Goal: Task Accomplishment & Management: Use online tool/utility

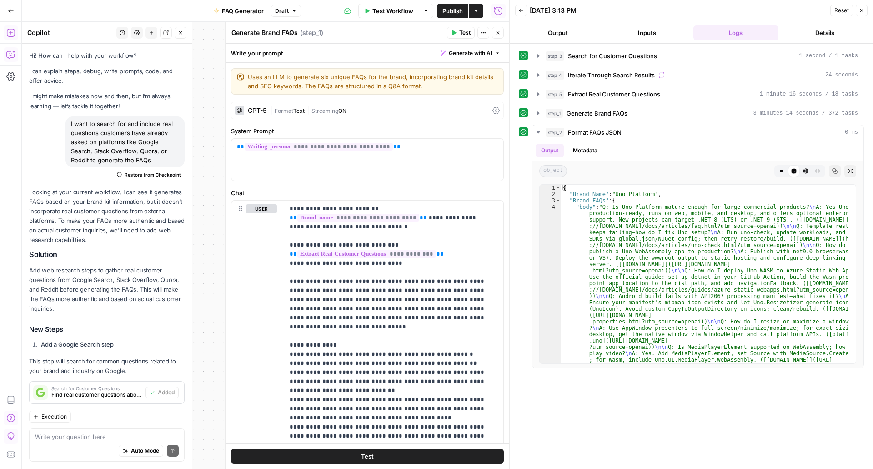
scroll to position [2158, 0]
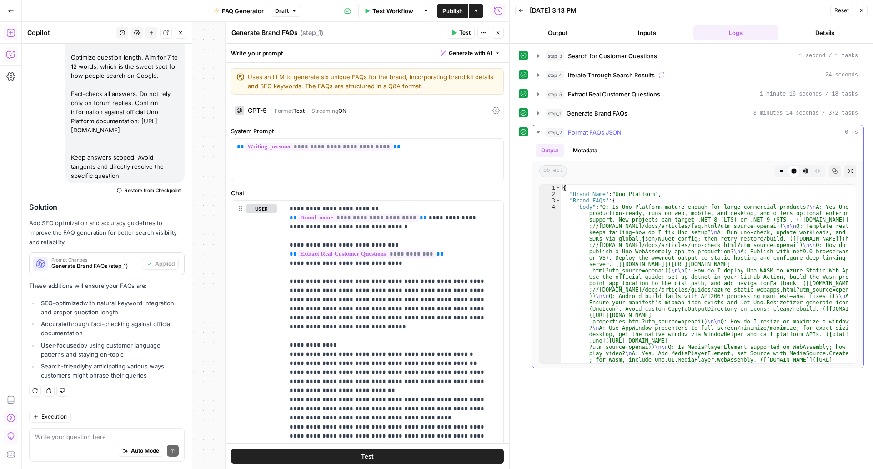
click at [595, 144] on button "Metadata" at bounding box center [584, 151] width 35 height 14
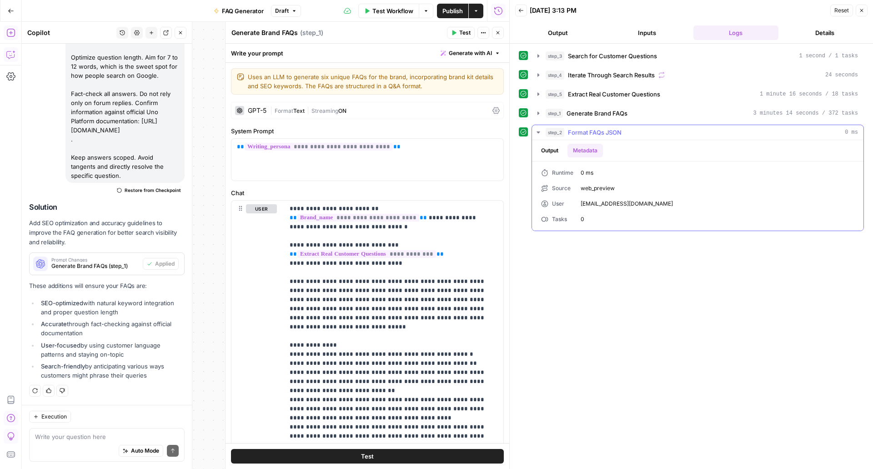
click at [550, 150] on button "Output" at bounding box center [550, 151] width 28 height 14
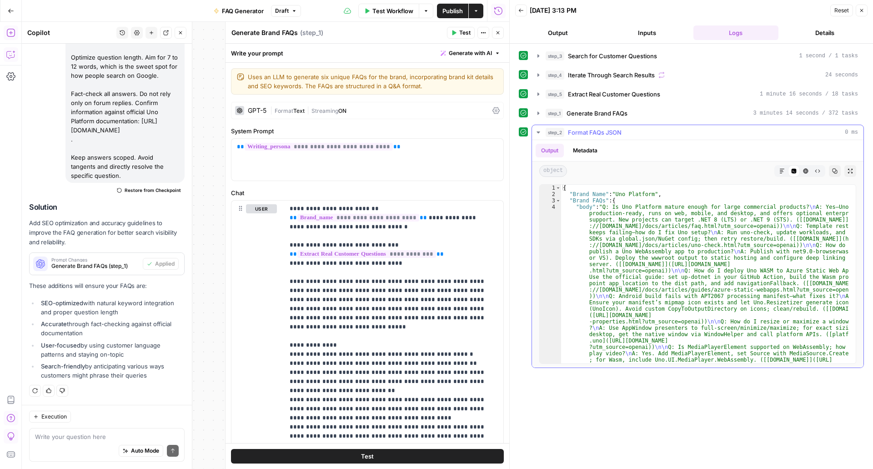
click at [781, 169] on icon "button" at bounding box center [781, 170] width 5 height 5
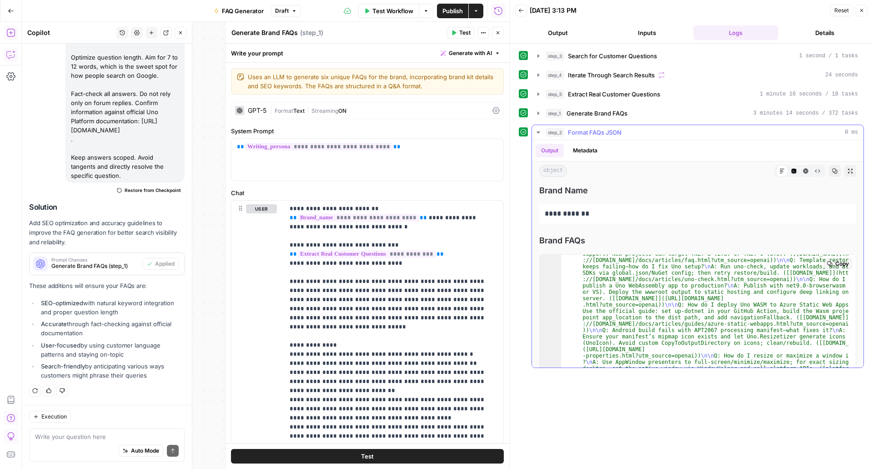
scroll to position [24, 0]
click at [791, 173] on icon "button" at bounding box center [793, 170] width 5 height 5
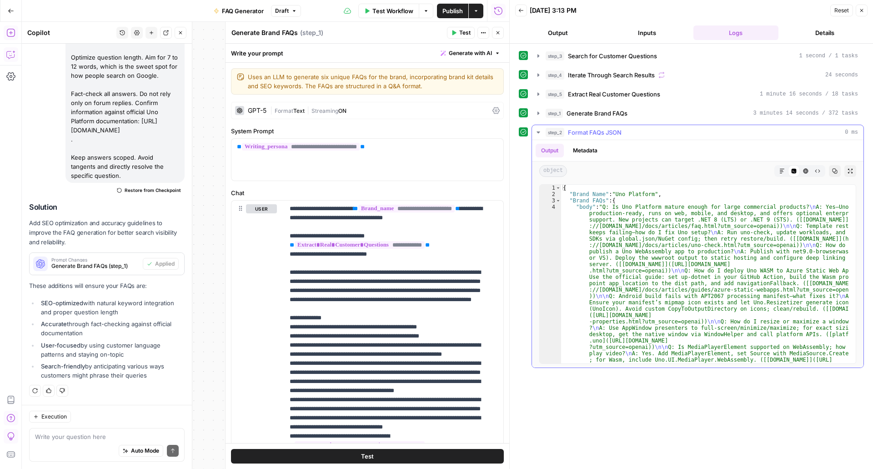
click at [801, 169] on button "HTML Viewer" at bounding box center [806, 171] width 12 height 12
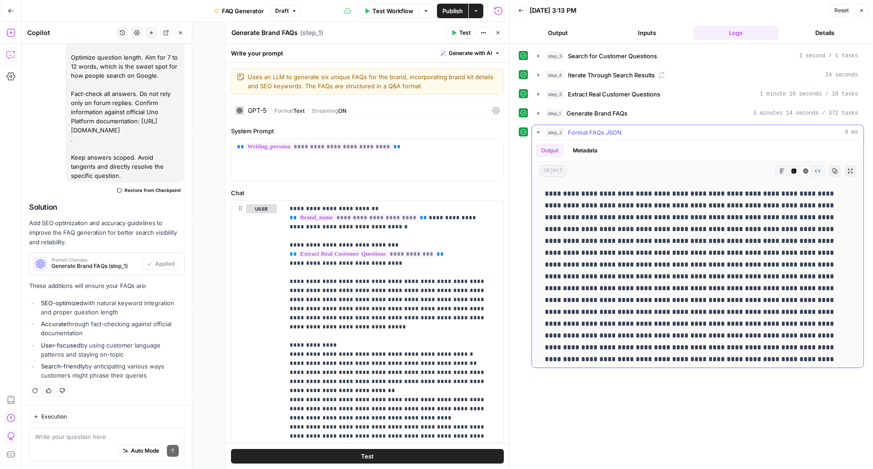
click at [815, 170] on icon "button" at bounding box center [817, 170] width 5 height 5
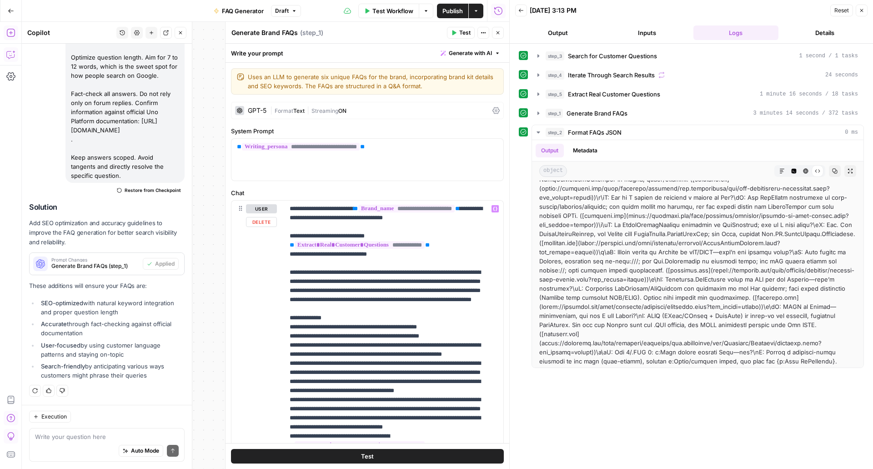
scroll to position [0, 0]
click at [567, 32] on button "Output" at bounding box center [557, 32] width 85 height 15
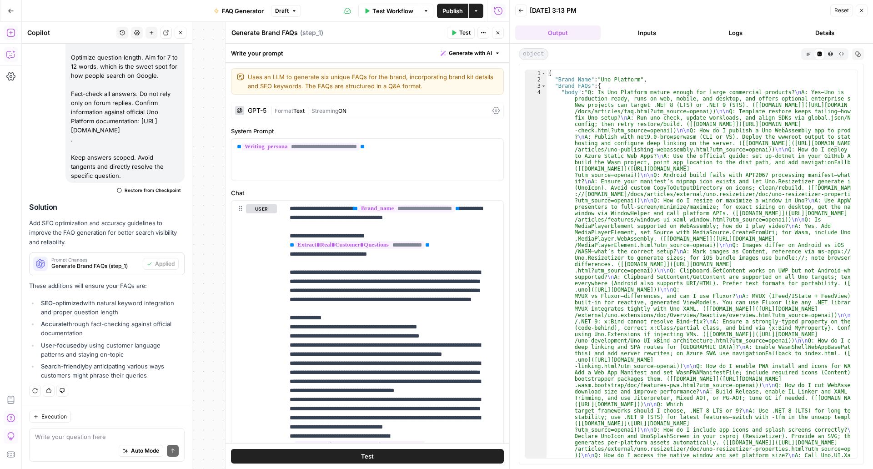
click at [812, 50] on button "Markdown" at bounding box center [808, 53] width 11 height 11
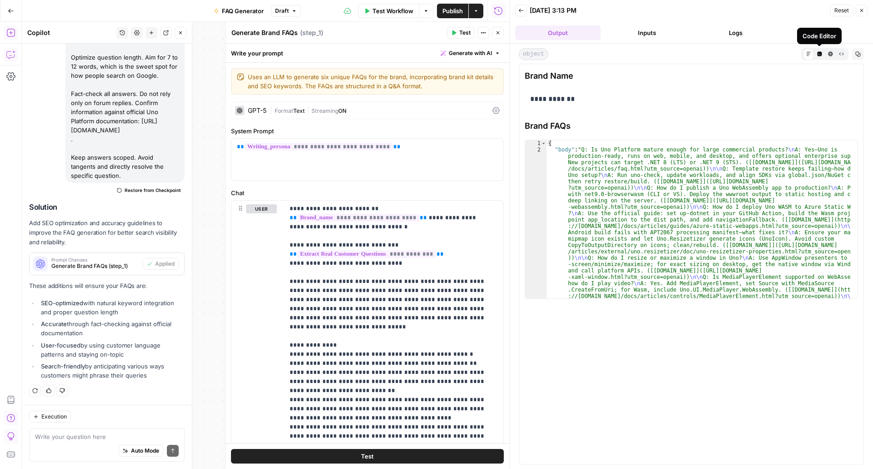
click at [818, 56] on button "Code Editor" at bounding box center [819, 53] width 11 height 11
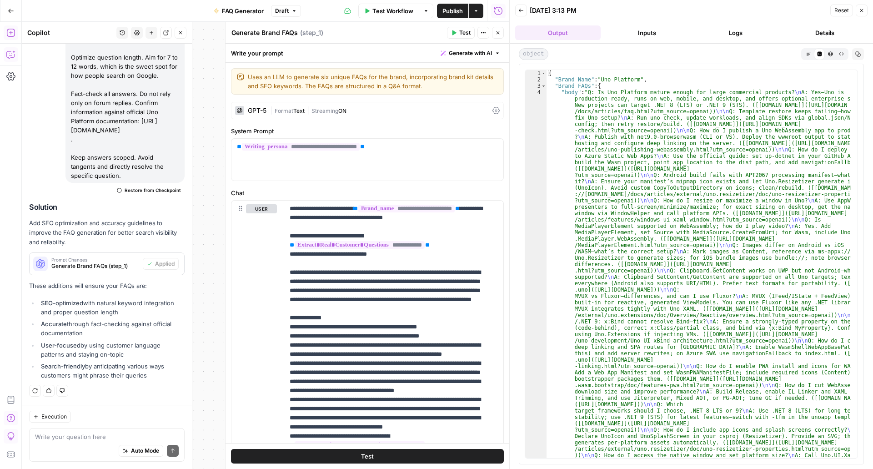
click at [831, 55] on icon "button" at bounding box center [830, 53] width 5 height 5
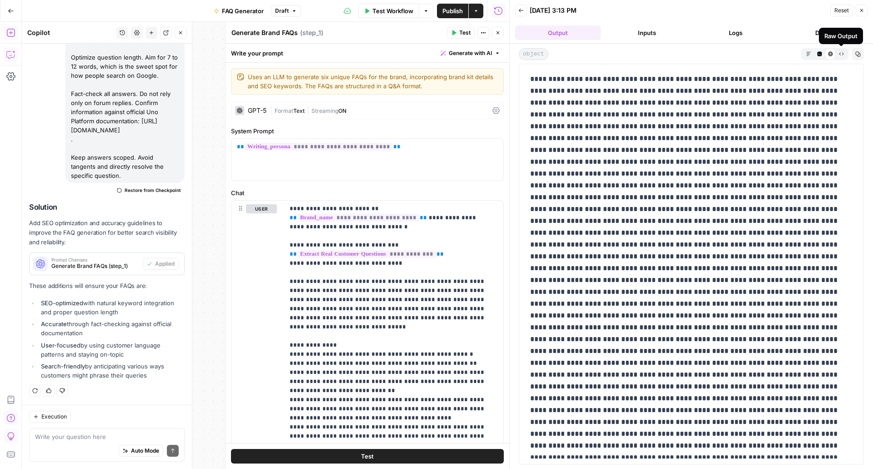
click at [839, 54] on icon "button" at bounding box center [841, 53] width 5 height 5
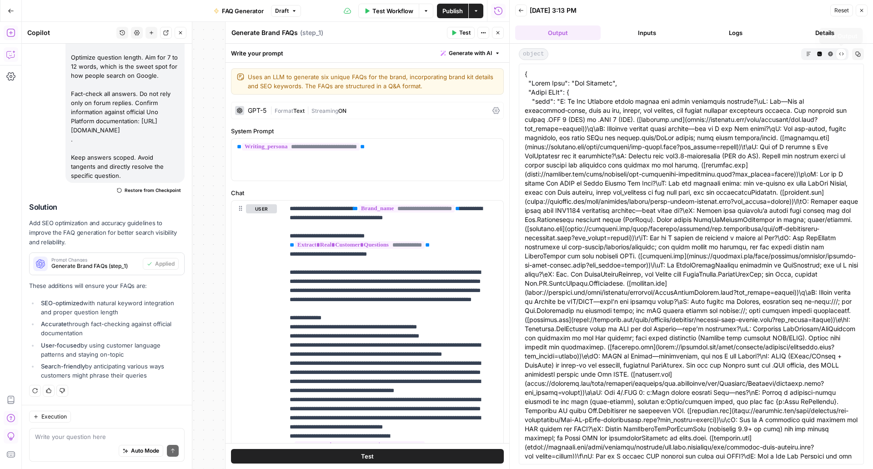
click at [832, 55] on icon "button" at bounding box center [830, 53] width 5 height 5
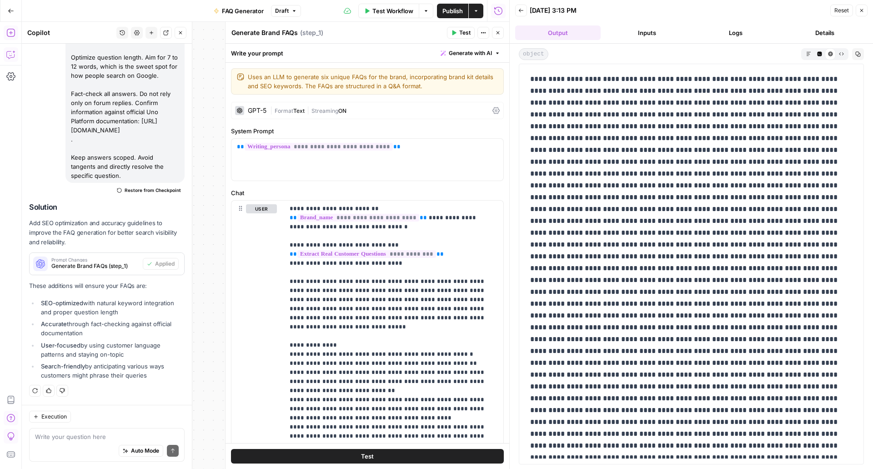
click at [860, 56] on icon "button" at bounding box center [858, 54] width 5 height 5
click at [815, 57] on button "Code Editor" at bounding box center [819, 53] width 11 height 11
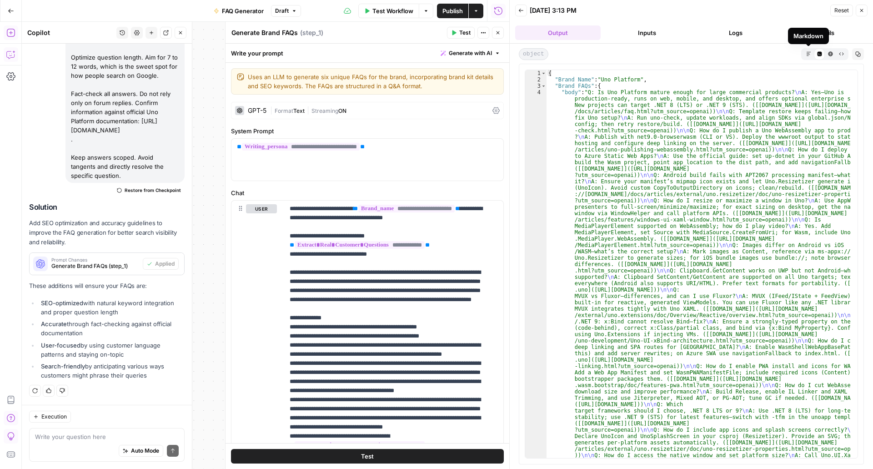
click at [811, 53] on icon "button" at bounding box center [808, 53] width 5 height 5
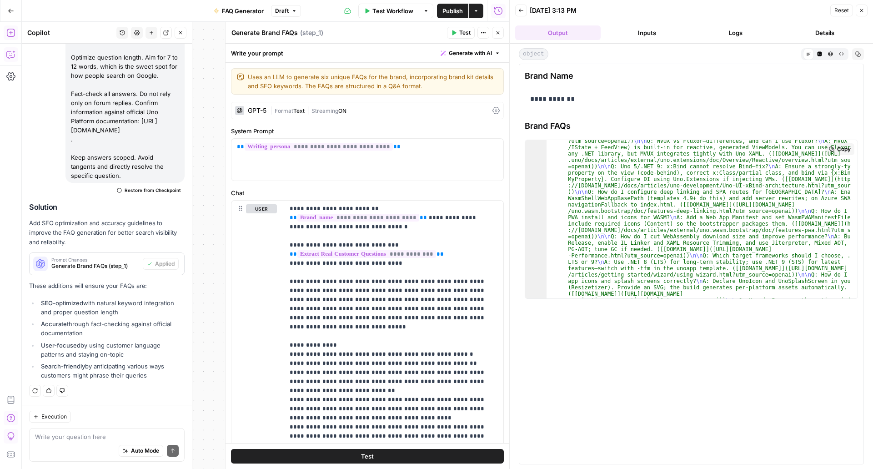
scroll to position [250, 0]
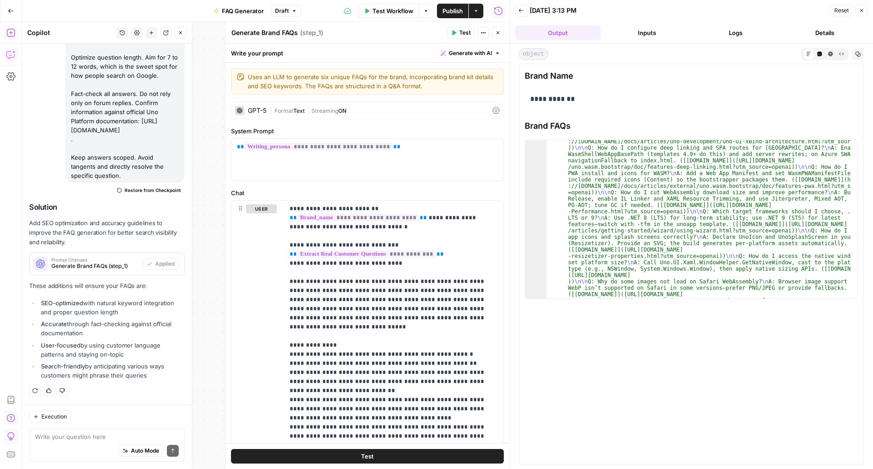
click at [862, 55] on button "Copy" at bounding box center [858, 54] width 12 height 12
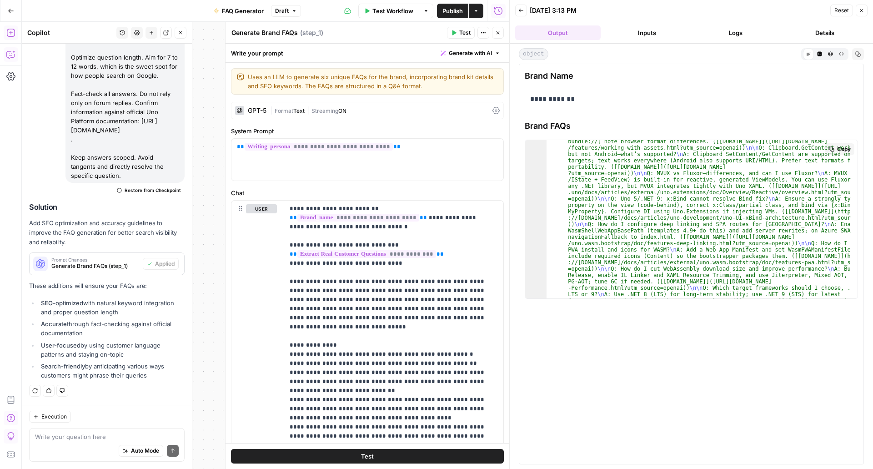
scroll to position [173, 0]
click at [841, 152] on span "Copy" at bounding box center [844, 149] width 14 height 8
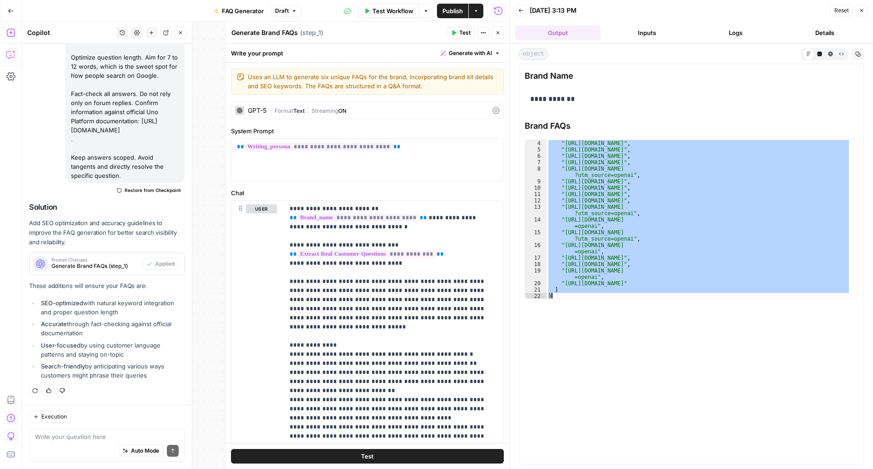
scroll to position [458, 0]
drag, startPoint x: 557, startPoint y: 147, endPoint x: 699, endPoint y: 376, distance: 269.5
click at [699, 376] on div "**********" at bounding box center [691, 264] width 345 height 401
type textarea "* *"
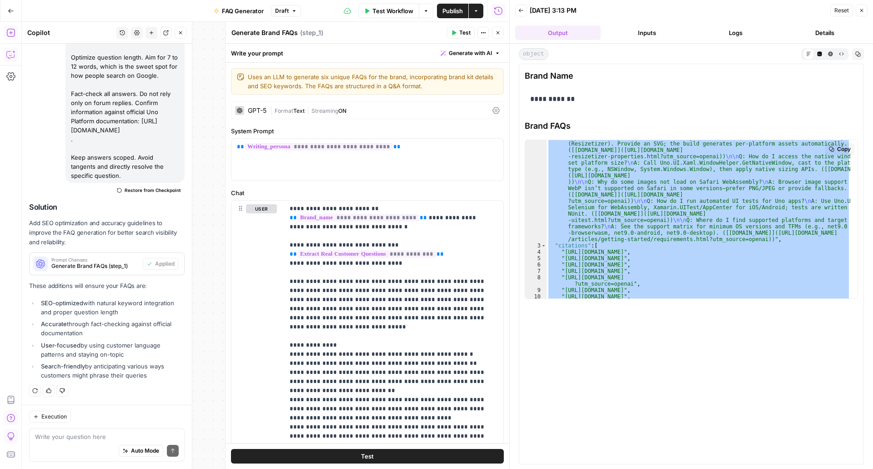
scroll to position [345, 0]
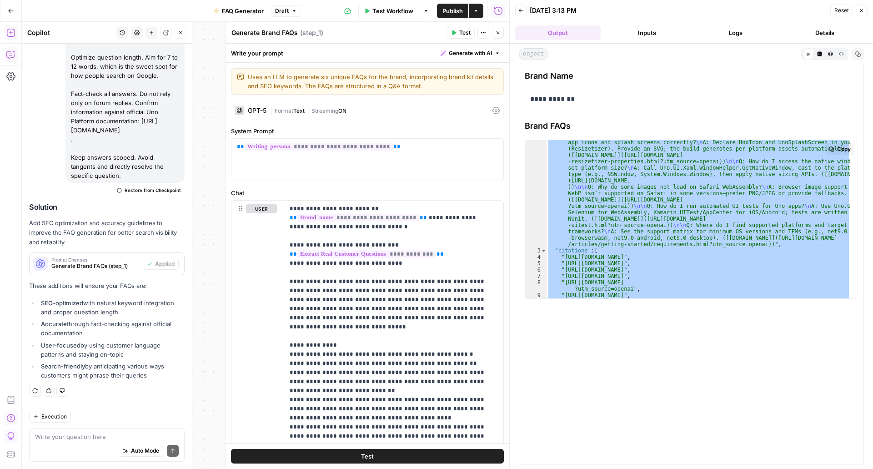
click at [764, 243] on div ""body" : "Q: Is Uno Platform mature enough for large commercial products? \n A:…" at bounding box center [698, 219] width 304 height 158
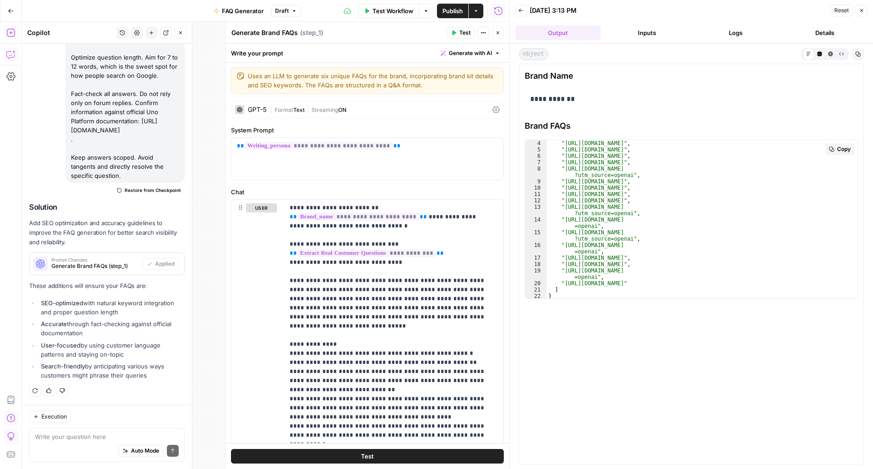
scroll to position [458, 0]
click at [61, 433] on textarea at bounding box center [107, 436] width 144 height 9
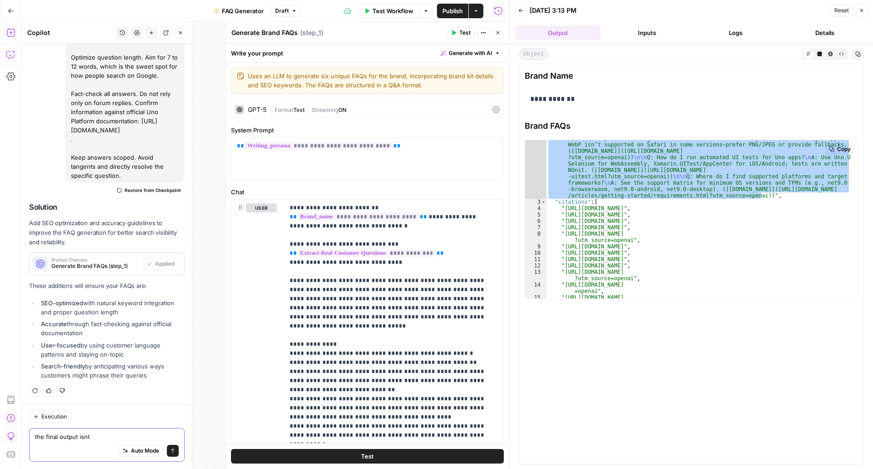
scroll to position [393, 0]
click at [152, 433] on textarea "the final output isnt" at bounding box center [107, 436] width 144 height 9
type textarea "the final output isnt very markdown friendly"
click at [661, 36] on button "Inputs" at bounding box center [646, 32] width 85 height 15
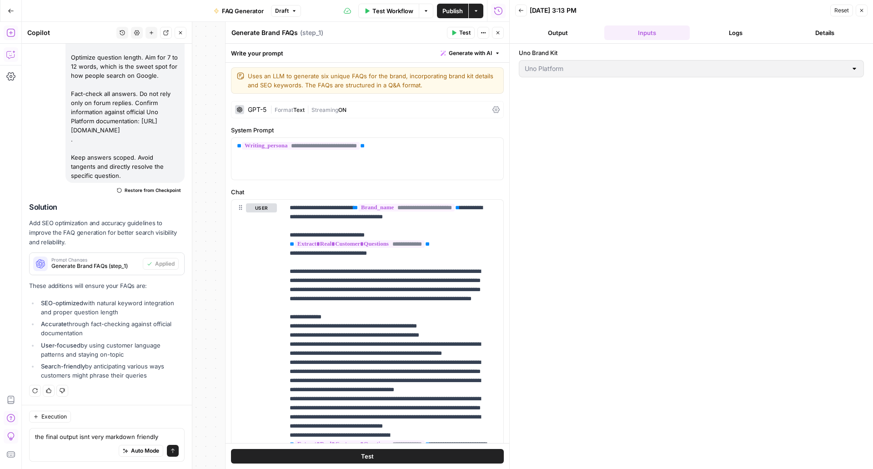
click at [736, 27] on button "Logs" at bounding box center [735, 32] width 85 height 15
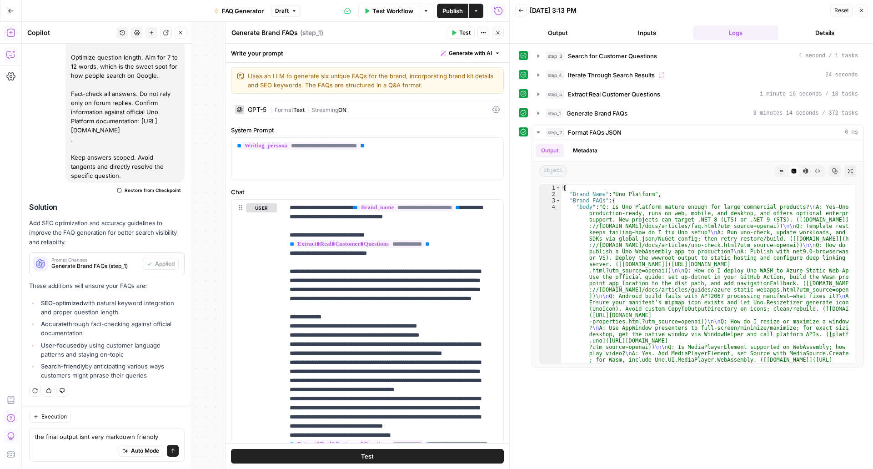
click at [795, 41] on header "Back [DATE] 3:13 PM Reset Close Output Inputs Logs Details" at bounding box center [691, 22] width 363 height 44
click at [796, 40] on button "Details" at bounding box center [824, 32] width 85 height 15
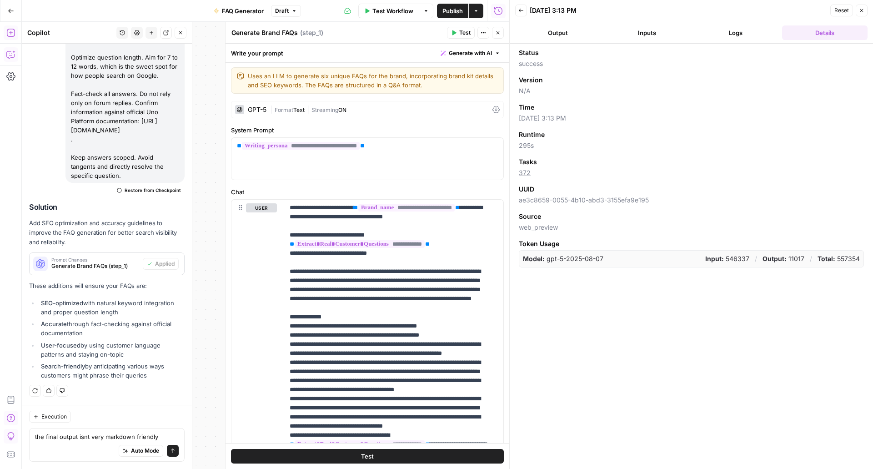
click at [550, 33] on button "Output" at bounding box center [557, 32] width 85 height 15
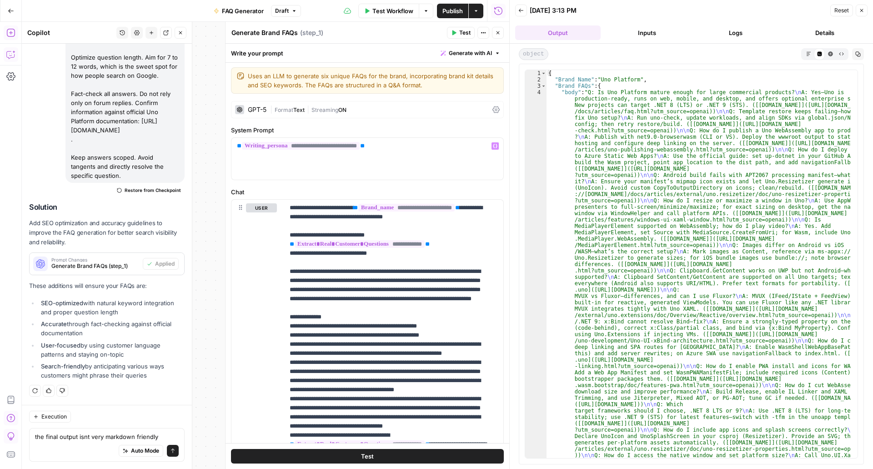
scroll to position [168, 0]
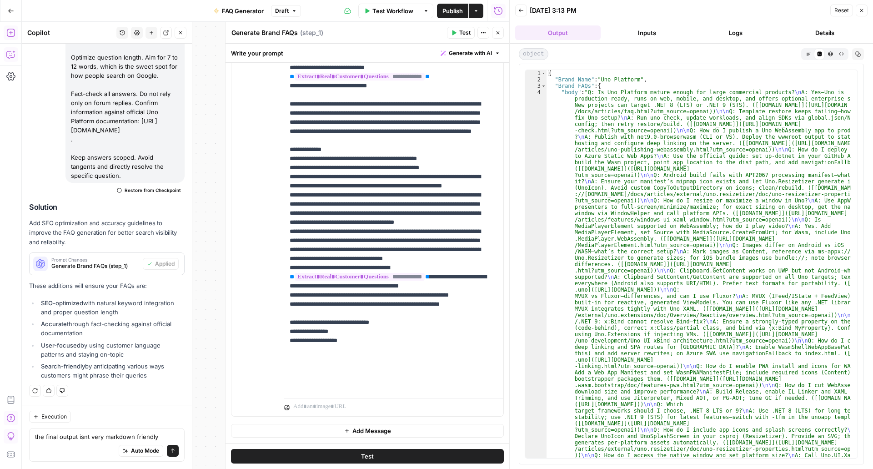
click at [492, 33] on button "Close" at bounding box center [498, 33] width 12 height 12
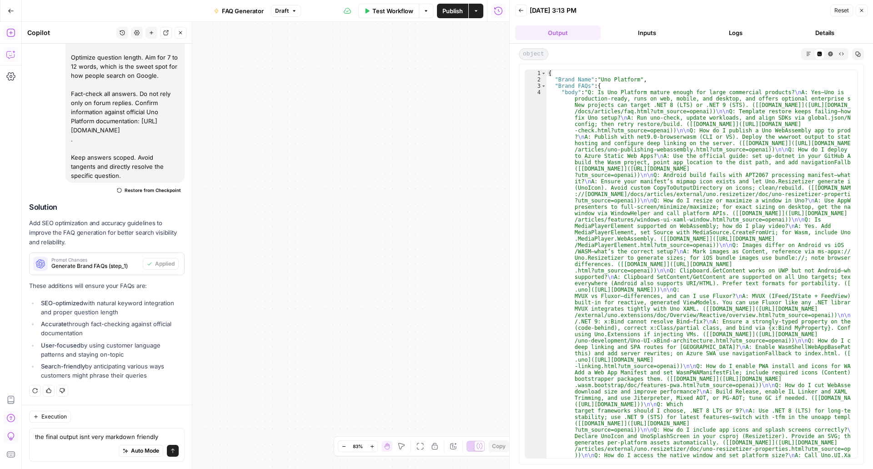
drag, startPoint x: 388, startPoint y: 205, endPoint x: 289, endPoint y: 156, distance: 110.6
click at [289, 156] on div "Workflow Set Inputs Inputs Google Search Search for Customer Questions Step 3 O…" at bounding box center [265, 245] width 487 height 447
drag, startPoint x: 370, startPoint y: 106, endPoint x: 485, endPoint y: 153, distance: 124.2
click at [485, 153] on div "Workflow Set Inputs Inputs Google Search Search for Customer Questions Step 3 O…" at bounding box center [265, 245] width 487 height 447
drag, startPoint x: 388, startPoint y: 245, endPoint x: 447, endPoint y: 225, distance: 62.5
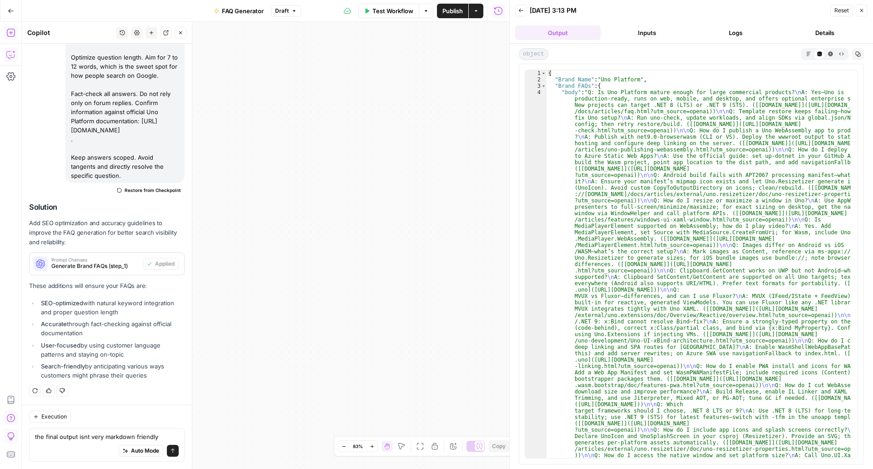
click at [447, 225] on div "Workflow Set Inputs Inputs Google Search Search for Customer Questions Step 3 O…" at bounding box center [265, 245] width 487 height 447
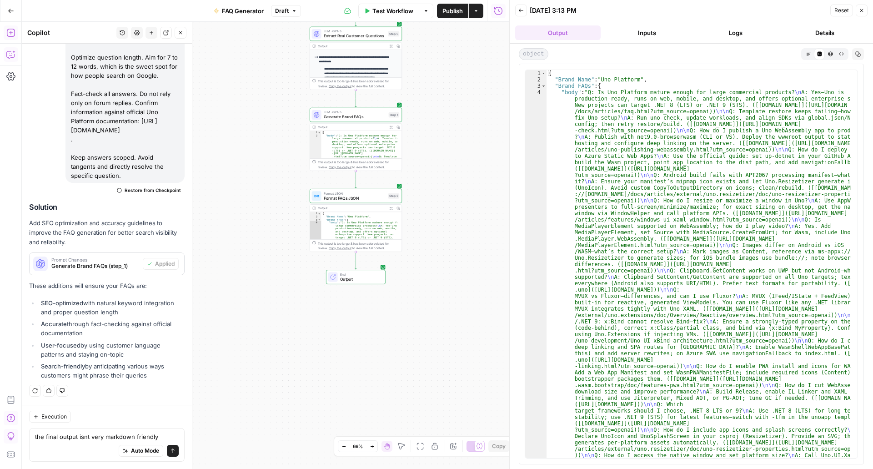
drag, startPoint x: 305, startPoint y: 160, endPoint x: 440, endPoint y: 171, distance: 135.5
click at [440, 171] on div "Workflow Set Inputs Inputs Google Search Search for Customer Questions Step 3 O…" at bounding box center [265, 245] width 487 height 447
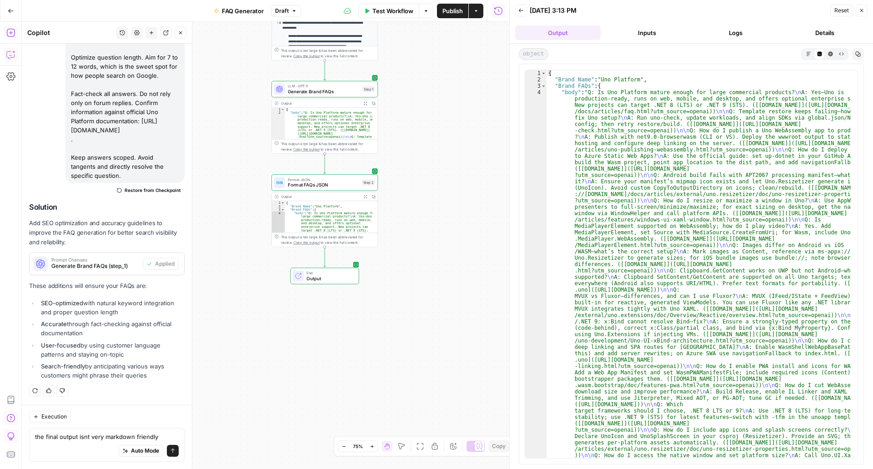
click at [343, 275] on span "Output" at bounding box center [329, 278] width 47 height 7
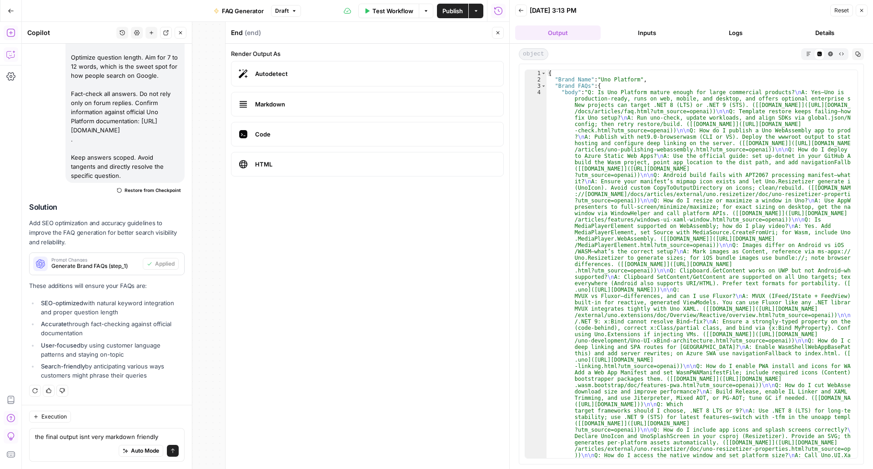
click at [345, 102] on span "Markdown" at bounding box center [375, 104] width 241 height 9
click at [94, 439] on textarea "the final output isnt very markdown friendly" at bounding box center [107, 436] width 144 height 9
click at [279, 99] on label "Markdown" at bounding box center [367, 104] width 273 height 25
click at [499, 32] on icon "button" at bounding box center [497, 32] width 3 height 3
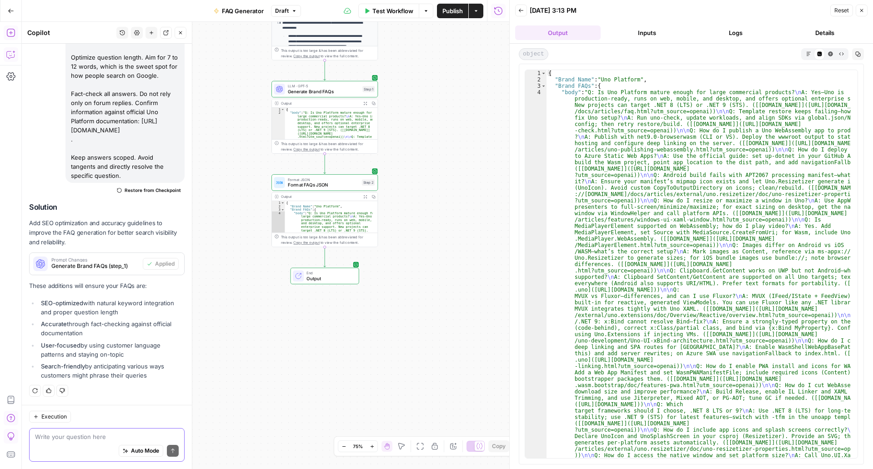
click at [97, 435] on textarea at bounding box center [107, 436] width 144 height 9
click at [97, 435] on textarea "c" at bounding box center [107, 436] width 144 height 9
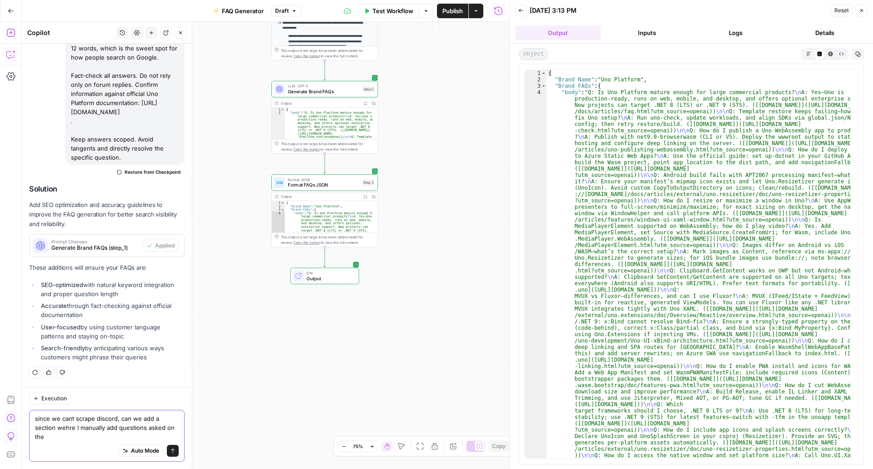
scroll to position [2177, 0]
type textarea "since we cant scrape discord, can we add a section wehre I manually add questio…"
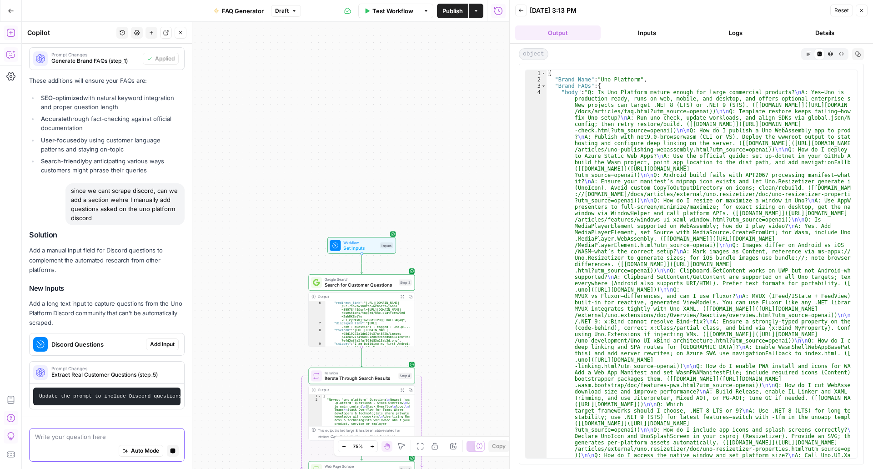
scroll to position [2288, 0]
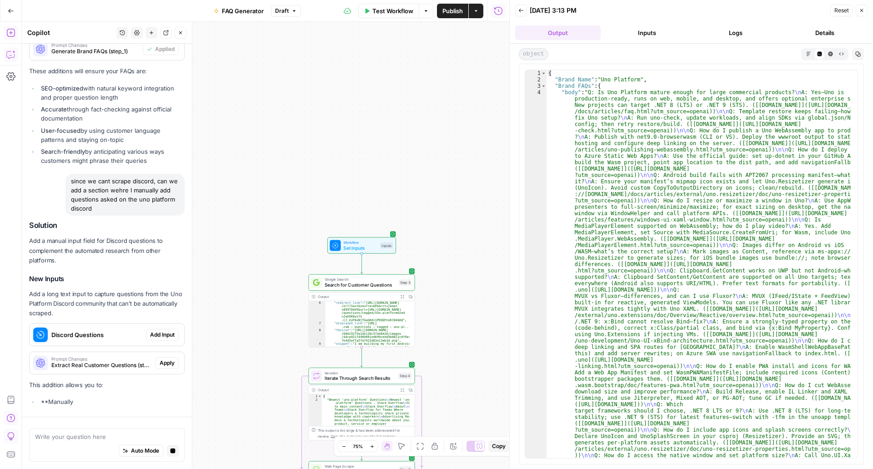
click at [150, 333] on span "Add Input" at bounding box center [162, 334] width 25 height 8
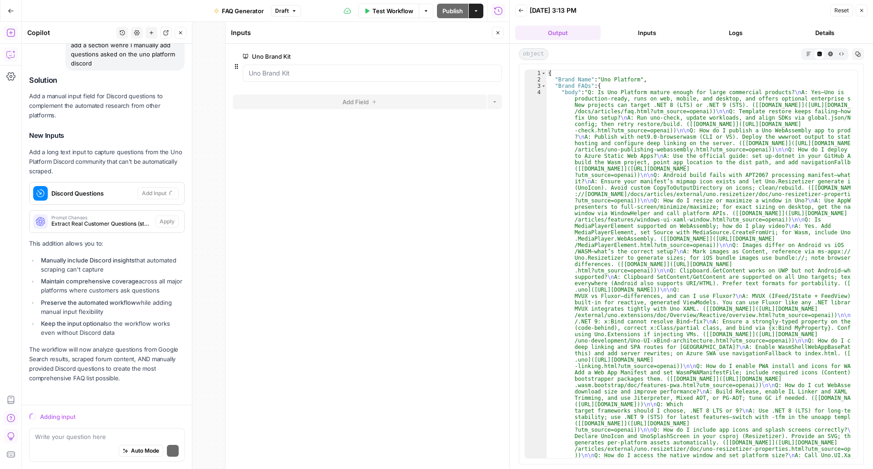
scroll to position [2445, 0]
drag, startPoint x: 203, startPoint y: 145, endPoint x: 287, endPoint y: 139, distance: 84.3
click at [287, 139] on body "U Uno New Home Browse Insights Opportunities Your Data Recent Grids Run workflo…" at bounding box center [436, 234] width 873 height 469
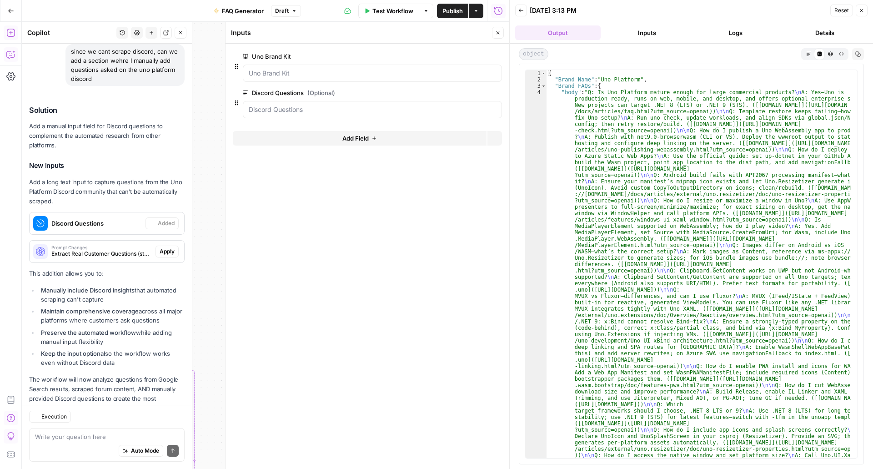
scroll to position [2533, 0]
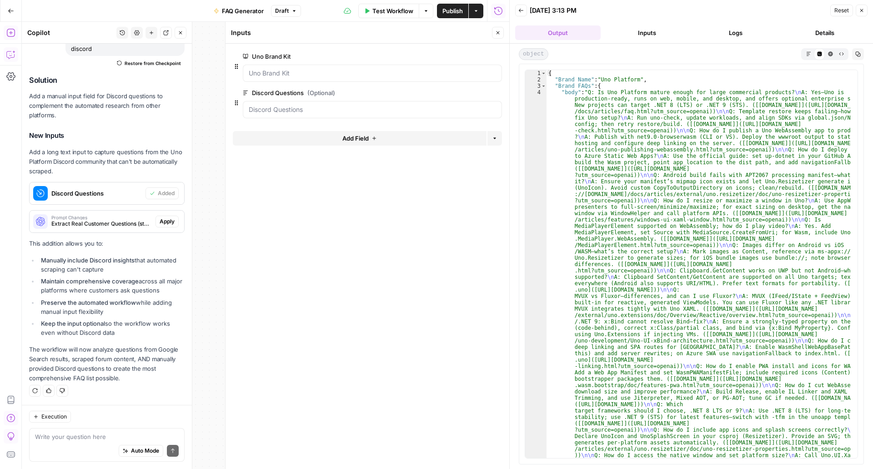
click at [127, 226] on span "Extract Real Customer Questions (step_5)" at bounding box center [101, 224] width 100 height 8
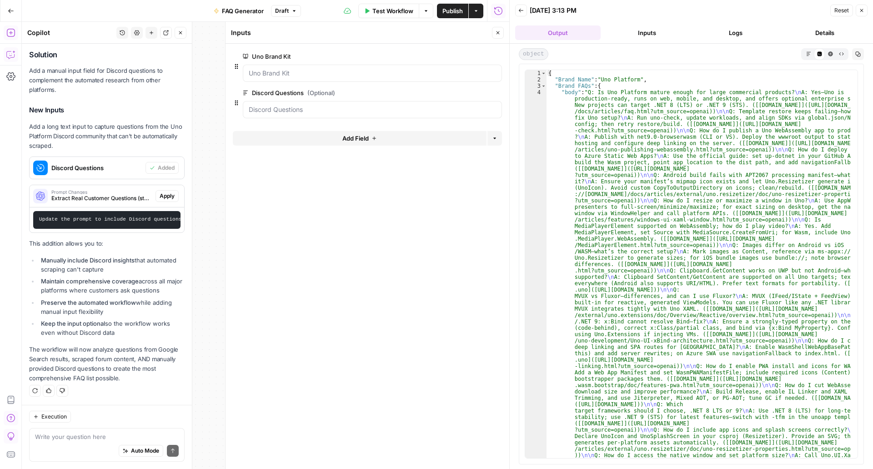
click at [127, 202] on span "Extract Real Customer Questions (step_5)" at bounding box center [101, 198] width 100 height 8
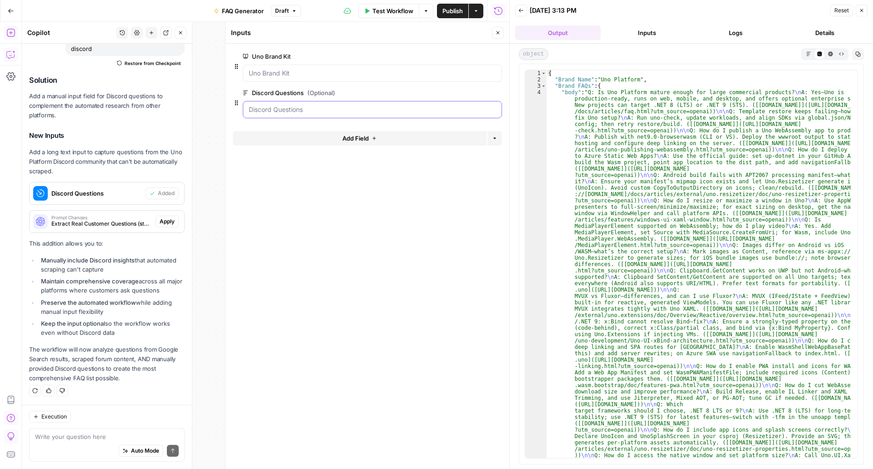
click at [408, 107] on Questions "Discord Questions (Optional)" at bounding box center [372, 109] width 247 height 9
click at [353, 110] on Questions "Discord Questions (Optional)" at bounding box center [372, 109] width 247 height 9
click at [435, 186] on form "Uno Brand Kit edit field Delete group Discord Questions (Optional) edit field D…" at bounding box center [367, 256] width 284 height 425
click at [381, 105] on Questions "Discord Questions (Optional)" at bounding box center [372, 109] width 247 height 9
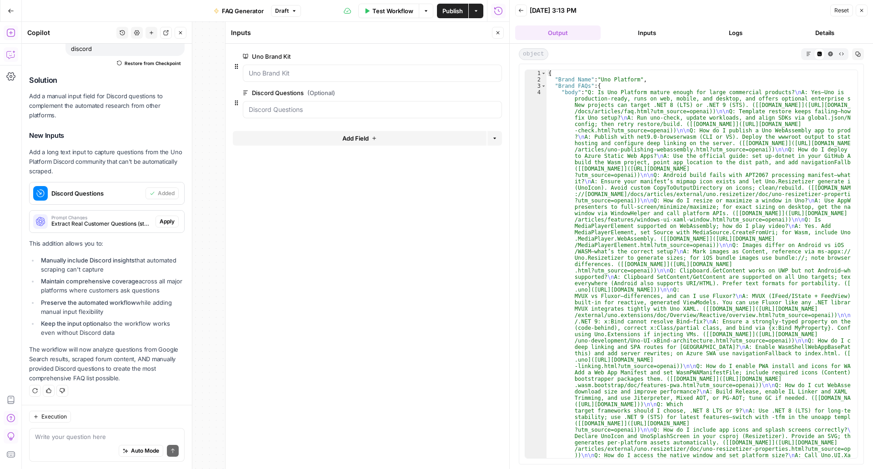
click at [473, 96] on button "edit field" at bounding box center [471, 92] width 35 height 11
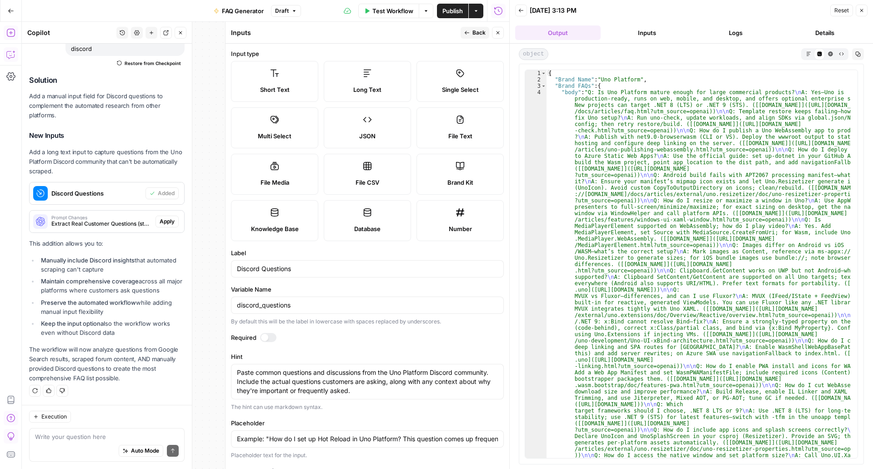
click at [384, 71] on label "Long Text" at bounding box center [367, 81] width 87 height 41
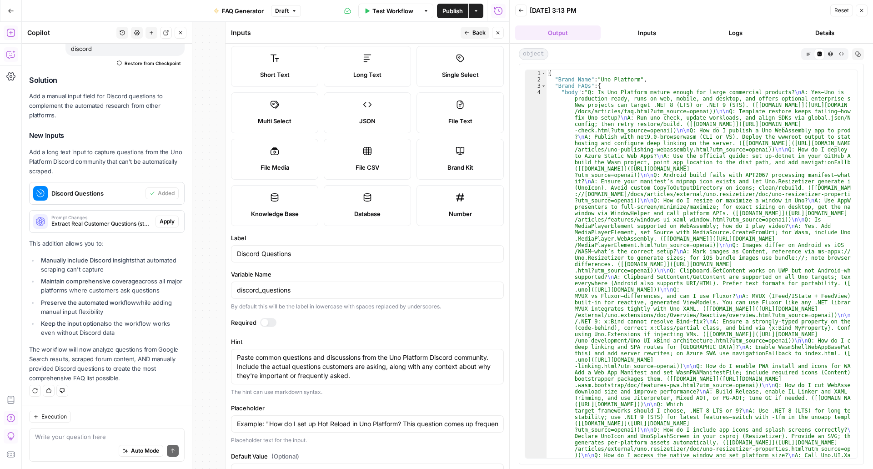
scroll to position [63, 0]
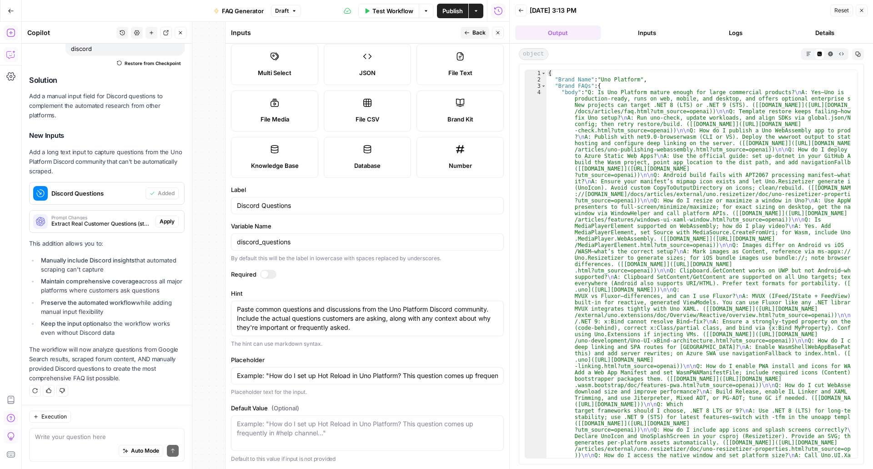
click at [472, 28] on button "Back" at bounding box center [475, 33] width 29 height 12
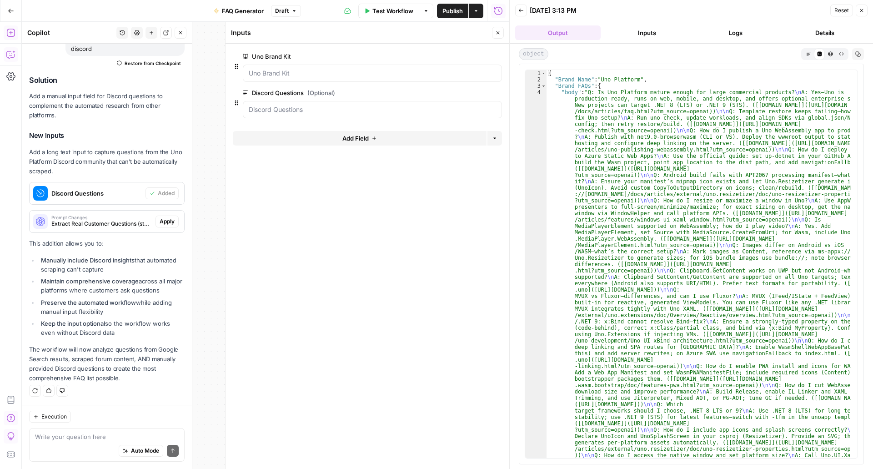
click at [167, 223] on span "Apply" at bounding box center [167, 221] width 15 height 8
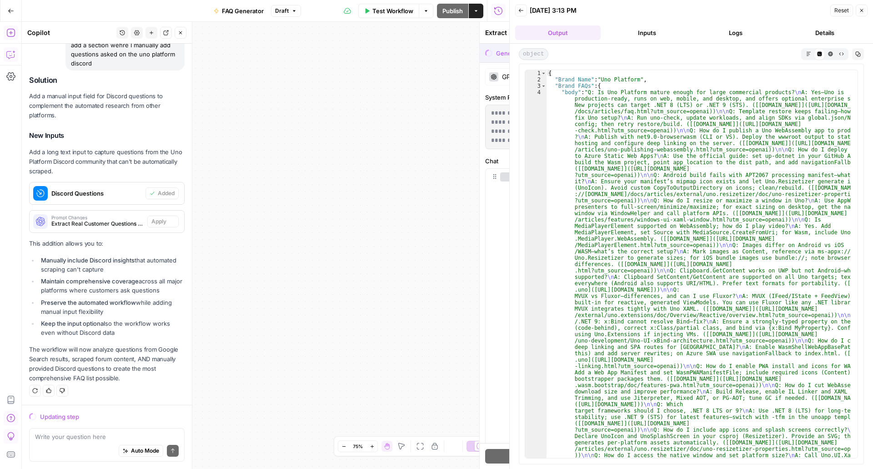
scroll to position [2445, 0]
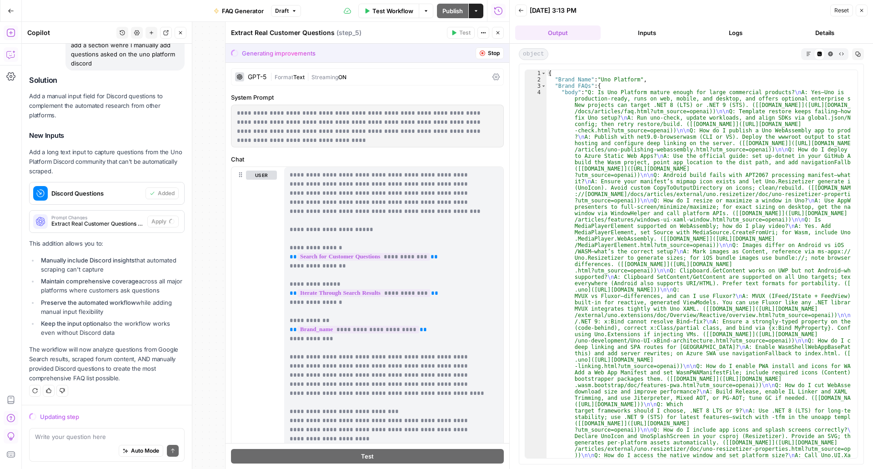
click at [210, 213] on div "Workflow Set Inputs Inputs Google Search Search for Customer Questions Step 3 O…" at bounding box center [265, 245] width 487 height 447
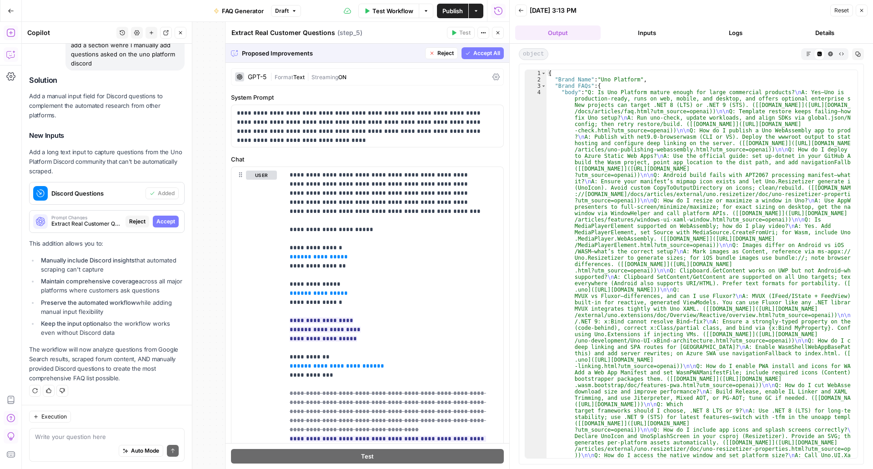
click at [166, 219] on span "Accept" at bounding box center [165, 221] width 19 height 8
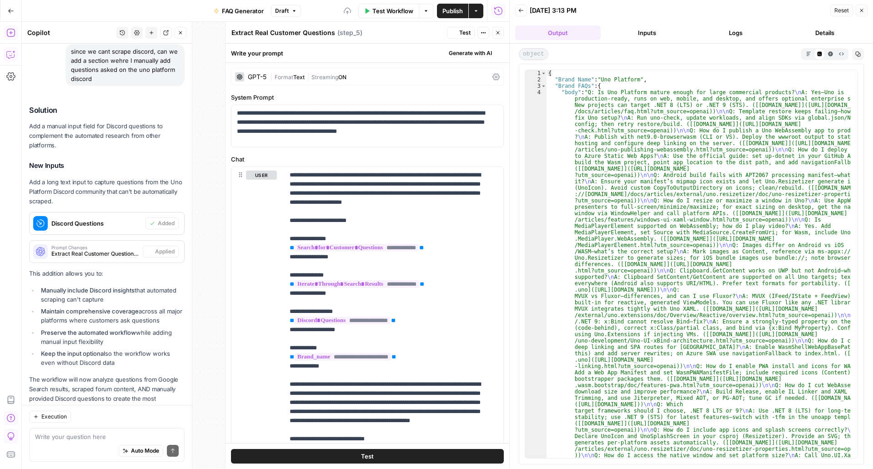
scroll to position [2533, 0]
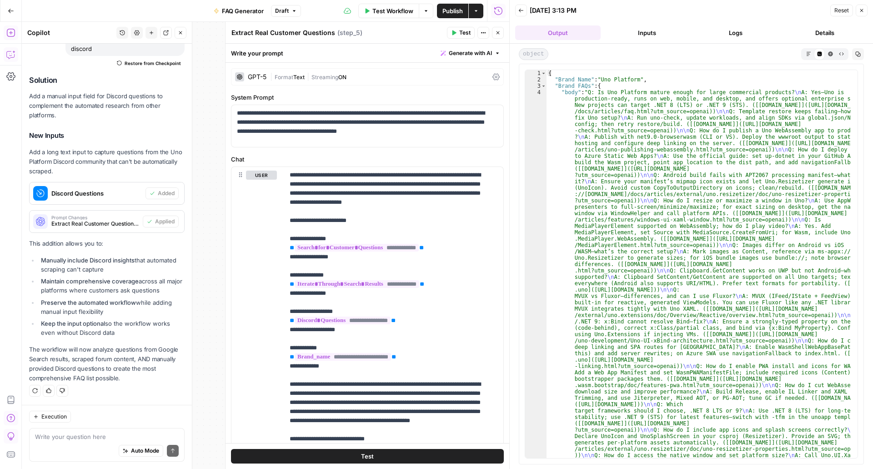
click at [461, 15] on span "Publish" at bounding box center [452, 10] width 20 height 9
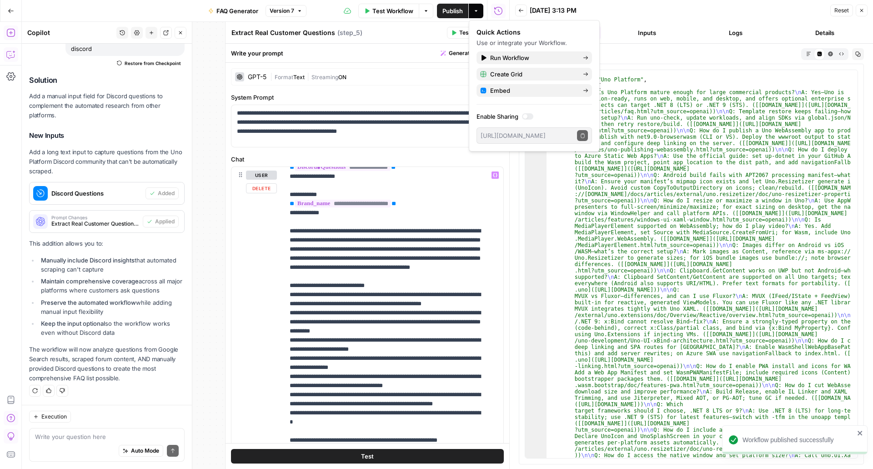
scroll to position [300, 0]
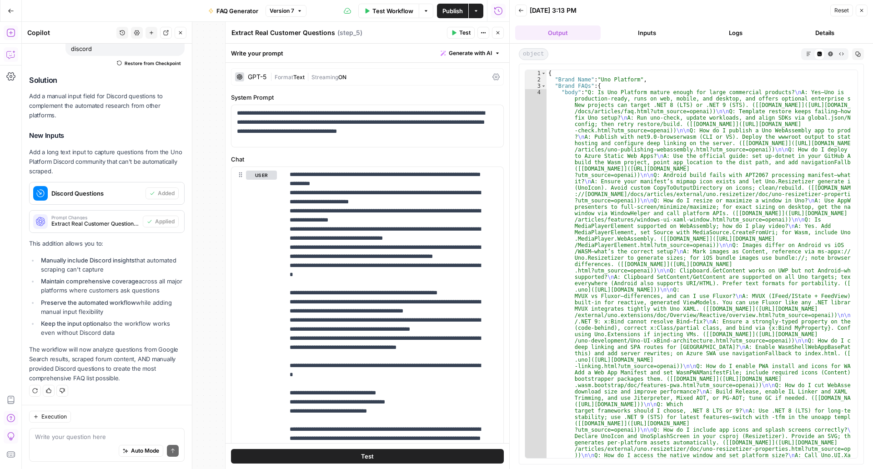
click at [498, 31] on icon "button" at bounding box center [497, 32] width 5 height 5
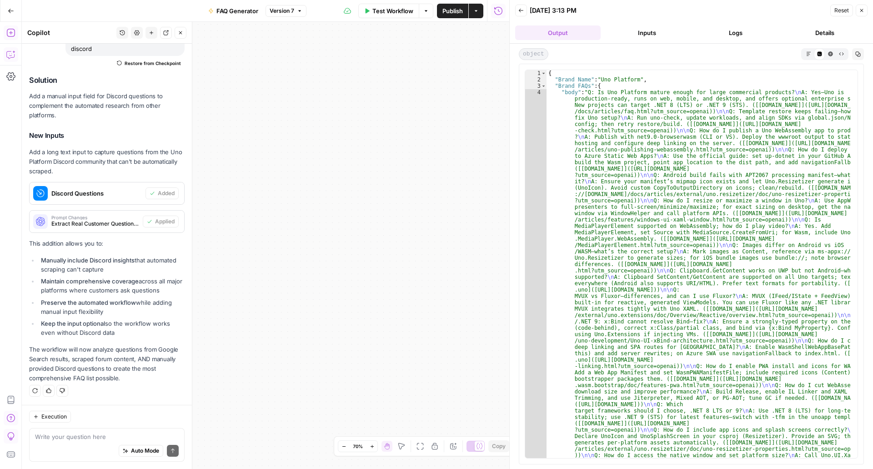
drag, startPoint x: 405, startPoint y: 126, endPoint x: 560, endPoint y: 82, distance: 161.2
click at [560, 82] on body "U Uno New Home Browse Insights Opportunities Your Data Recent Grids Run workflo…" at bounding box center [436, 234] width 873 height 469
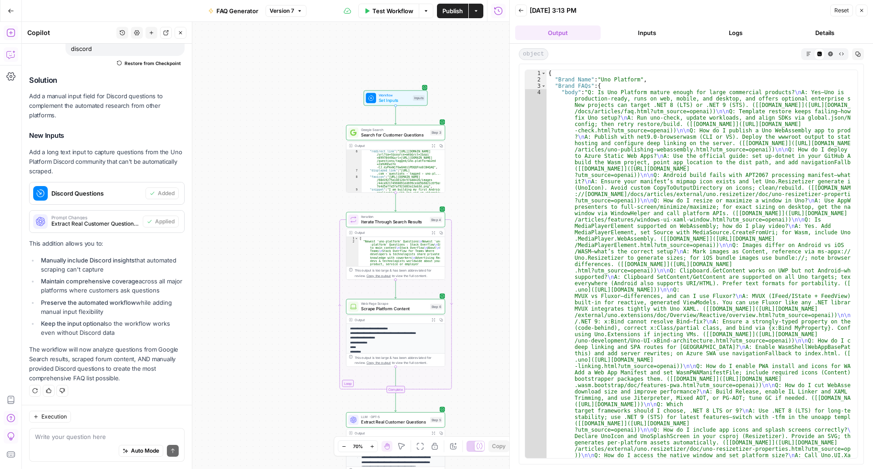
drag, startPoint x: 546, startPoint y: -7, endPoint x: 583, endPoint y: -25, distance: 41.3
click at [583, 0] on html "U Uno New Home Browse Insights Opportunities Your Data Recent Grids Run workflo…" at bounding box center [436, 234] width 873 height 469
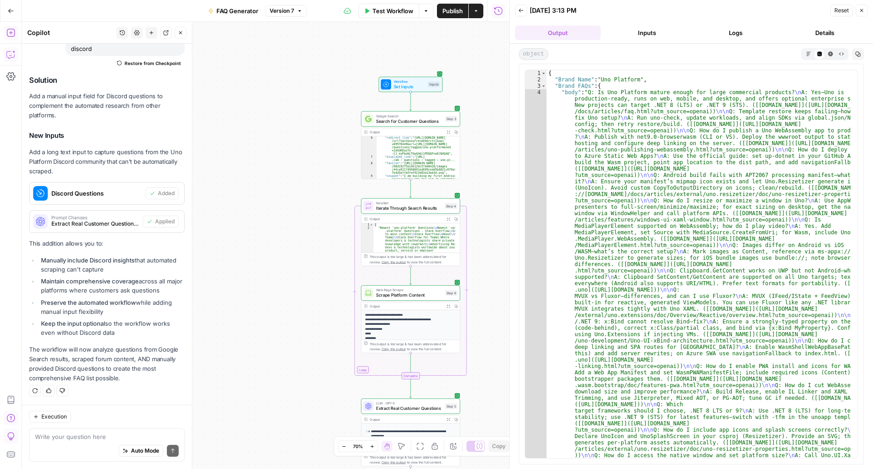
drag, startPoint x: 288, startPoint y: 187, endPoint x: 271, endPoint y: 81, distance: 107.3
click at [271, 81] on div "Workflow Set Inputs Inputs Google Search Search for Customer Questions Step 3 O…" at bounding box center [265, 245] width 487 height 447
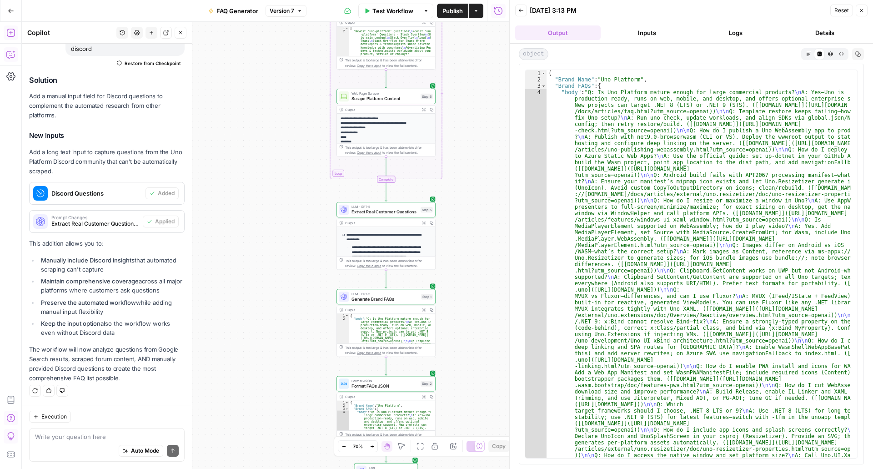
drag, startPoint x: 285, startPoint y: 145, endPoint x: 279, endPoint y: 66, distance: 79.4
click at [279, 66] on div "Workflow Set Inputs Inputs Google Search Search for Customer Questions Step 3 O…" at bounding box center [265, 245] width 487 height 447
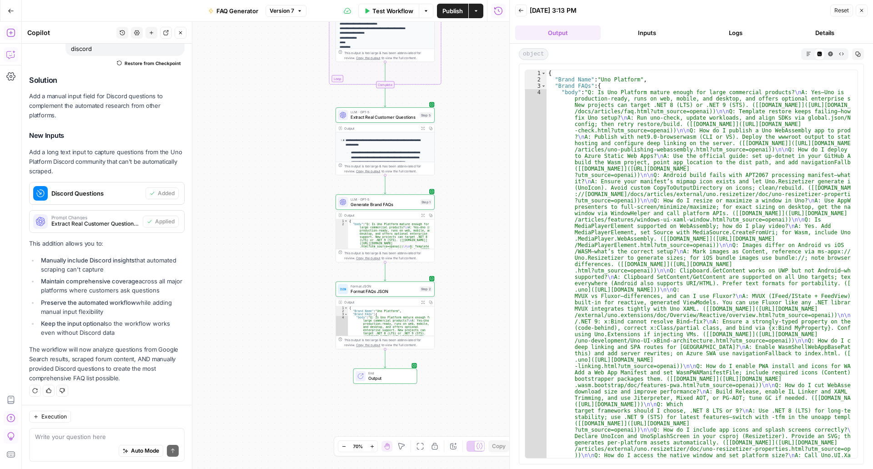
drag, startPoint x: 294, startPoint y: 183, endPoint x: 293, endPoint y: 88, distance: 94.6
click at [293, 88] on div "Workflow Set Inputs Inputs Google Search Search for Customer Questions Step 3 O…" at bounding box center [265, 245] width 487 height 447
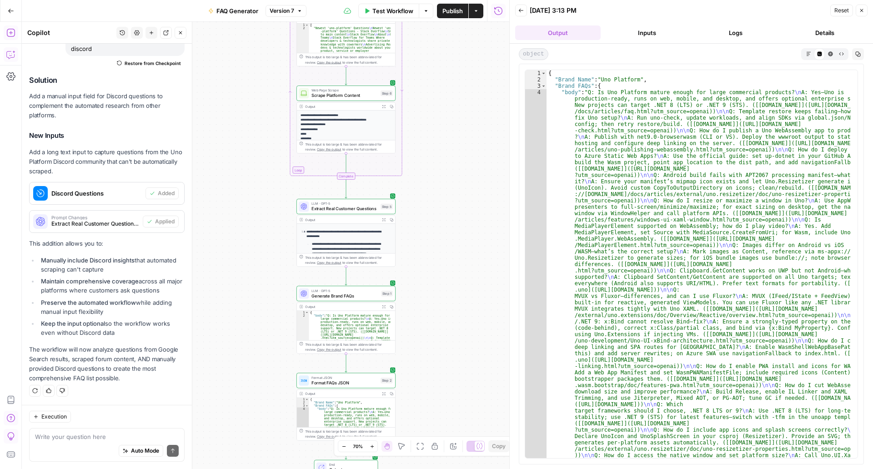
drag, startPoint x: 293, startPoint y: 88, endPoint x: 254, endPoint y: 180, distance: 99.8
click at [254, 180] on div "Workflow Set Inputs Inputs Google Search Search for Customer Questions Step 3 O…" at bounding box center [265, 245] width 487 height 447
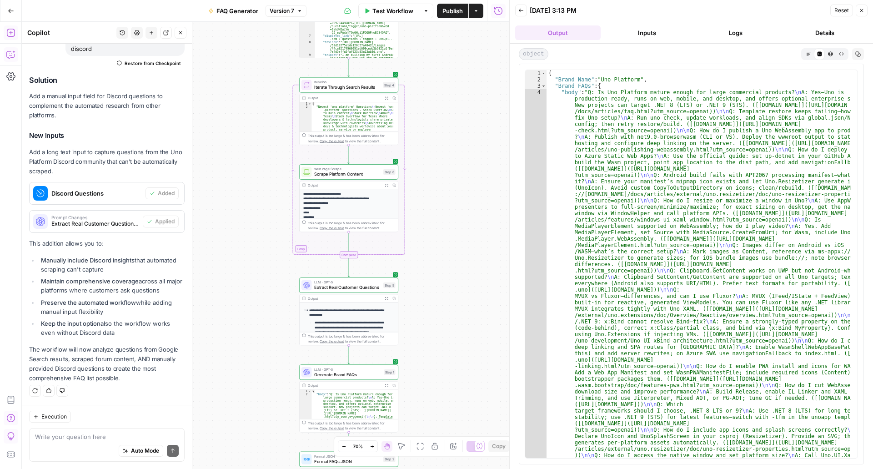
drag, startPoint x: 442, startPoint y: 101, endPoint x: 445, endPoint y: 179, distance: 78.2
click at [445, 179] on div "Workflow Set Inputs Inputs Google Search Search for Customer Questions Step 3 O…" at bounding box center [265, 245] width 487 height 447
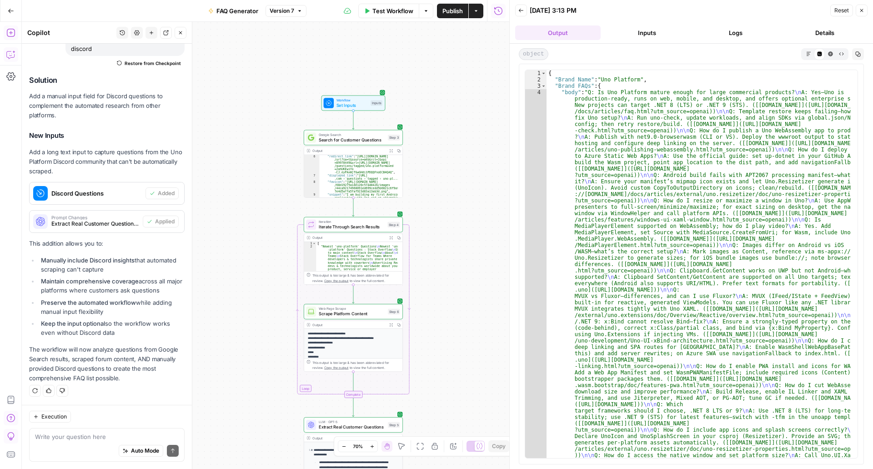
drag, startPoint x: 445, startPoint y: 179, endPoint x: 450, endPoint y: 319, distance: 139.6
click at [450, 319] on div "Workflow Set Inputs Inputs Google Search Search for Customer Questions Step 3 O…" at bounding box center [265, 245] width 487 height 447
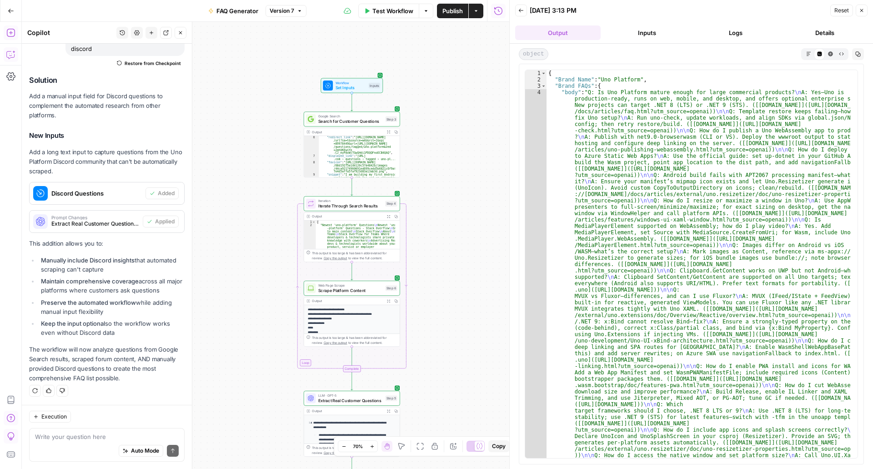
click at [124, 189] on span "Discord Questions" at bounding box center [96, 193] width 90 height 9
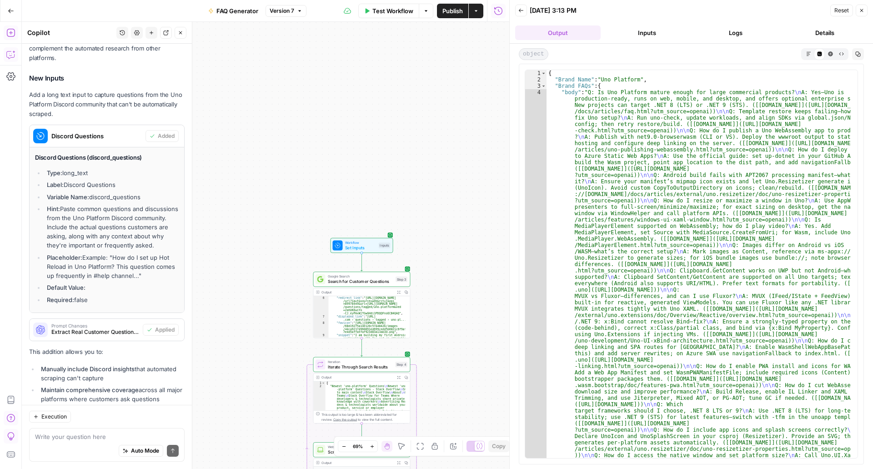
scroll to position [2708, 0]
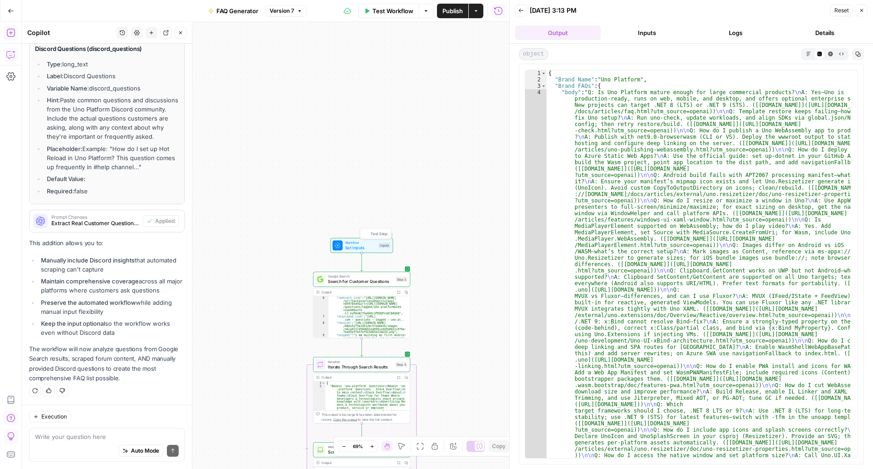
click at [362, 253] on icon "Edge from start to step_3" at bounding box center [361, 262] width 2 height 18
click at [364, 248] on span "Set Inputs" at bounding box center [360, 247] width 31 height 6
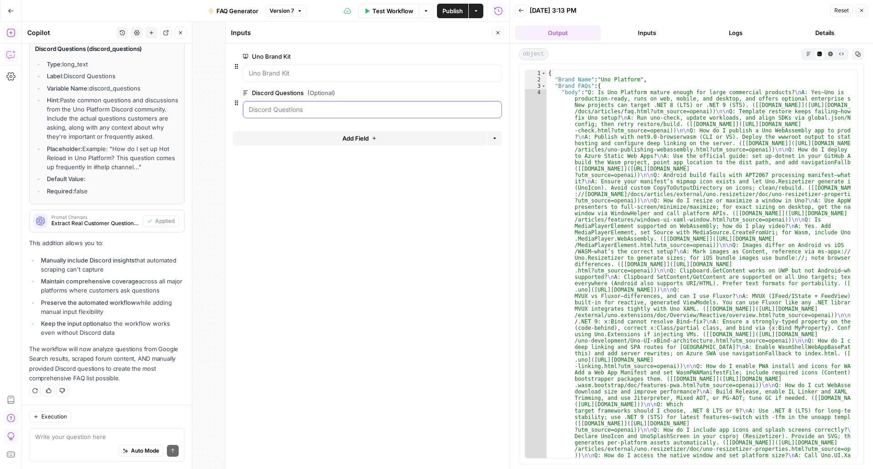
click at [385, 110] on Questions "Discord Questions (Optional)" at bounding box center [372, 109] width 247 height 9
click at [384, 110] on Questions "Discord Questions (Optional)" at bounding box center [372, 109] width 247 height 9
click at [396, 11] on span "Test Workflow" at bounding box center [392, 10] width 41 height 9
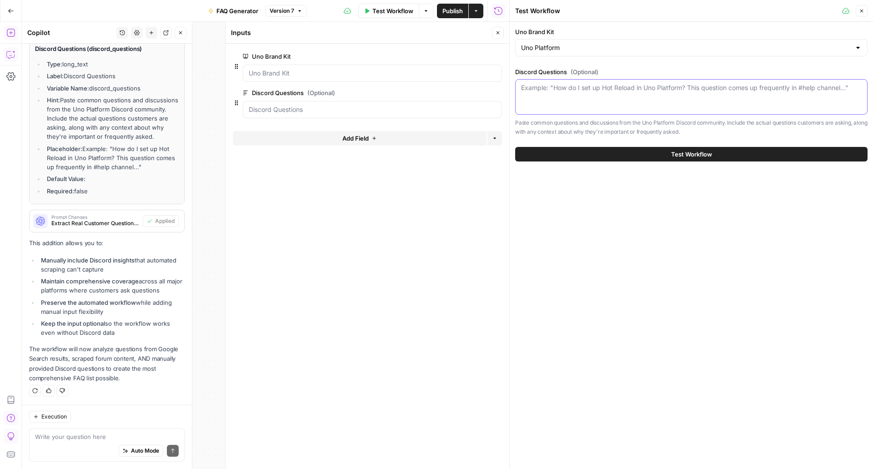
click at [614, 92] on textarea "Discord Questions (Optional)" at bounding box center [691, 87] width 340 height 9
paste textarea "[URL][DOMAIN_NAME]"
type textarea "[URL][DOMAIN_NAME]"
click at [637, 96] on div "Example: "How do I set up Hot Reload in Uno Platform? This question comes up fr…" at bounding box center [691, 96] width 352 height 35
paste textarea "Category 1: Environment Setup & Tooling WASM Build Failure: A user's WASM proje…"
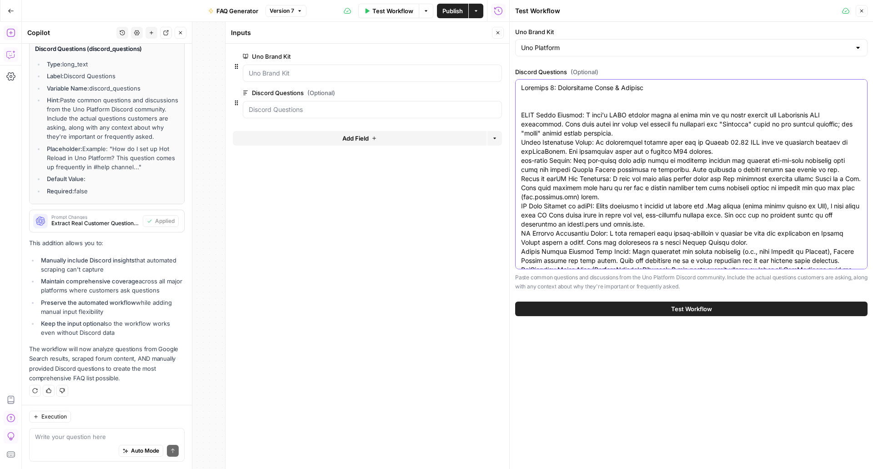
scroll to position [1437, 0]
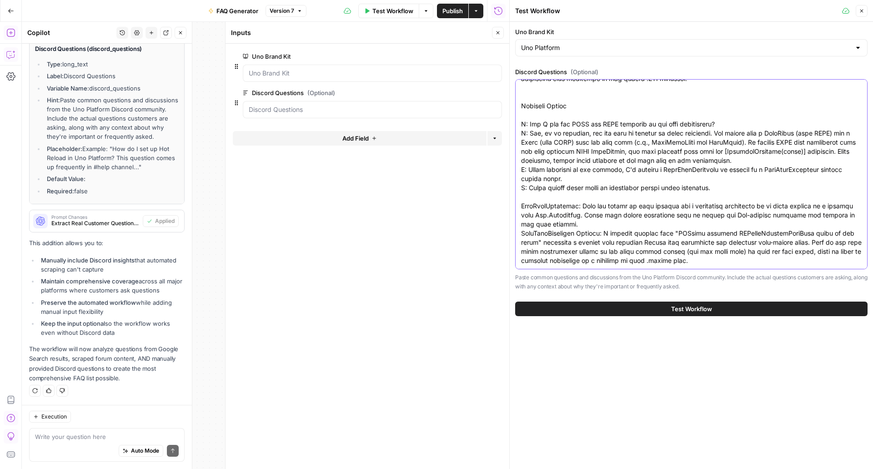
type textarea "Category 1: Environment Setup & Tooling WASM Build Failure: A user's WASM proje…"
click at [659, 312] on button "Test Workflow" at bounding box center [691, 308] width 352 height 15
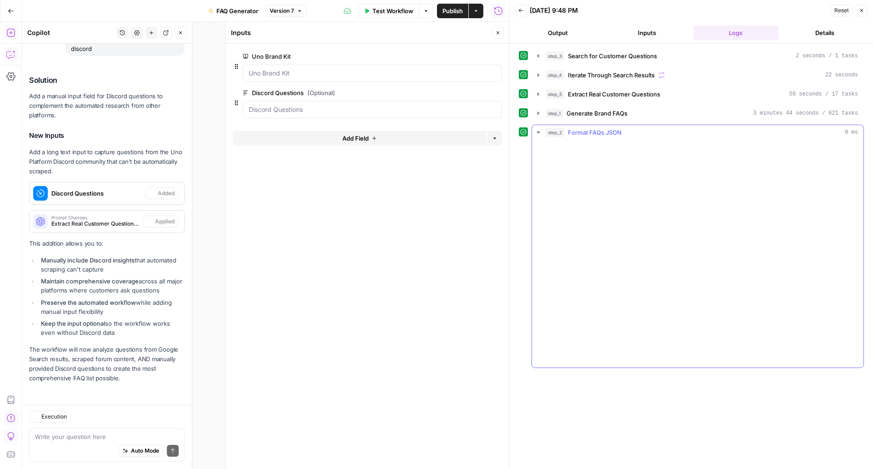
scroll to position [2533, 0]
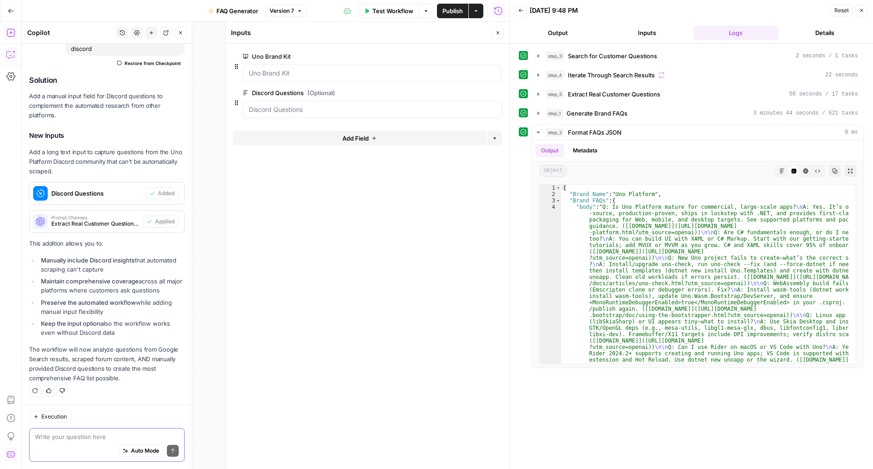
click at [90, 437] on textarea at bounding box center [107, 436] width 144 height 9
type textarea "t"
click at [495, 33] on icon "button" at bounding box center [497, 32] width 5 height 5
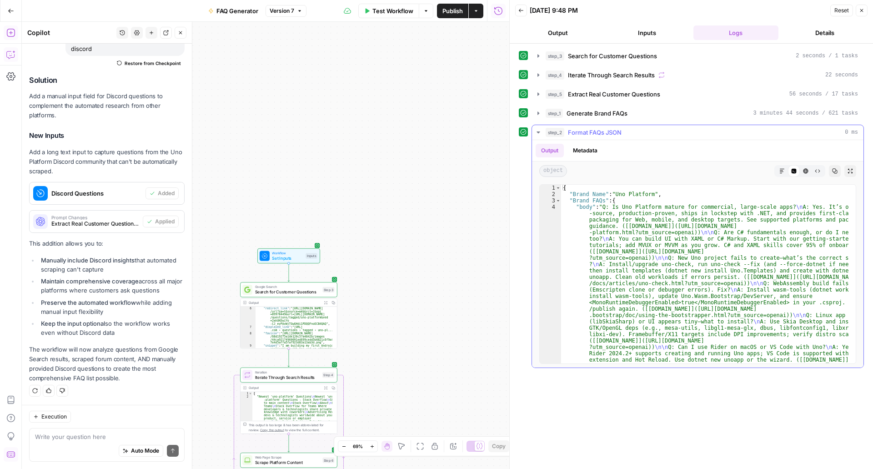
drag, startPoint x: 402, startPoint y: 176, endPoint x: 658, endPoint y: 188, distance: 256.7
click at [658, 188] on body "U Uno New Home Browse Insights Opportunities Your Data Recent Grids Run workflo…" at bounding box center [436, 234] width 873 height 469
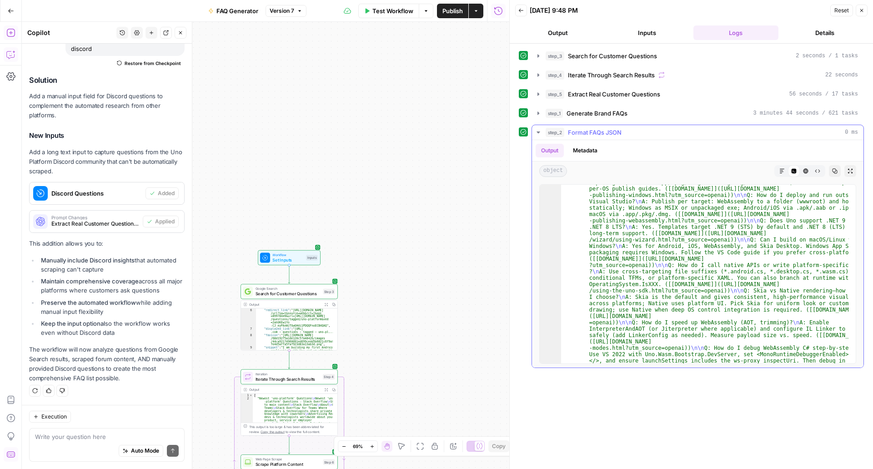
scroll to position [160, 0]
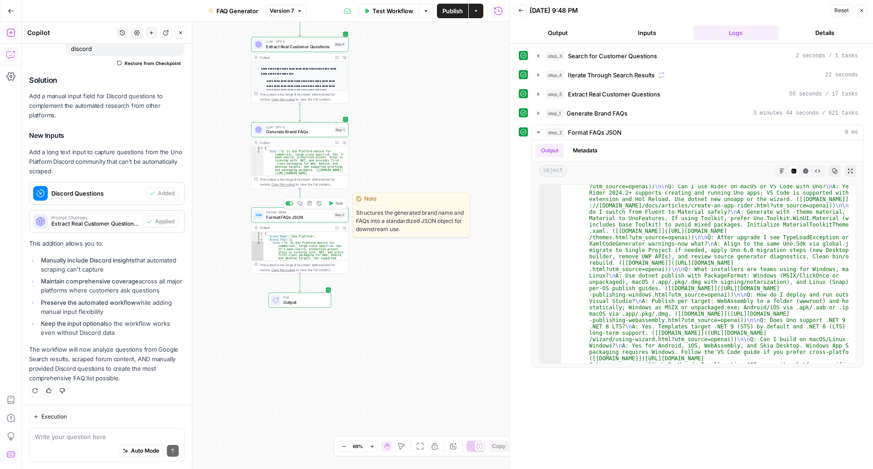
click at [318, 221] on div "Format JSON Format FAQs JSON Step 2 Copy step Delete step Edit Note Test" at bounding box center [299, 214] width 97 height 15
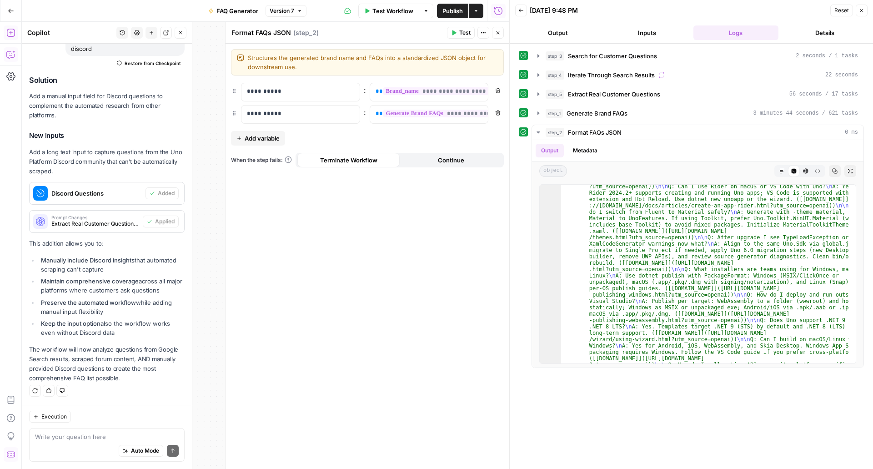
click at [206, 265] on div "Workflow Set Inputs Inputs Google Search Search for Customer Questions Step 3 O…" at bounding box center [265, 245] width 487 height 447
click at [499, 29] on button "Close" at bounding box center [498, 33] width 12 height 12
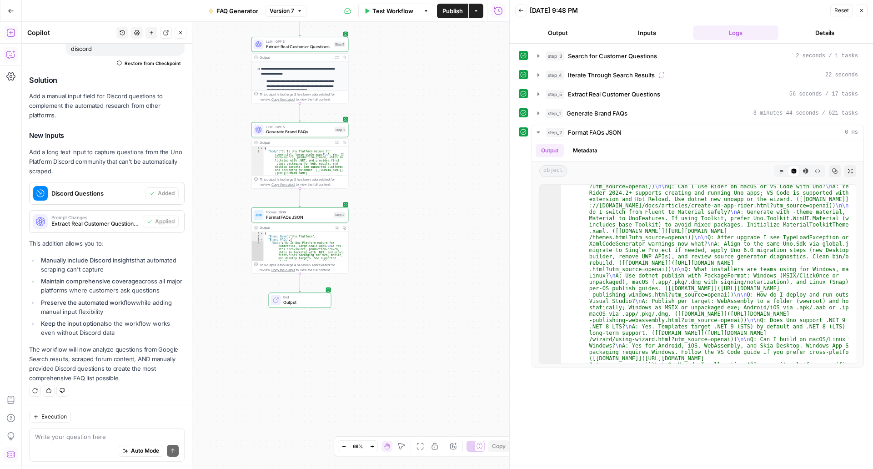
click at [300, 304] on span "Output" at bounding box center [304, 302] width 43 height 6
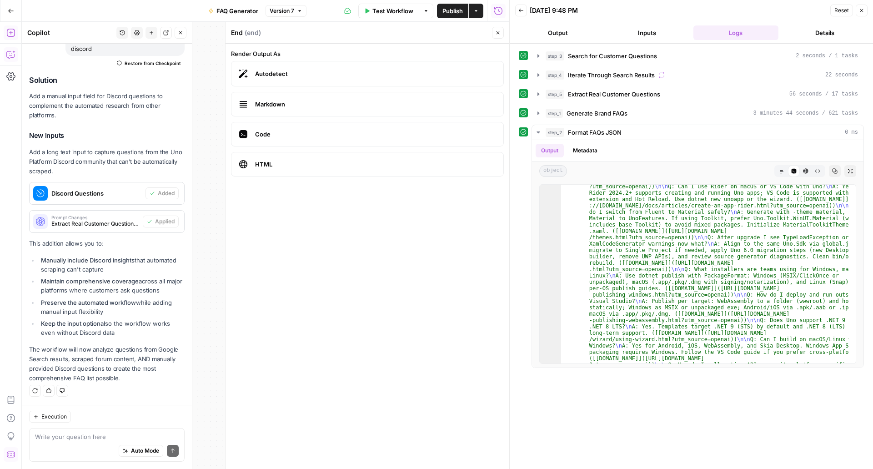
click at [288, 99] on label "Markdown" at bounding box center [367, 104] width 273 height 25
click at [94, 443] on div "Auto Mode Send" at bounding box center [107, 451] width 144 height 20
type textarea "why doesnt the output look markdown ready"
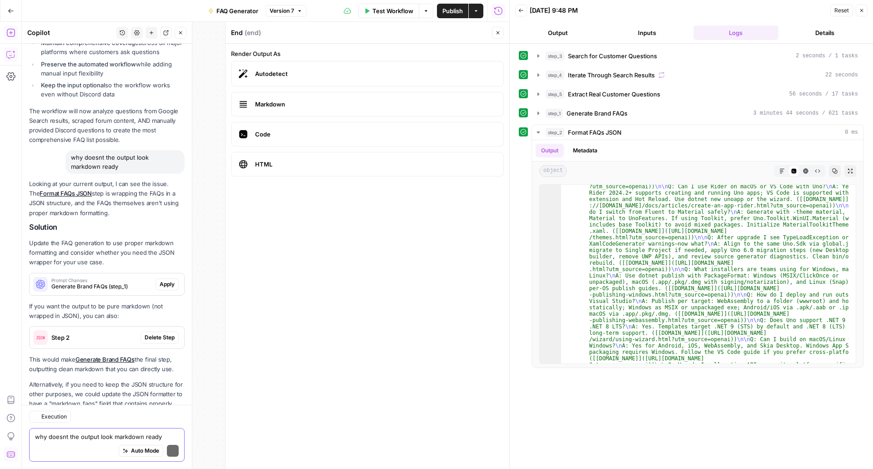
scroll to position [2841, 0]
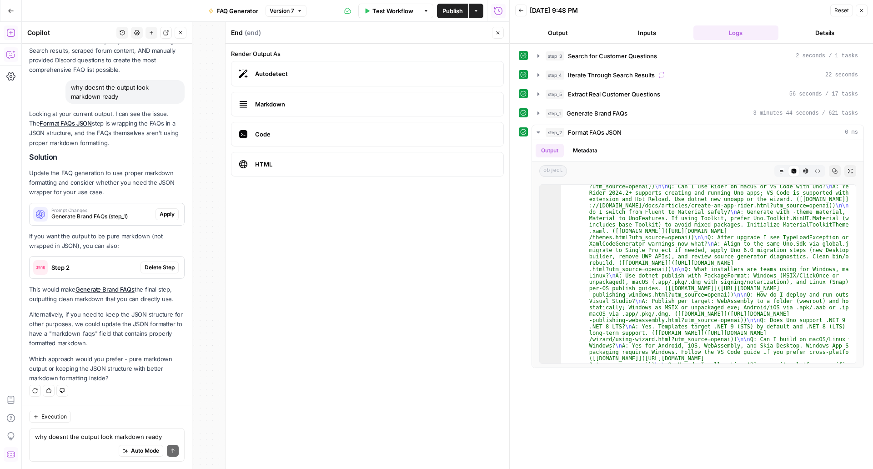
click at [82, 442] on div "Auto Mode Send" at bounding box center [107, 451] width 144 height 20
type textarea "what purposes would you use a JSON structure"
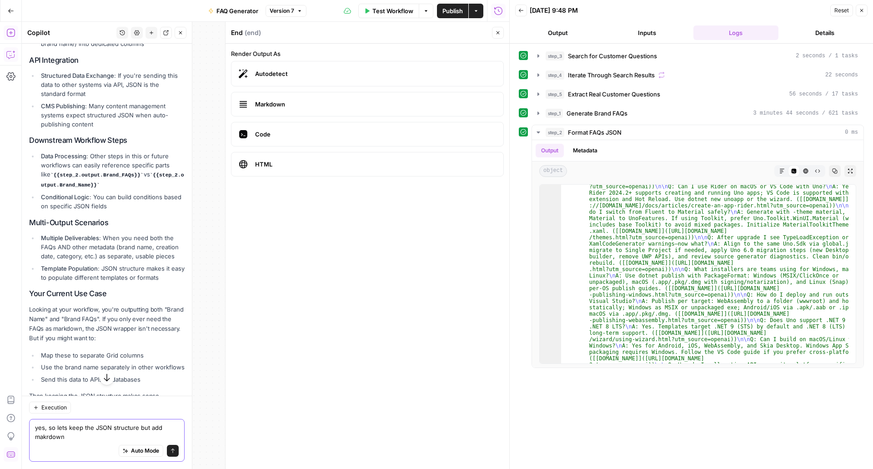
scroll to position [3377, 0]
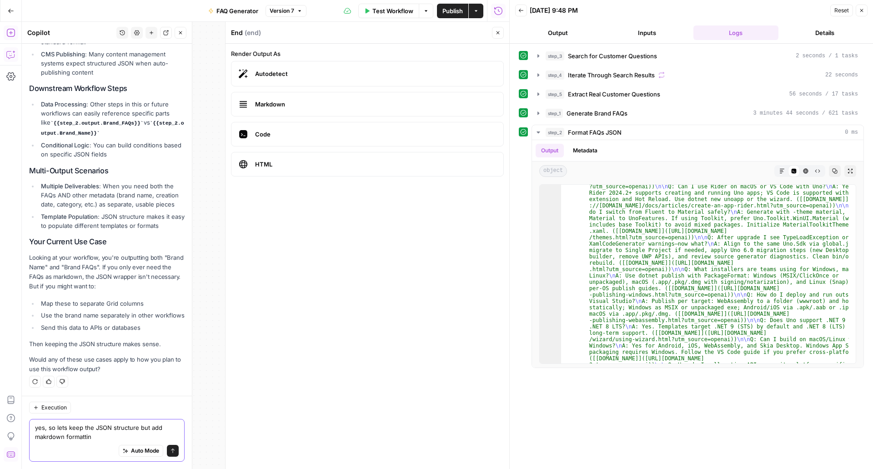
type textarea "yes, so lets keep the JSON structure but add makrdown formatting"
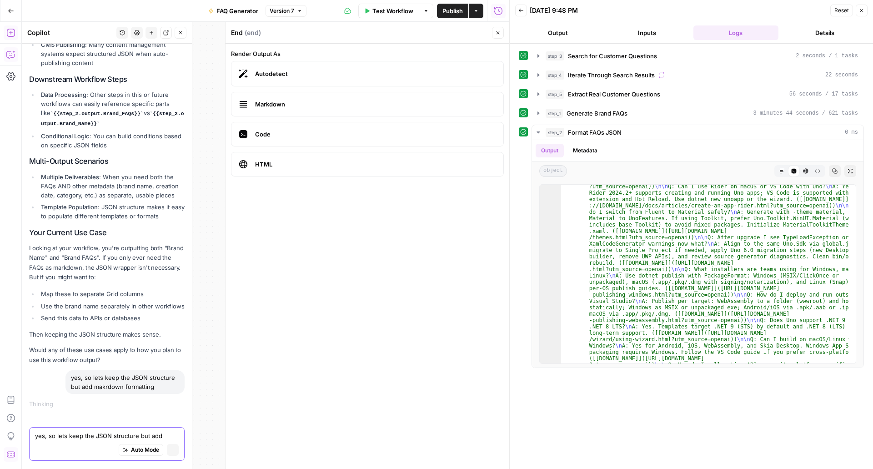
scroll to position [3294, 0]
click at [214, 51] on div "Workflow Set Inputs Inputs Google Search Search for Customer Questions Step 3 O…" at bounding box center [265, 245] width 487 height 447
click at [212, 65] on div "Workflow Set Inputs Inputs Google Search Search for Customer Questions Step 3 O…" at bounding box center [265, 245] width 487 height 447
click at [501, 29] on button "Close" at bounding box center [498, 33] width 12 height 12
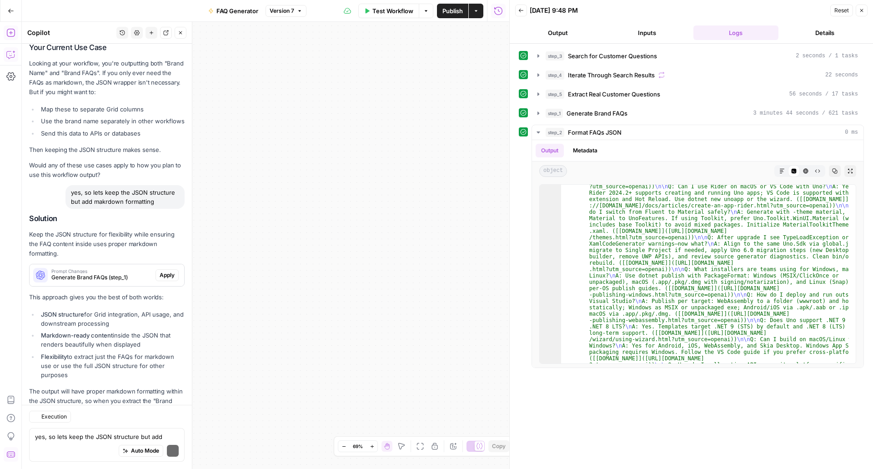
scroll to position [3632, 0]
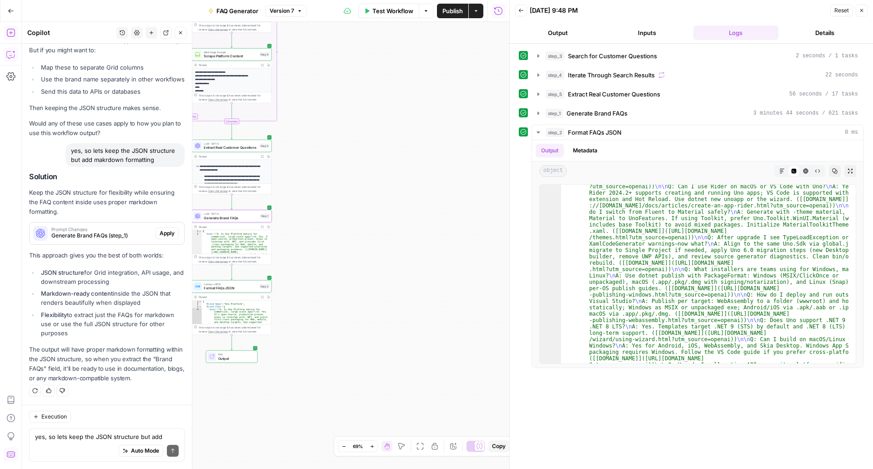
click at [165, 229] on span "Apply" at bounding box center [167, 233] width 15 height 8
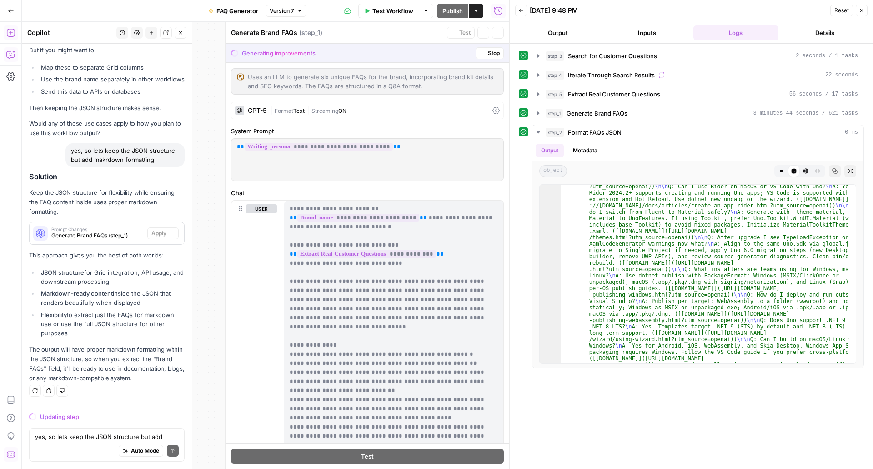
scroll to position [3545, 0]
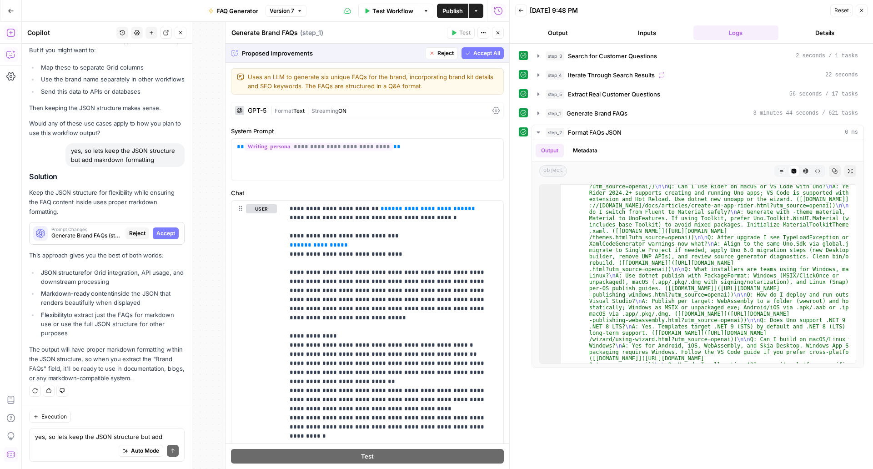
click at [165, 229] on span "Accept" at bounding box center [165, 233] width 19 height 8
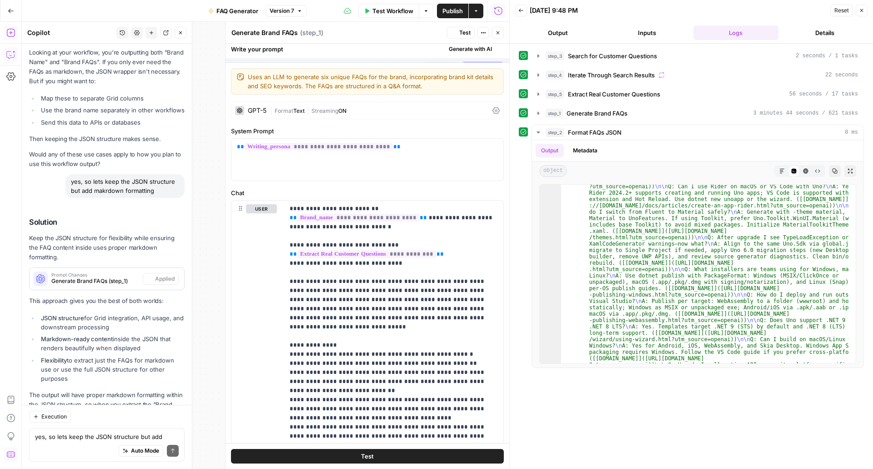
scroll to position [3676, 0]
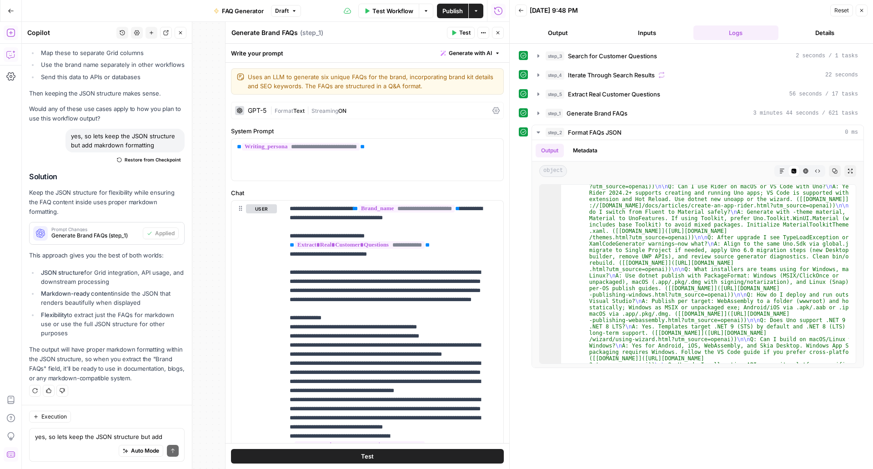
click at [498, 32] on icon "button" at bounding box center [497, 32] width 5 height 5
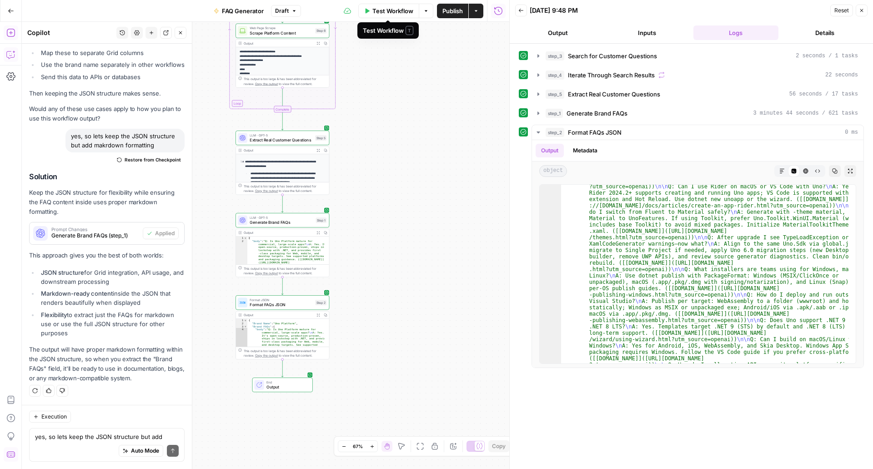
click at [408, 11] on span "Test Workflow" at bounding box center [392, 10] width 41 height 9
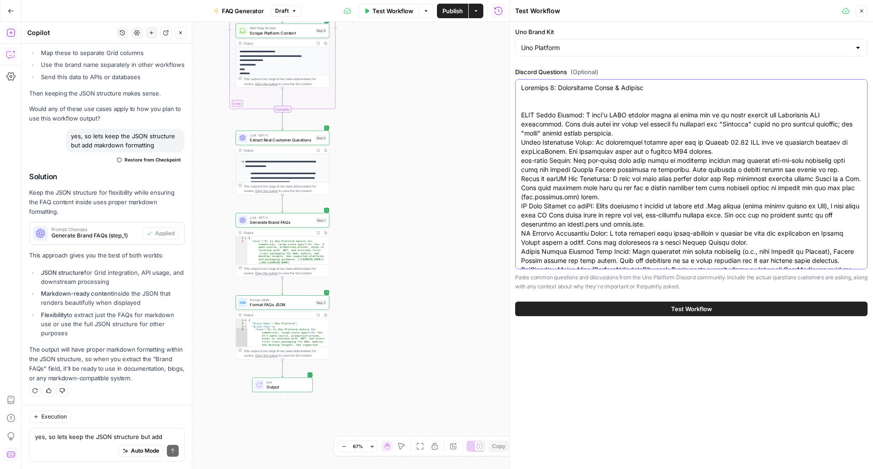
drag, startPoint x: 656, startPoint y: 101, endPoint x: 506, endPoint y: 84, distance: 150.1
click at [509, 84] on div "Test Workflow Close Uno Brand Kit Uno Platform Discord Questions (Optional) Pas…" at bounding box center [691, 234] width 364 height 469
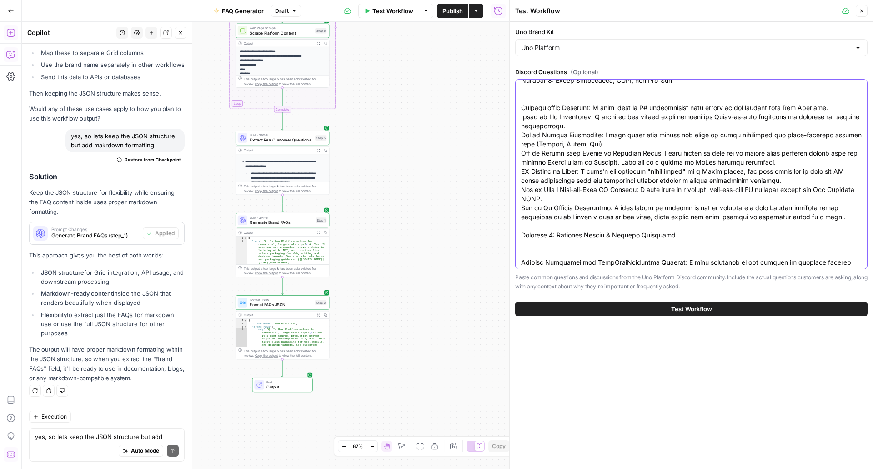
scroll to position [218, 0]
drag, startPoint x: 687, startPoint y: 235, endPoint x: 516, endPoint y: 229, distance: 171.9
click at [516, 229] on div at bounding box center [691, 174] width 352 height 190
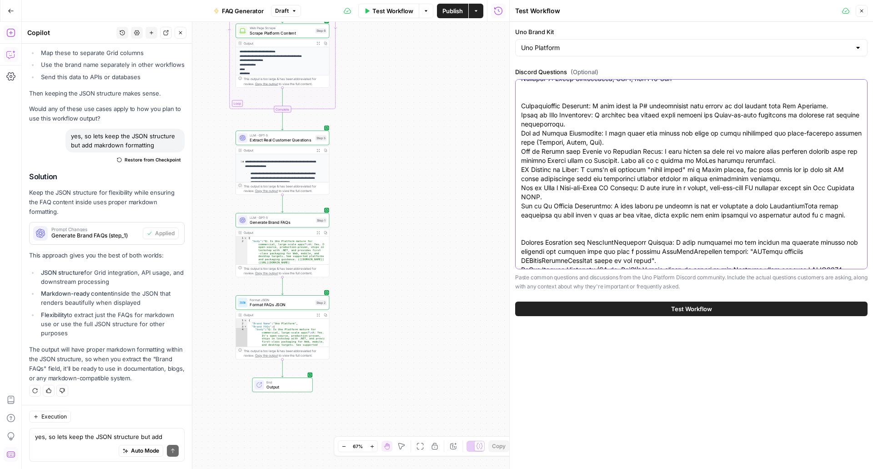
scroll to position [75, 0]
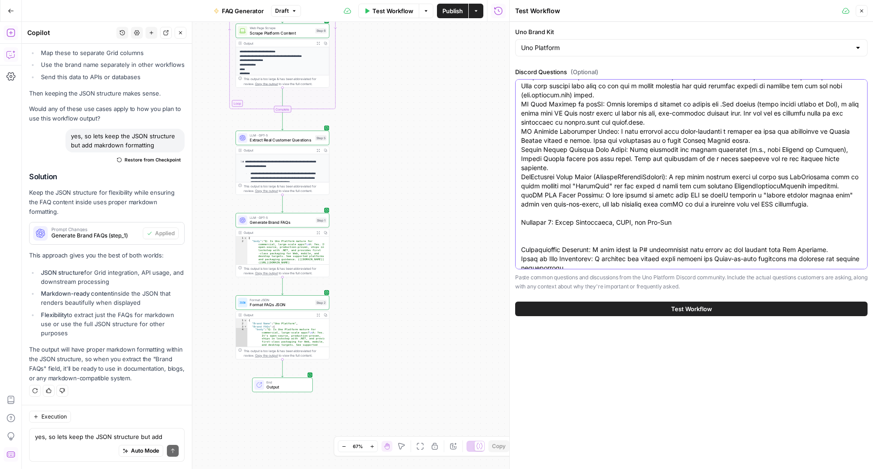
drag, startPoint x: 694, startPoint y: 222, endPoint x: 518, endPoint y: 226, distance: 175.5
click at [518, 226] on div at bounding box center [691, 174] width 352 height 190
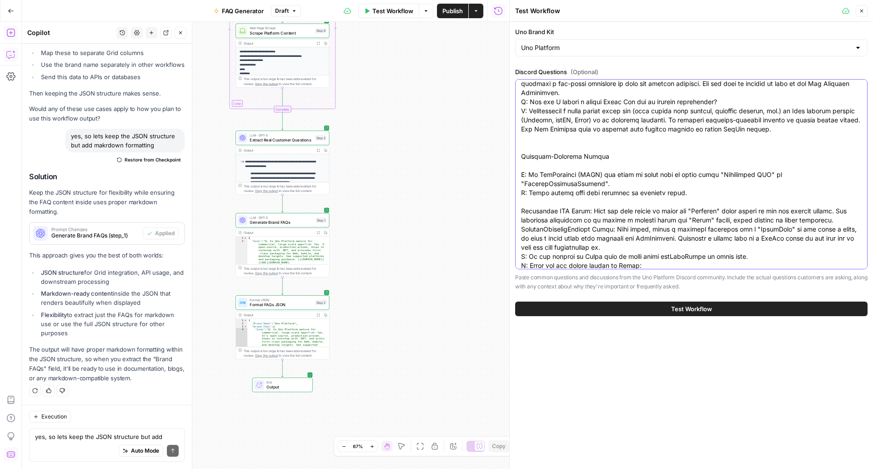
scroll to position [1049, 0]
drag, startPoint x: 606, startPoint y: 155, endPoint x: 526, endPoint y: 149, distance: 80.3
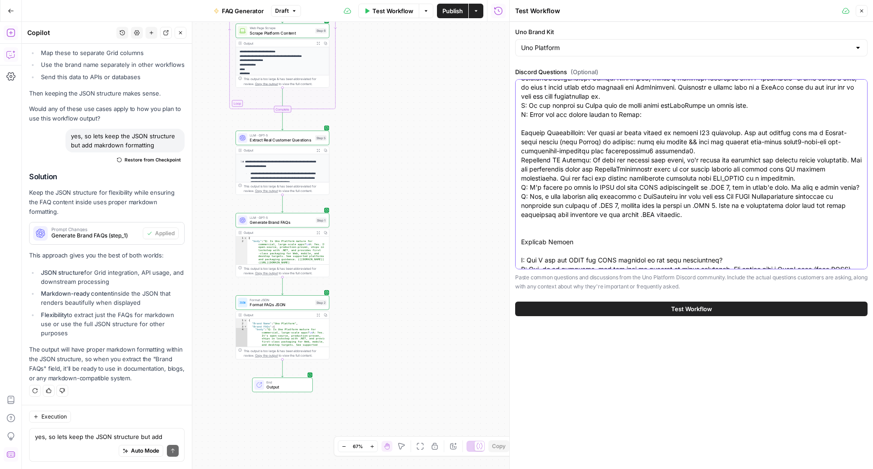
scroll to position [1182, 0]
drag, startPoint x: 586, startPoint y: 247, endPoint x: 531, endPoint y: 240, distance: 56.0
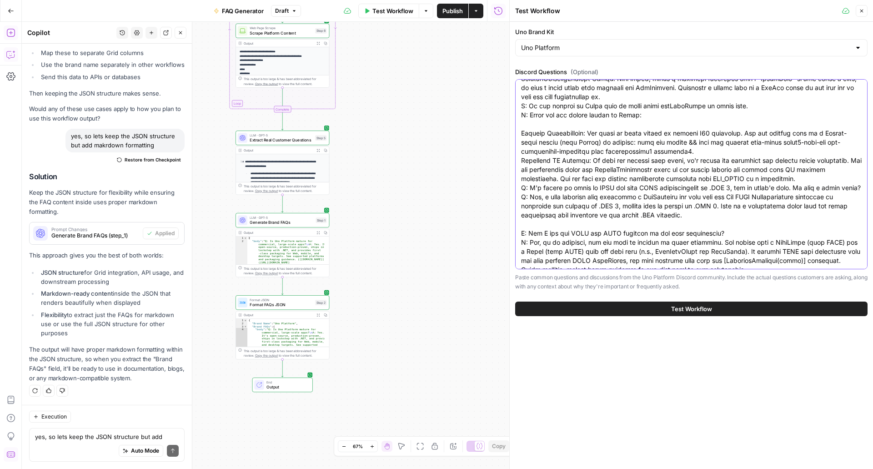
type textarea "WASM Build Failure: A user's WASM project fails to build due to an error clonin…"
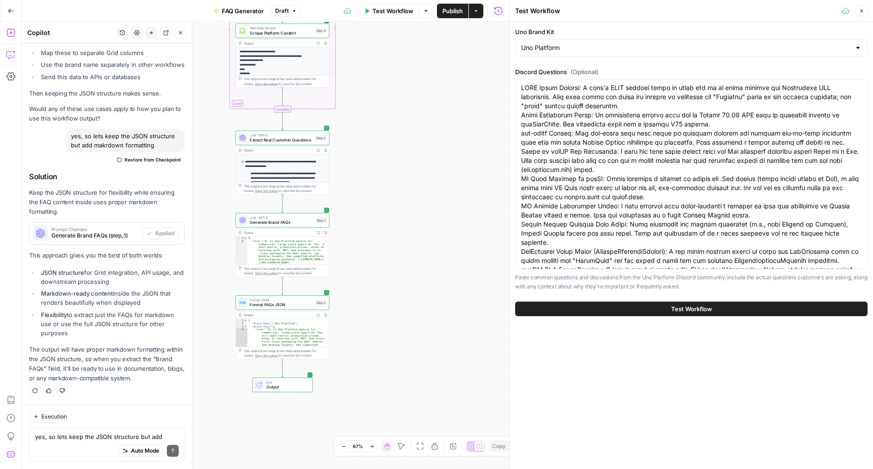
click at [547, 303] on button "Test Workflow" at bounding box center [691, 308] width 352 height 15
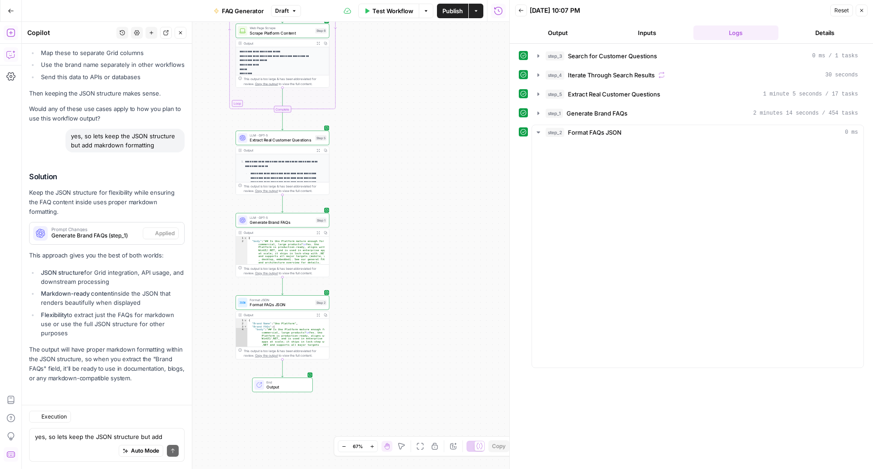
scroll to position [3676, 0]
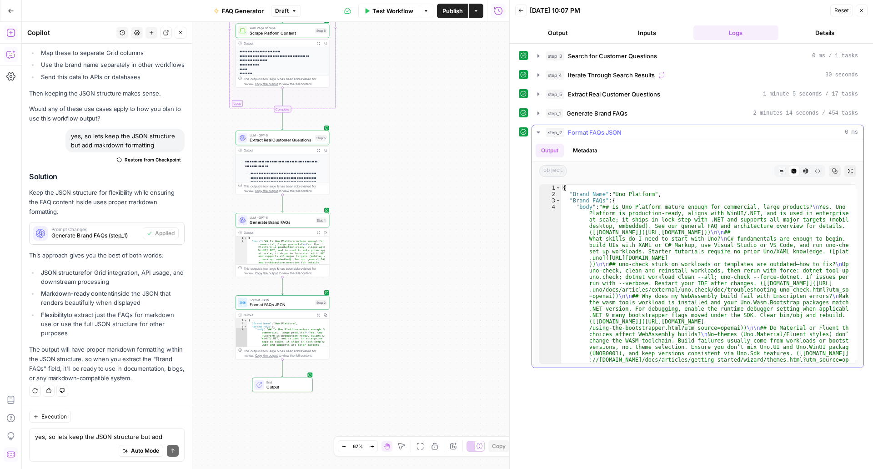
click at [788, 171] on div "Code Editor" at bounding box center [794, 171] width 12 height 12
click at [784, 171] on icon "button" at bounding box center [781, 170] width 5 height 5
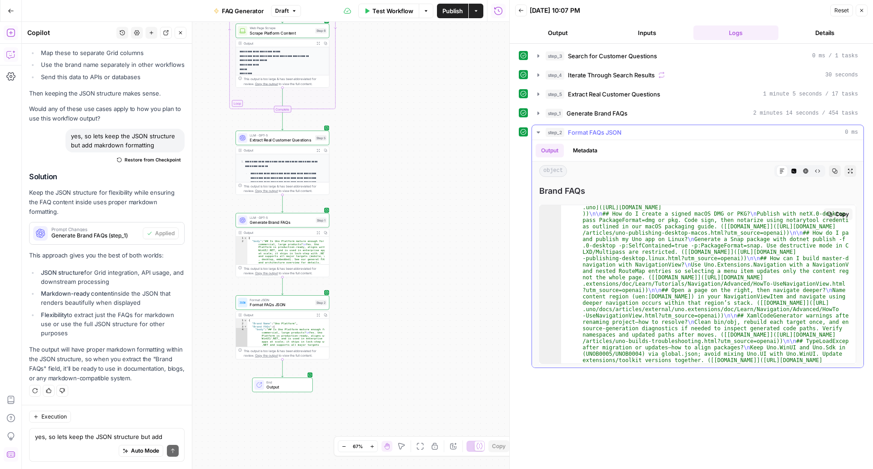
scroll to position [165, 0]
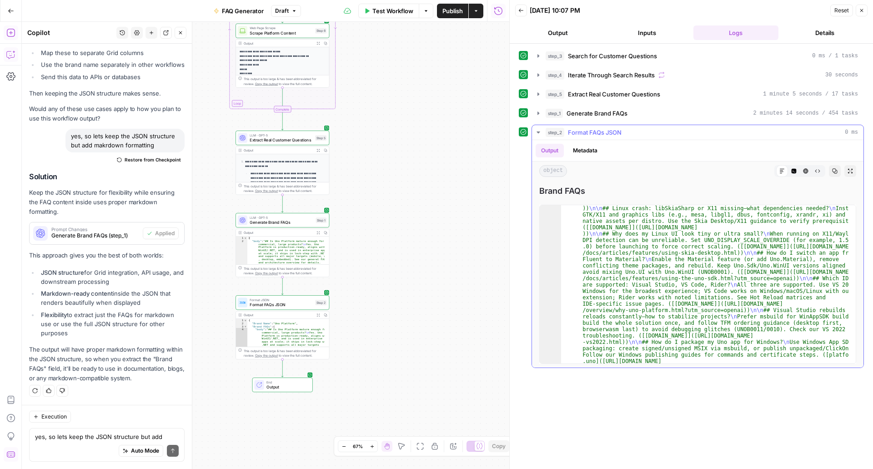
click at [789, 178] on div "object Markdown Code Editor HTML Viewer Raw Output Copy Expand Output" at bounding box center [697, 170] width 331 height 19
click at [790, 169] on button "Code Editor" at bounding box center [794, 171] width 12 height 12
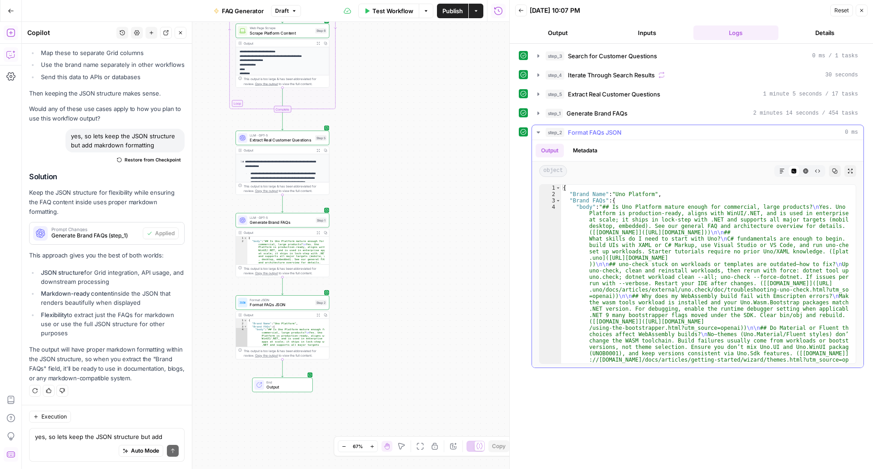
click at [811, 179] on div "object Markdown Code Editor HTML Viewer Raw Output Copy Expand Output" at bounding box center [697, 170] width 331 height 19
click at [810, 176] on div "HTML Viewer" at bounding box center [806, 171] width 12 height 12
click at [807, 172] on icon "button" at bounding box center [805, 170] width 5 height 5
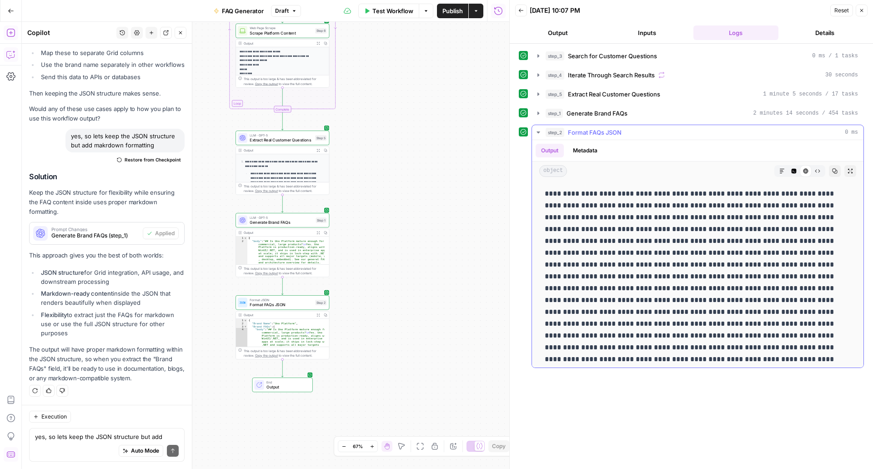
click at [808, 177] on div "object Markdown Code Editor HTML Viewer Raw Output Copy Expand Output" at bounding box center [697, 170] width 331 height 19
click at [811, 175] on button "Raw Output" at bounding box center [817, 171] width 12 height 12
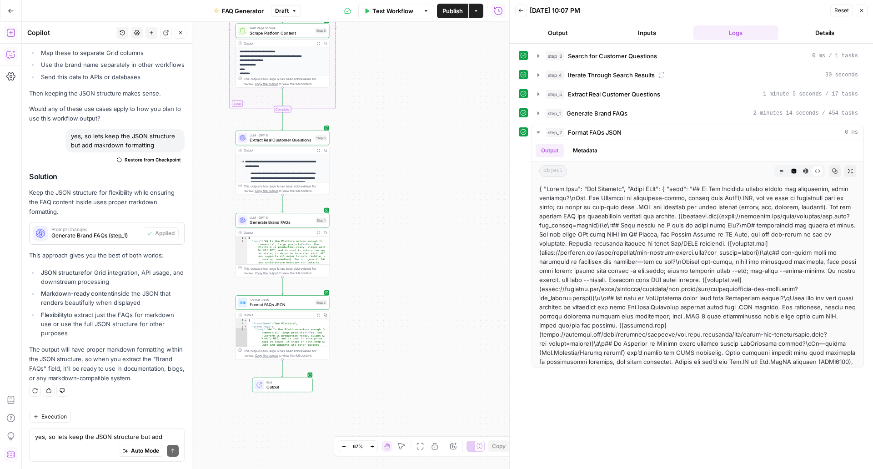
click at [72, 454] on div "Auto Mode Send" at bounding box center [107, 451] width 144 height 20
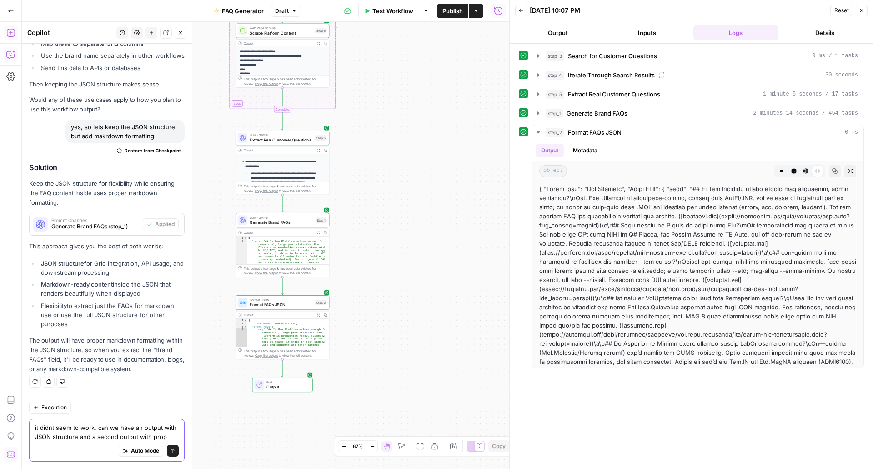
scroll to position [3694, 0]
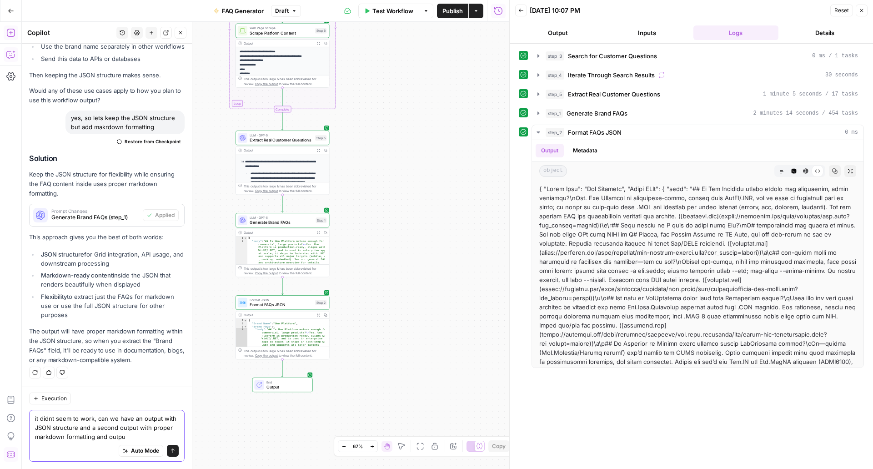
type textarea "it didnt seem to work, can we have an output with JSON structure and a second o…"
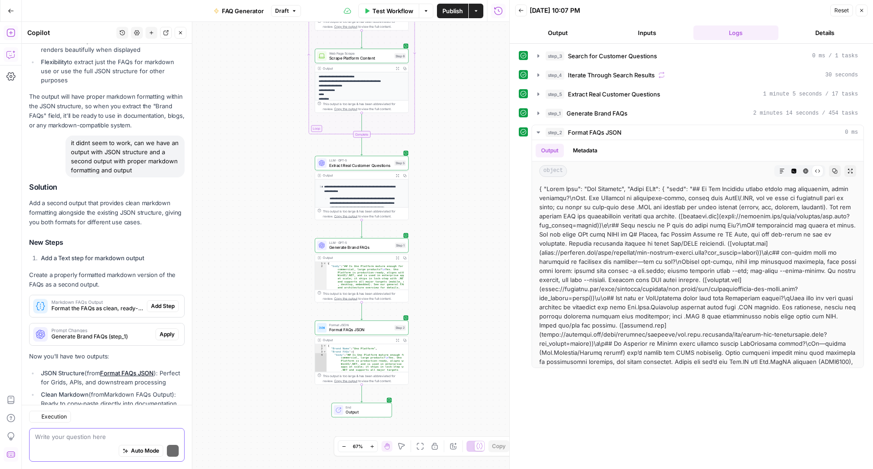
scroll to position [4017, 0]
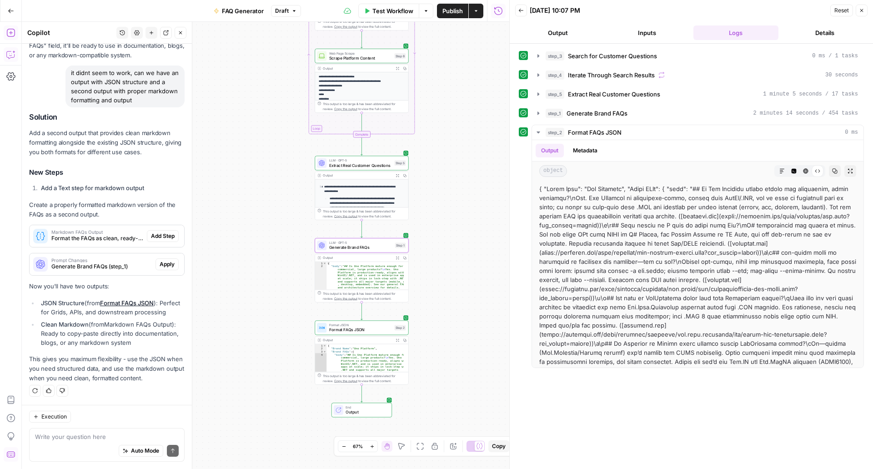
click at [135, 262] on span "Generate Brand FAQs (step_1)" at bounding box center [101, 266] width 100 height 8
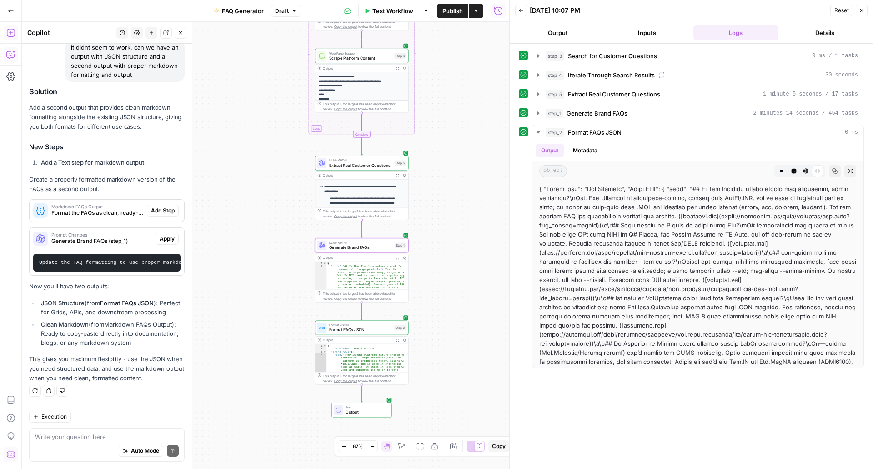
click at [164, 233] on button "Apply" at bounding box center [166, 239] width 23 height 12
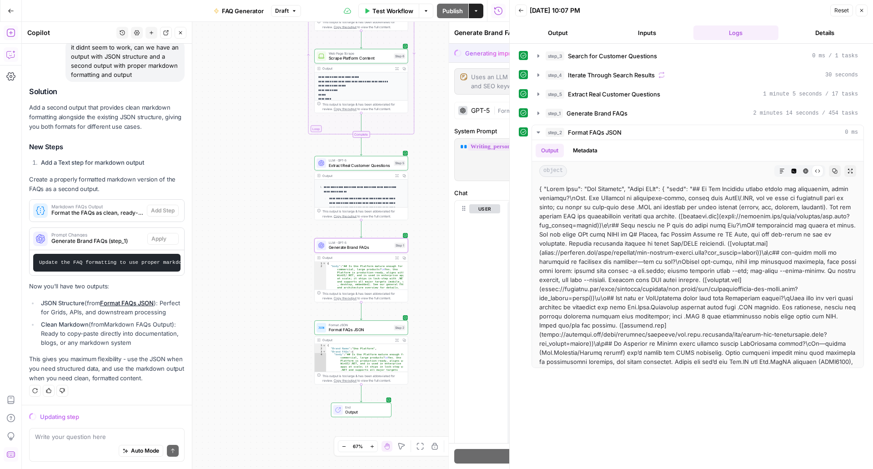
scroll to position [3919, 0]
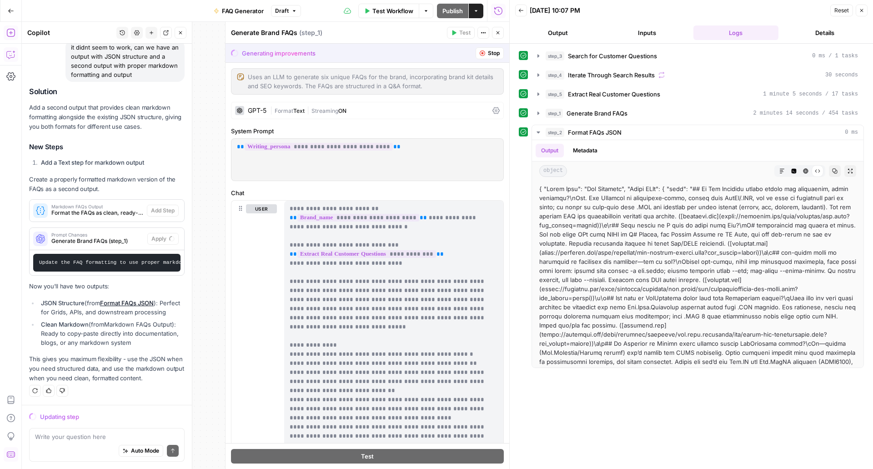
click at [152, 187] on div "Solution Add a second output that provides clean markdown formatting alongside …" at bounding box center [106, 234] width 155 height 295
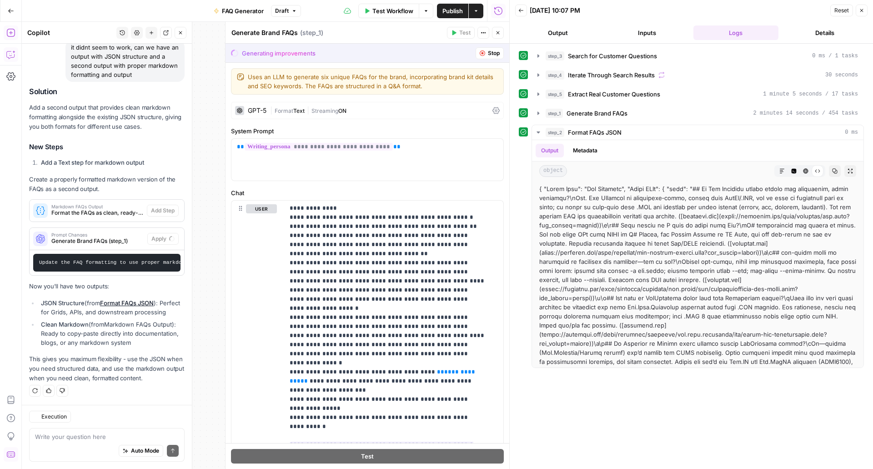
scroll to position [177, 0]
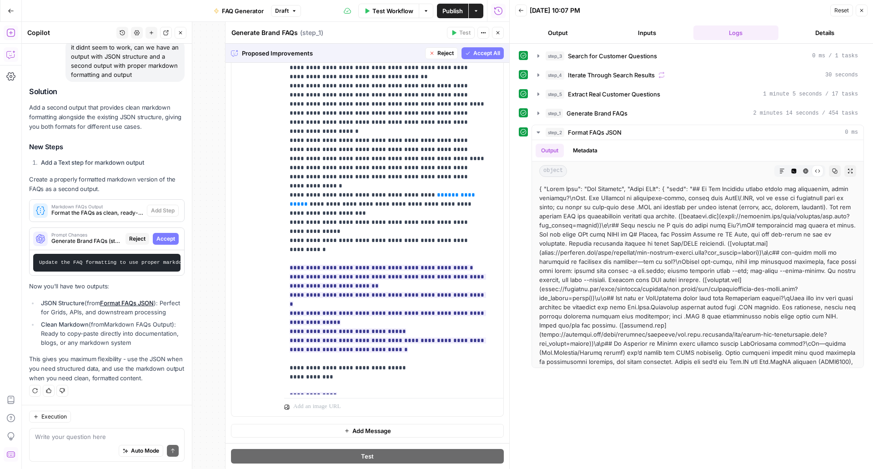
click at [159, 235] on span "Accept" at bounding box center [165, 239] width 19 height 8
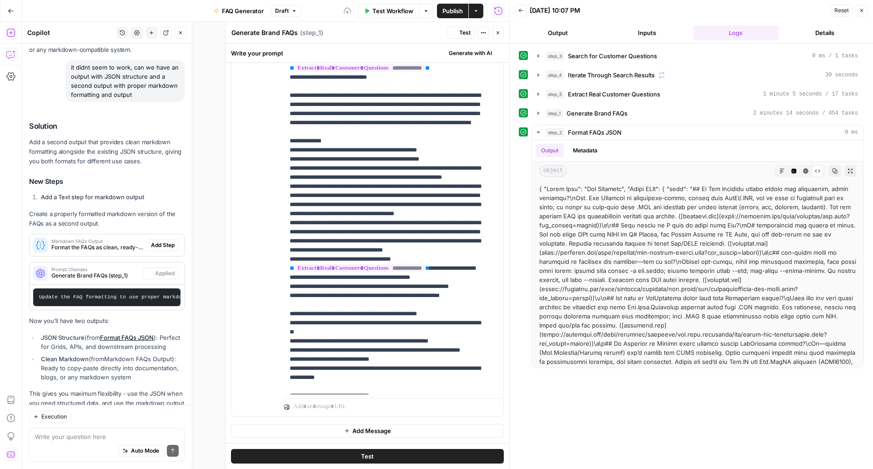
click at [159, 241] on span "Add Step" at bounding box center [163, 245] width 24 height 8
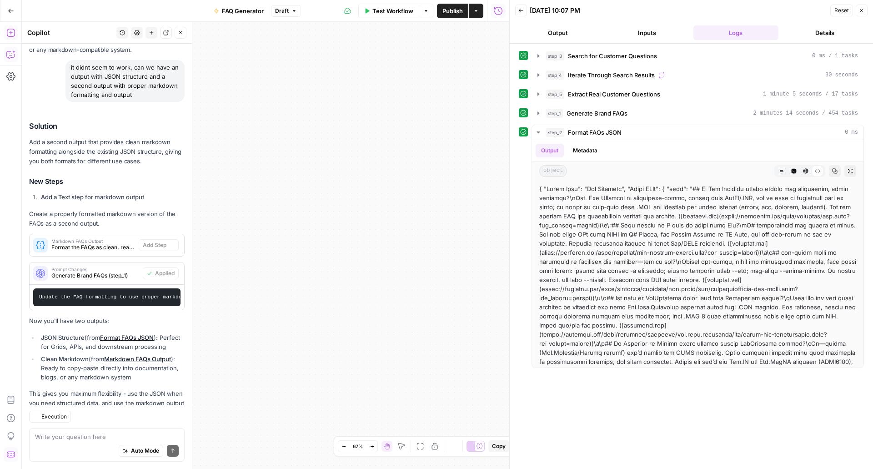
scroll to position [4064, 0]
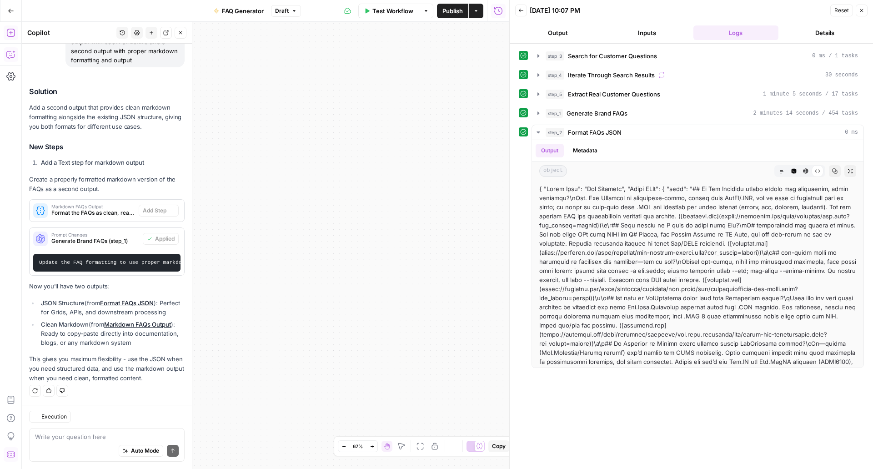
type textarea "Markdown FAQs Output"
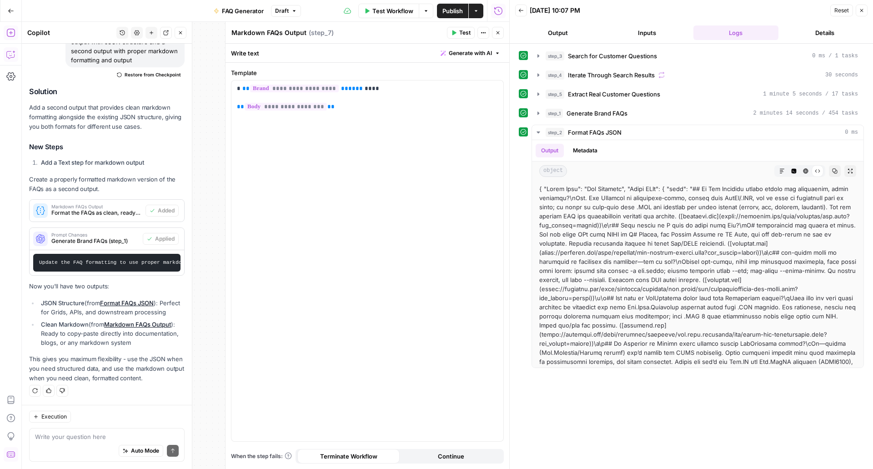
click at [500, 33] on icon "button" at bounding box center [497, 32] width 5 height 5
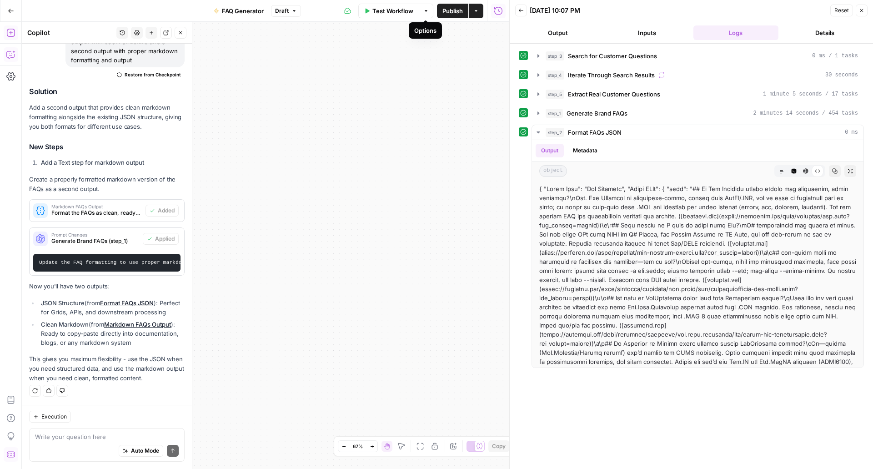
click at [460, 14] on span "Publish" at bounding box center [452, 10] width 20 height 9
click at [399, 12] on span "Test Workflow" at bounding box center [392, 10] width 41 height 9
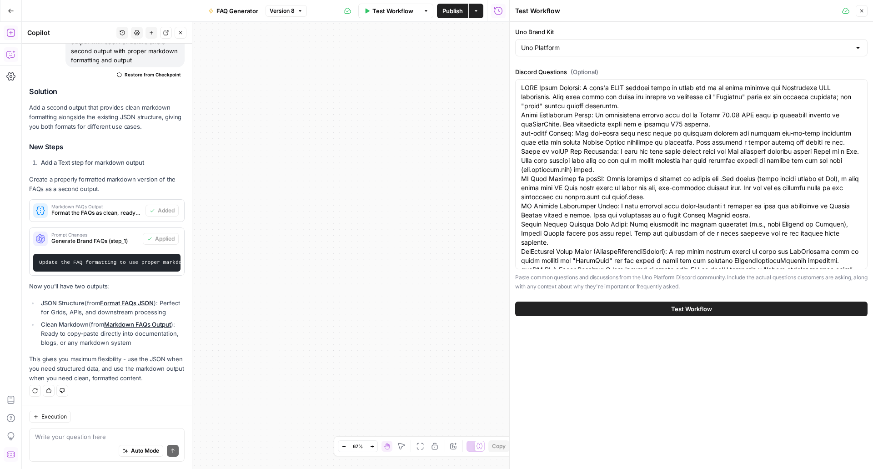
click at [583, 310] on button "Test Workflow" at bounding box center [691, 308] width 352 height 15
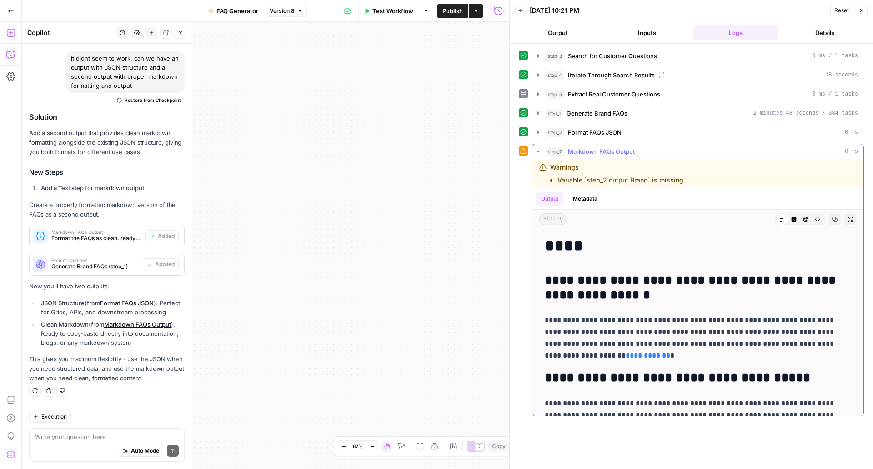
click at [844, 223] on button "Expand Output" at bounding box center [850, 219] width 12 height 12
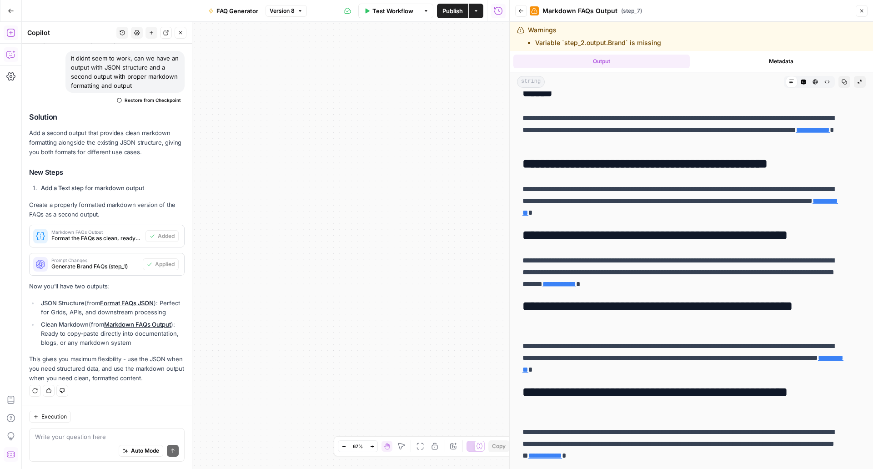
scroll to position [1043, 0]
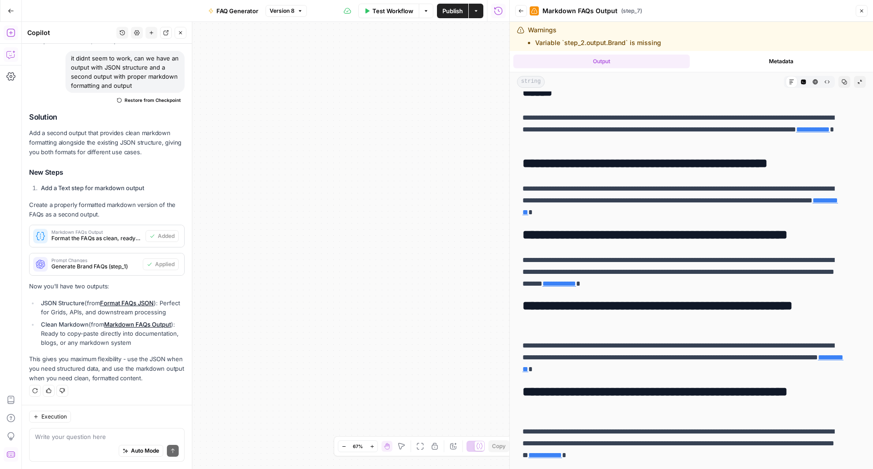
drag, startPoint x: 775, startPoint y: 193, endPoint x: 600, endPoint y: 239, distance: 181.3
click at [600, 239] on h2 "**********" at bounding box center [684, 235] width 324 height 15
click at [591, 42] on li "Variable `step_2.output.Brand` is missing" at bounding box center [598, 42] width 126 height 9
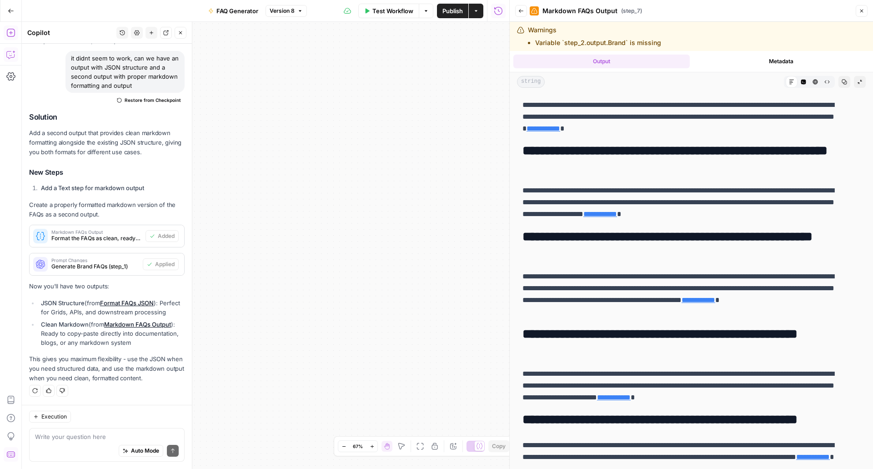
scroll to position [0, 0]
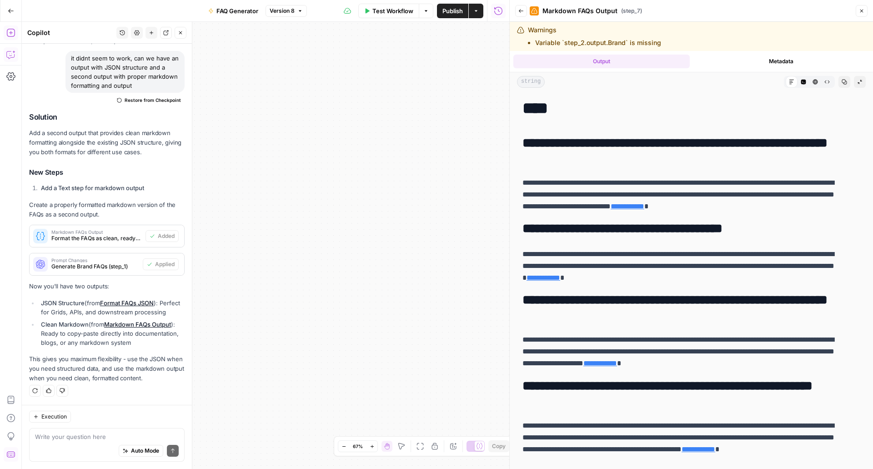
click at [521, 30] on icon at bounding box center [520, 30] width 7 height 6
drag, startPoint x: 384, startPoint y: 111, endPoint x: 451, endPoint y: 152, distance: 78.1
click at [451, 152] on div "Workflow Set Inputs Inputs Google Search Search for Customer Questions Step 3 O…" at bounding box center [265, 245] width 487 height 447
drag, startPoint x: 451, startPoint y: 152, endPoint x: 360, endPoint y: 71, distance: 121.4
click at [360, 71] on div "Workflow Set Inputs Inputs Google Search Search for Customer Questions Step 3 O…" at bounding box center [265, 245] width 487 height 447
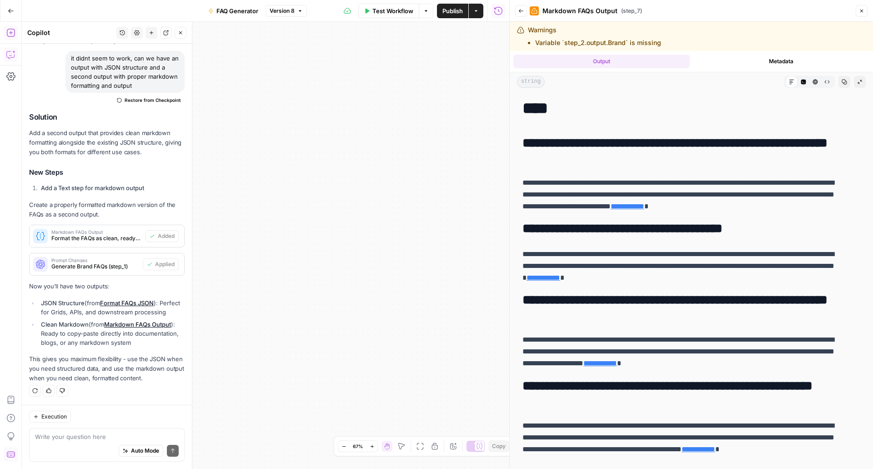
click at [838, 83] on button "Copy" at bounding box center [844, 82] width 12 height 12
click at [449, 14] on span "Publish" at bounding box center [452, 10] width 20 height 9
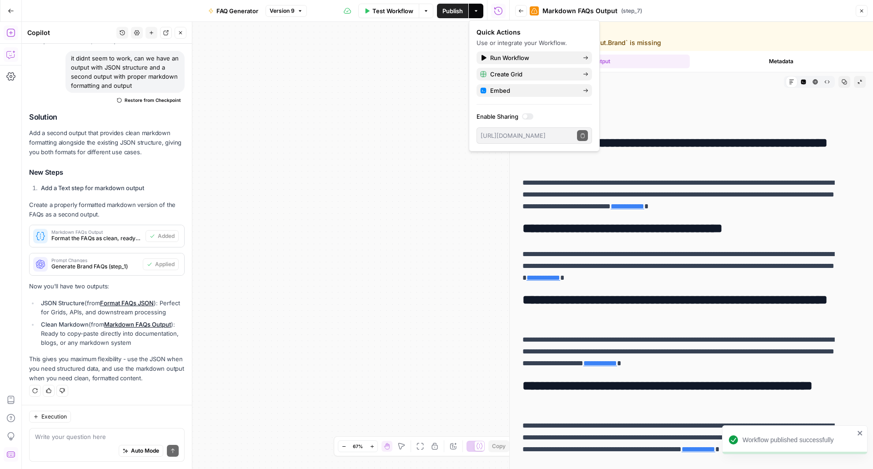
click at [454, 206] on div "Workflow Set Inputs Inputs Google Search Search for Customer Questions Step 3 O…" at bounding box center [265, 245] width 487 height 447
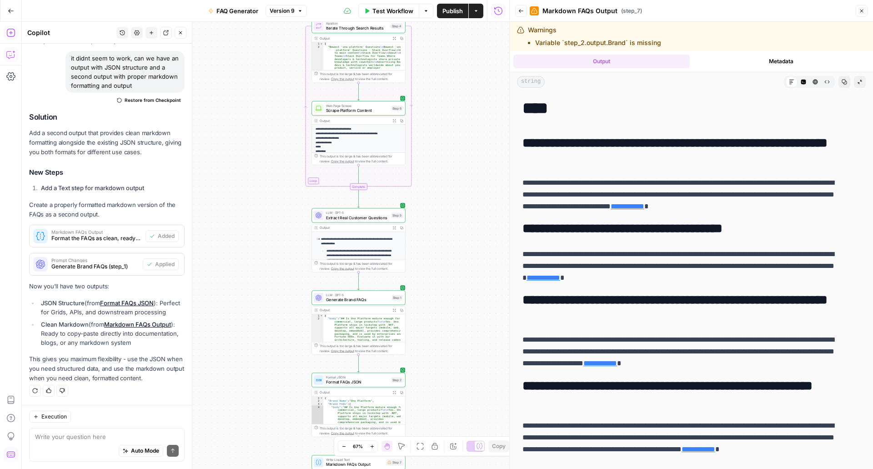
drag, startPoint x: 441, startPoint y: 115, endPoint x: 439, endPoint y: 206, distance: 90.9
click at [439, 206] on div "Workflow Set Inputs Inputs Google Search Search for Customer Questions Step 3 O…" at bounding box center [265, 245] width 487 height 447
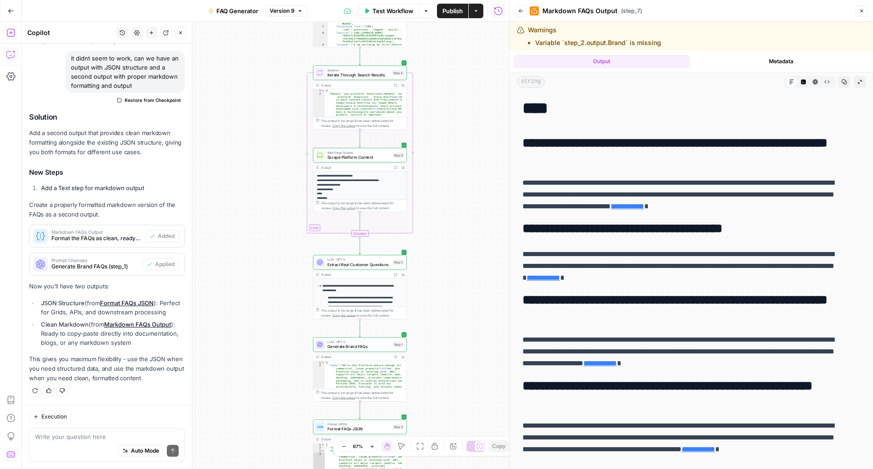
drag, startPoint x: 440, startPoint y: 241, endPoint x: 443, endPoint y: 284, distance: 43.3
click at [443, 284] on div "Workflow Set Inputs Inputs Google Search Search for Customer Questions Step 3 O…" at bounding box center [265, 245] width 487 height 447
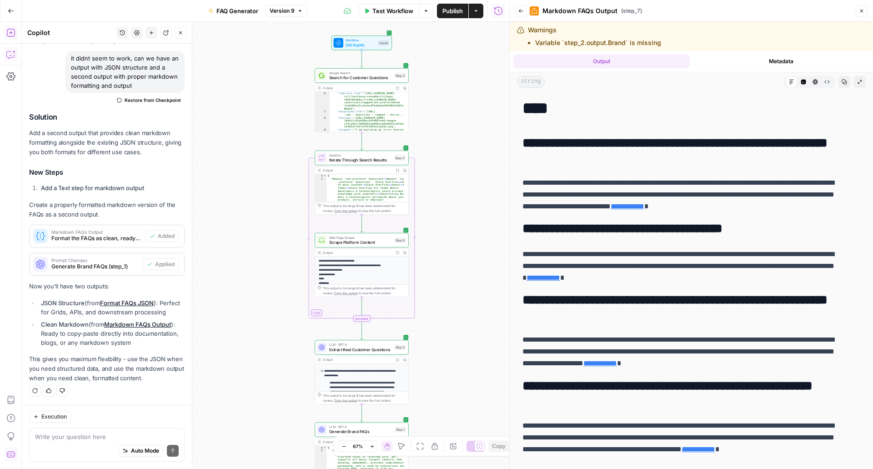
drag, startPoint x: 468, startPoint y: 225, endPoint x: 467, endPoint y: 287, distance: 61.8
click at [467, 287] on div "Workflow Set Inputs Inputs Google Search Search for Customer Questions Step 3 O…" at bounding box center [265, 245] width 487 height 447
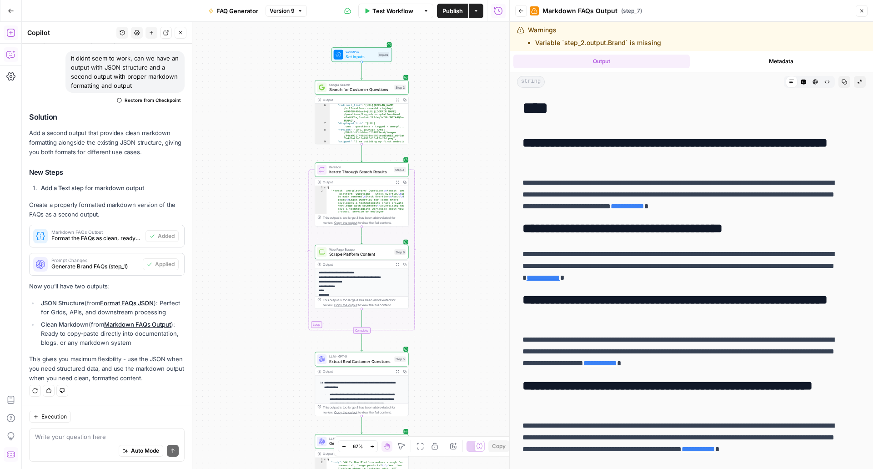
click at [360, 84] on span "Google Search" at bounding box center [360, 84] width 63 height 5
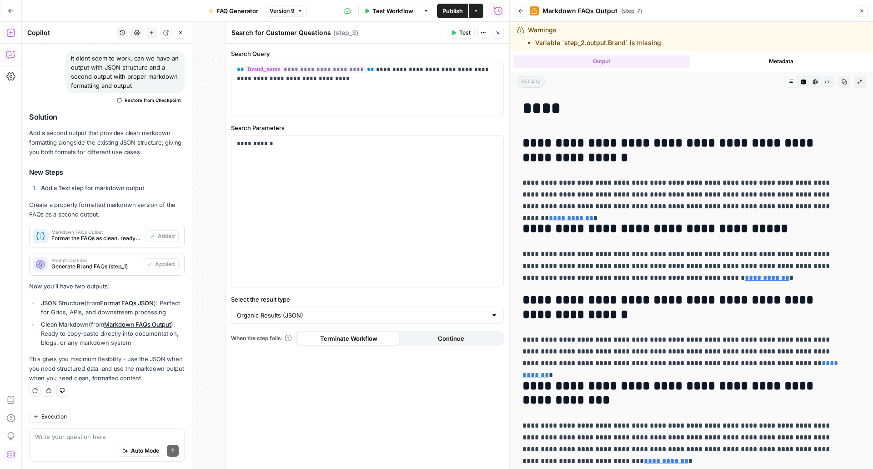
click at [220, 65] on div "Workflow Set Inputs Inputs Google Search Search for Customer Questions Step 3 O…" at bounding box center [265, 245] width 487 height 447
click at [496, 30] on button "Close" at bounding box center [498, 33] width 12 height 12
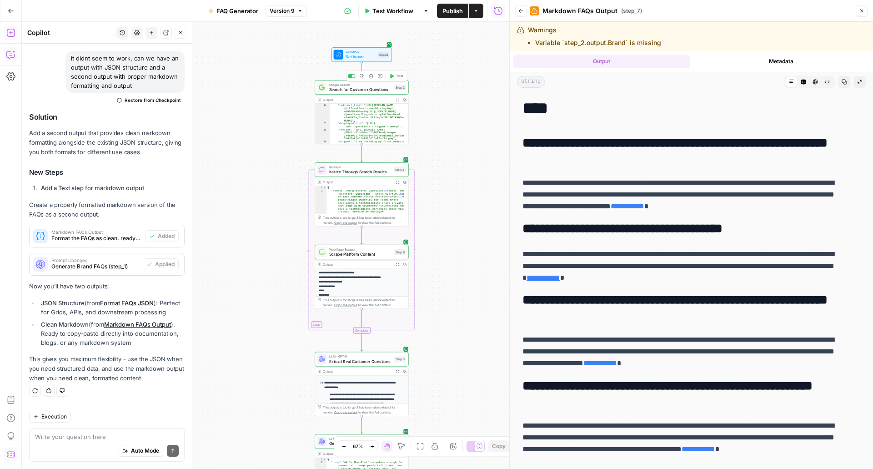
click at [369, 61] on div "Workflow Set Inputs Inputs Test Step" at bounding box center [361, 54] width 60 height 15
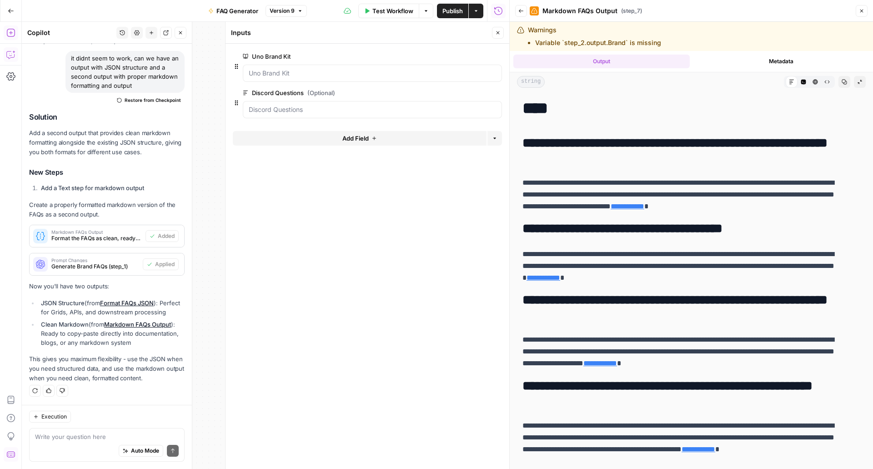
click at [217, 55] on div "Workflow Set Inputs Inputs Google Search Search for Customer Questions Step 3 O…" at bounding box center [265, 245] width 487 height 447
click at [500, 28] on button "Close" at bounding box center [498, 33] width 12 height 12
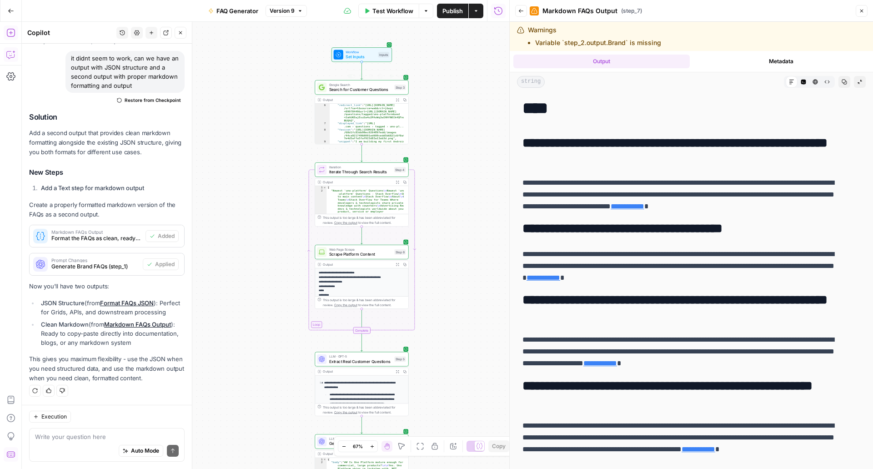
click at [379, 88] on span "Search for Customer Questions" at bounding box center [360, 89] width 63 height 6
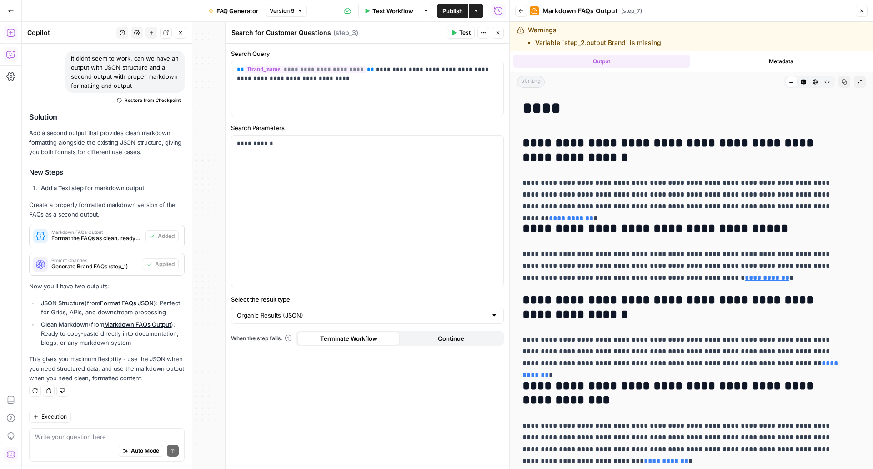
click at [499, 34] on icon "button" at bounding box center [497, 32] width 5 height 5
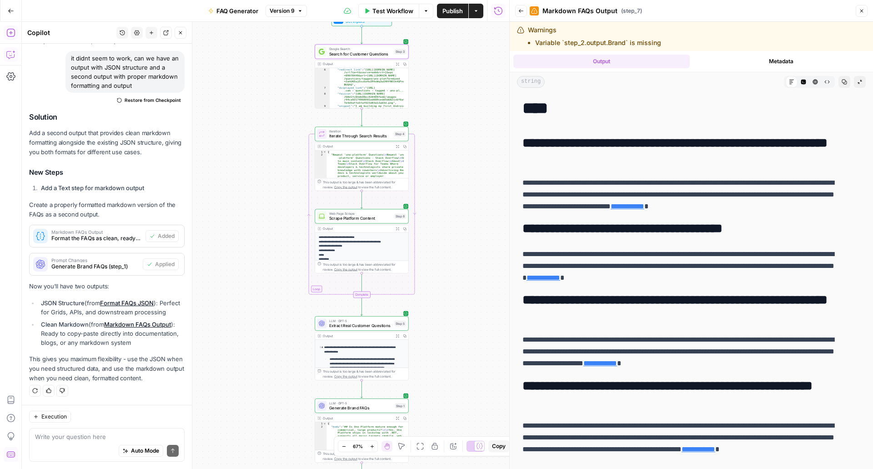
click at [356, 401] on span "LLM · GPT-5" at bounding box center [361, 403] width 64 height 5
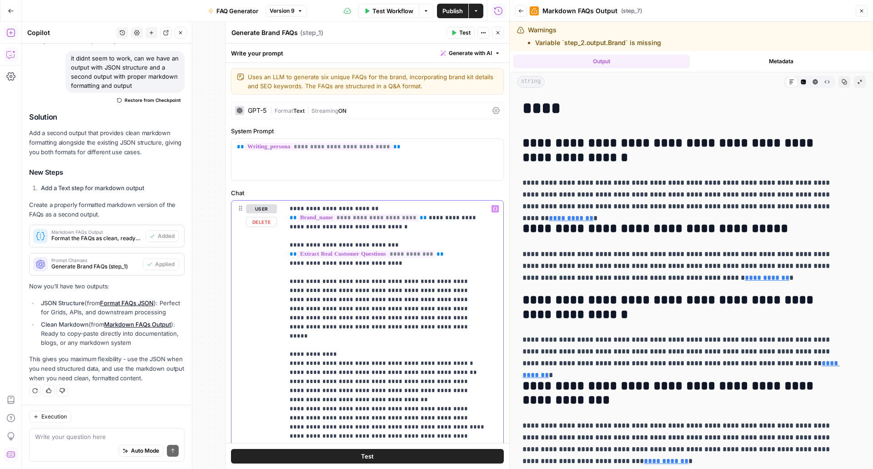
click at [320, 206] on p "**********" at bounding box center [387, 458] width 195 height 509
click at [461, 10] on span "Publish" at bounding box center [452, 10] width 20 height 9
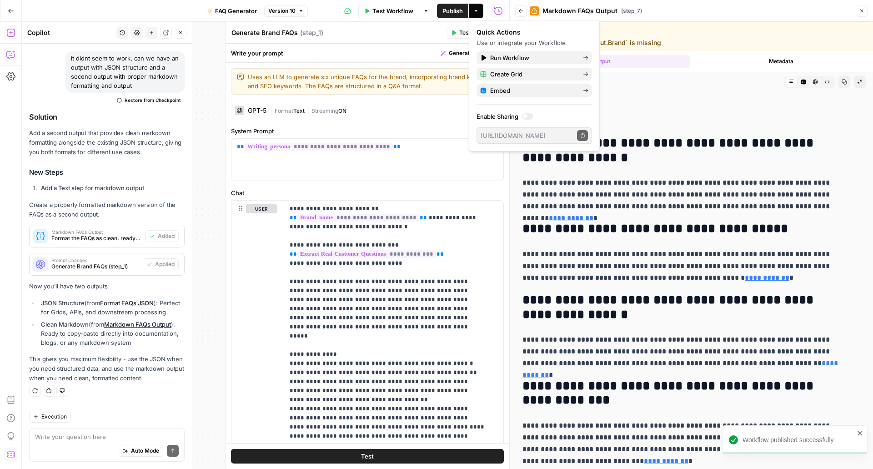
click at [398, 26] on header "Generate Brand FAQs Generate Brand FAQs ( step_1 ) Test Actions Close" at bounding box center [367, 33] width 284 height 22
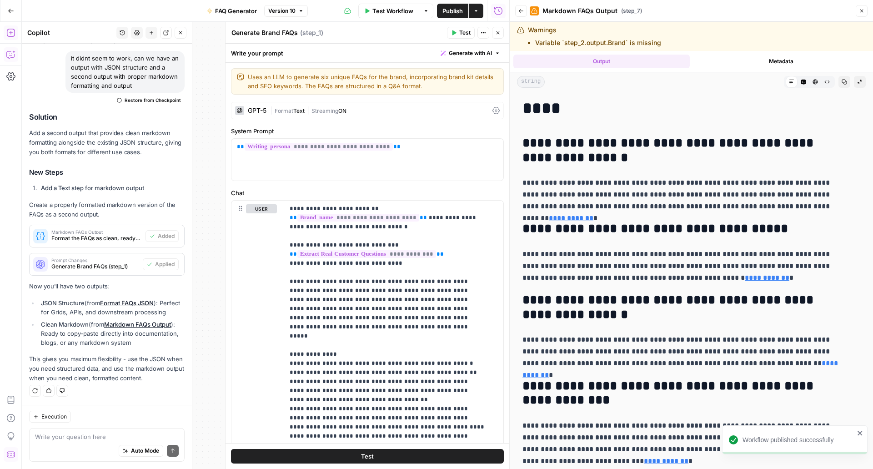
click at [499, 38] on button "Close" at bounding box center [498, 33] width 12 height 12
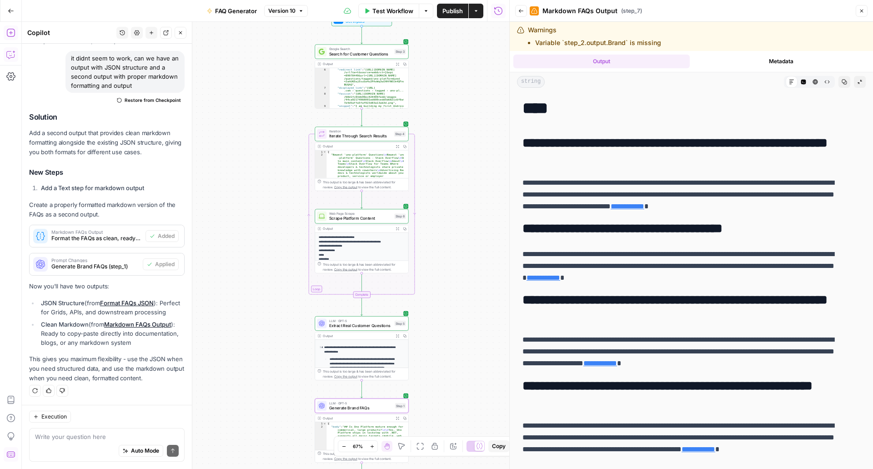
click at [865, 14] on button "Close" at bounding box center [862, 11] width 12 height 12
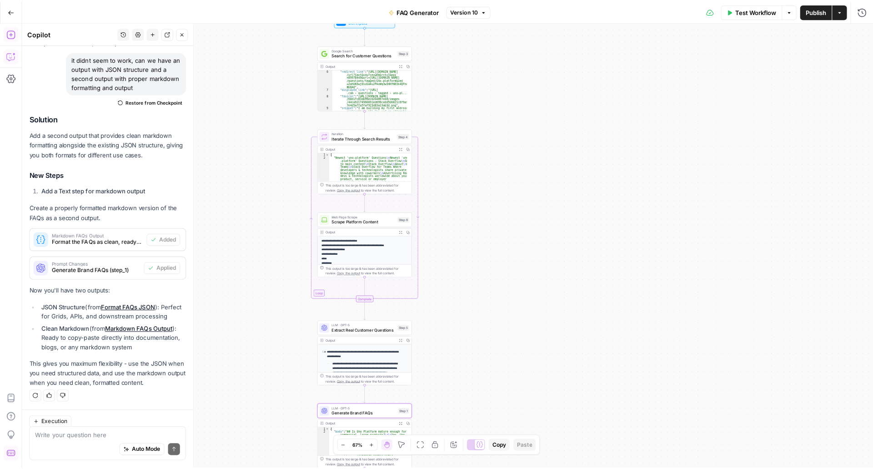
scroll to position [4032, 0]
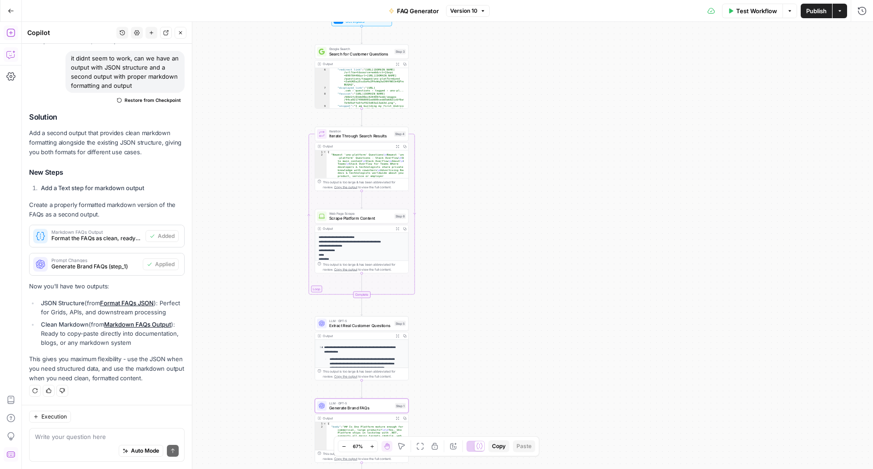
click at [842, 15] on button "Actions" at bounding box center [839, 11] width 15 height 15
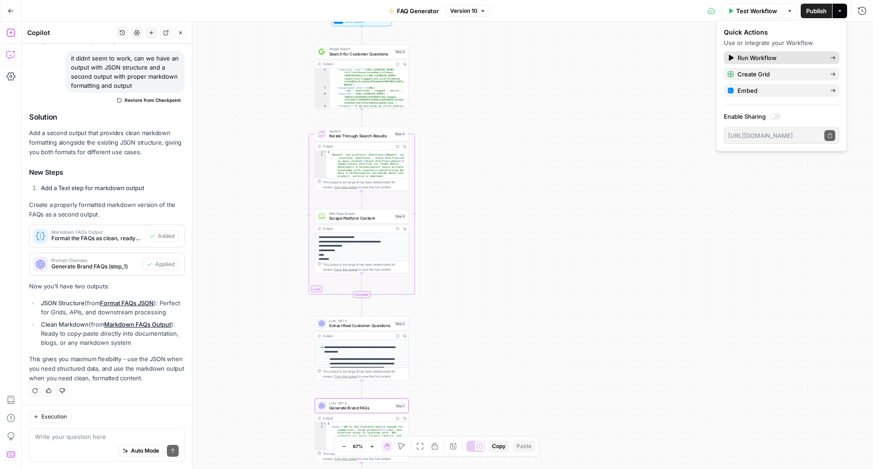
click at [762, 59] on span "Run Workflow" at bounding box center [779, 57] width 85 height 9
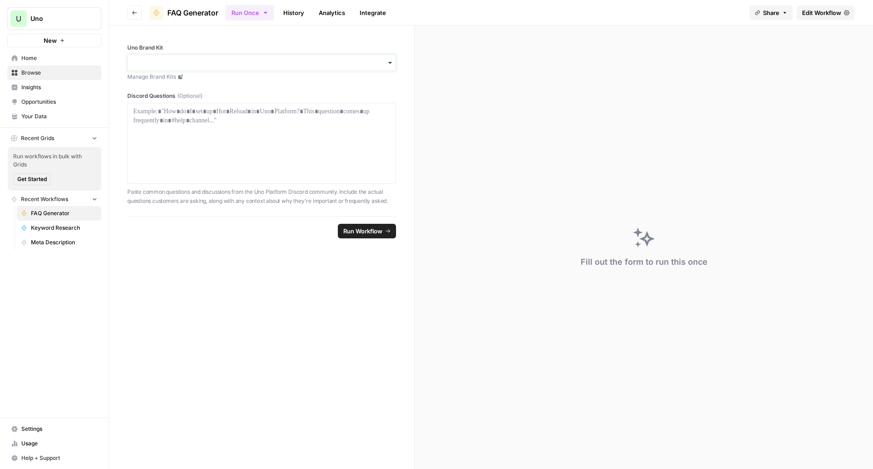
click at [293, 61] on input "Uno Brand Kit" at bounding box center [261, 62] width 257 height 9
click at [279, 78] on div "Uno Platform" at bounding box center [261, 87] width 269 height 25
click at [272, 81] on div "Uno Platform" at bounding box center [262, 87] width 268 height 17
click at [263, 128] on div at bounding box center [261, 143] width 257 height 73
click at [299, 145] on div at bounding box center [261, 143] width 257 height 73
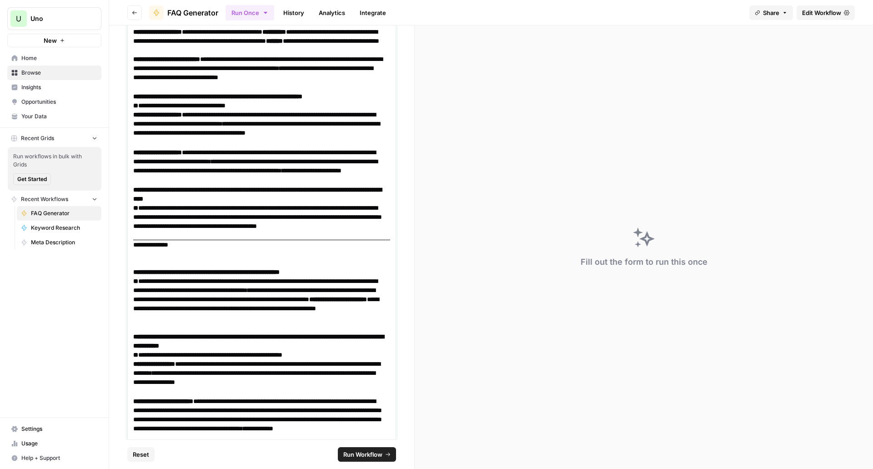
scroll to position [1589, 6]
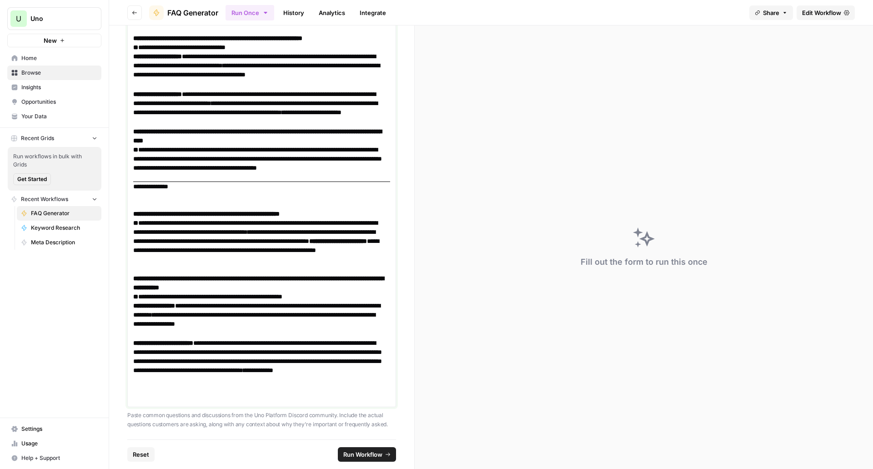
click at [245, 130] on p "**********" at bounding box center [261, 136] width 257 height 18
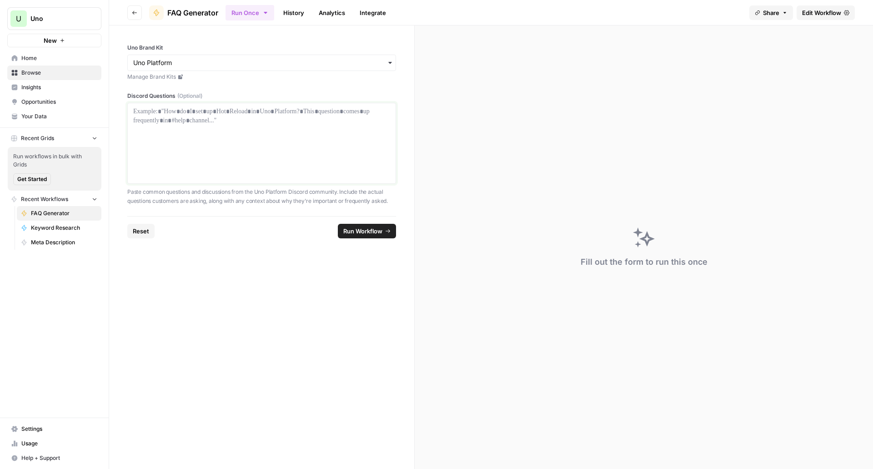
scroll to position [116, 0]
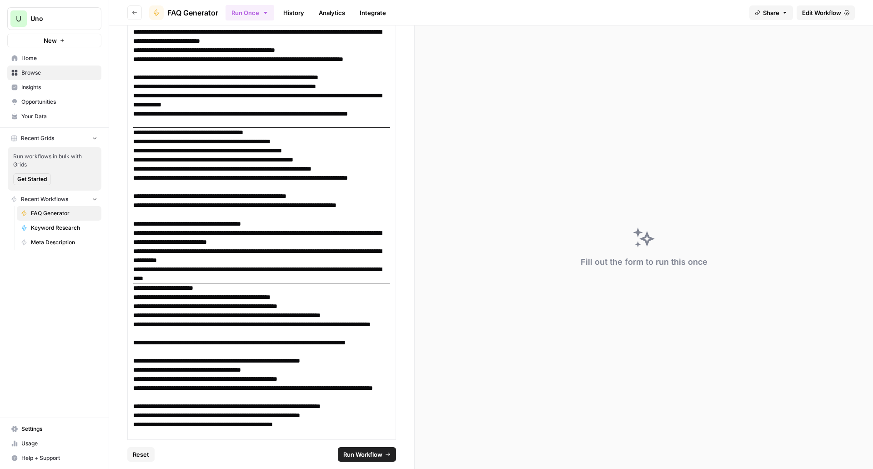
click at [357, 457] on span "Run Workflow" at bounding box center [362, 454] width 39 height 9
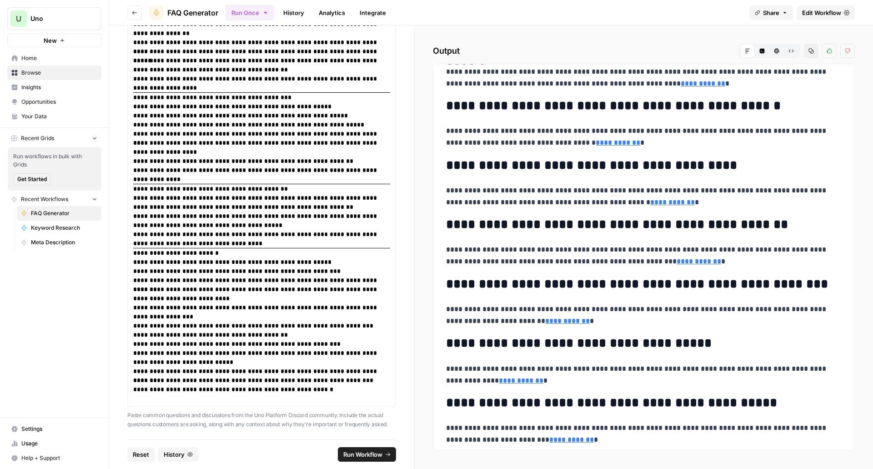
scroll to position [3041, 0]
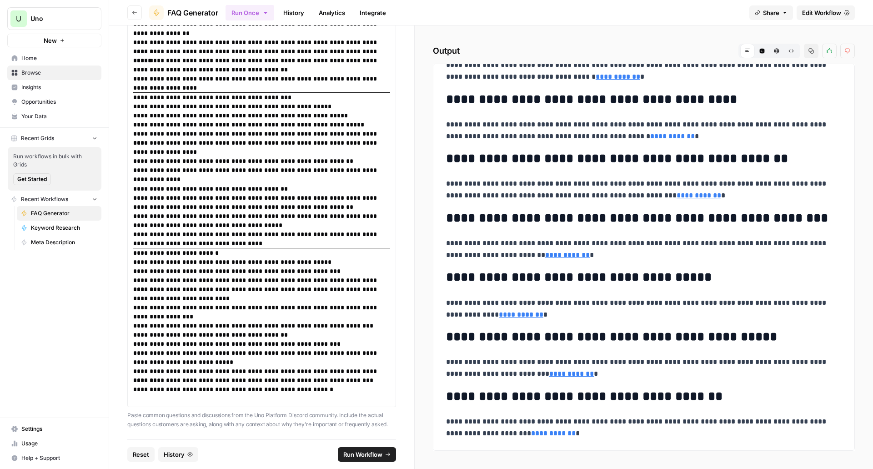
drag, startPoint x: 756, startPoint y: 100, endPoint x: 769, endPoint y: 95, distance: 13.5
click at [769, 95] on h2 "**********" at bounding box center [640, 99] width 389 height 15
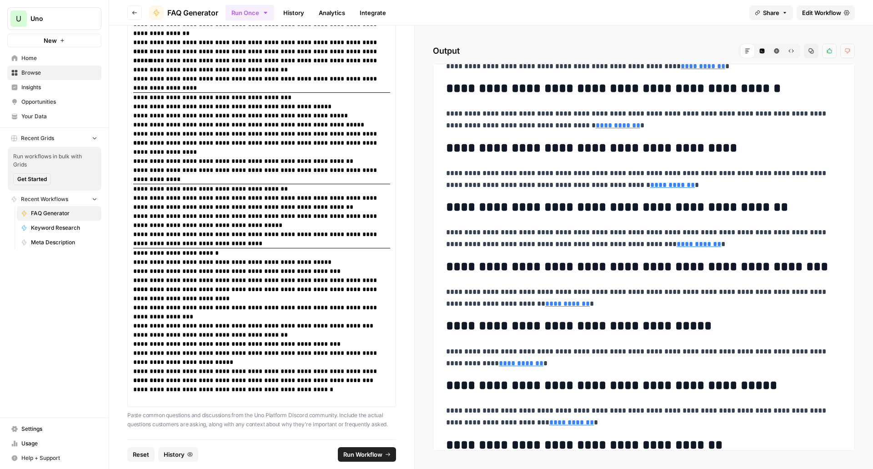
scroll to position [2992, 0]
click at [807, 55] on button "Copy" at bounding box center [811, 51] width 15 height 15
click at [780, 47] on button "HTML Viewer" at bounding box center [776, 51] width 15 height 15
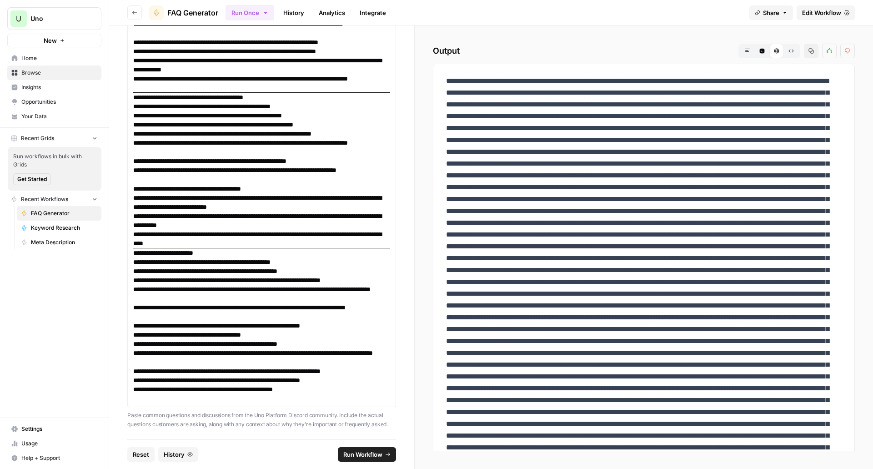
click at [790, 47] on button "Raw Output" at bounding box center [791, 51] width 15 height 15
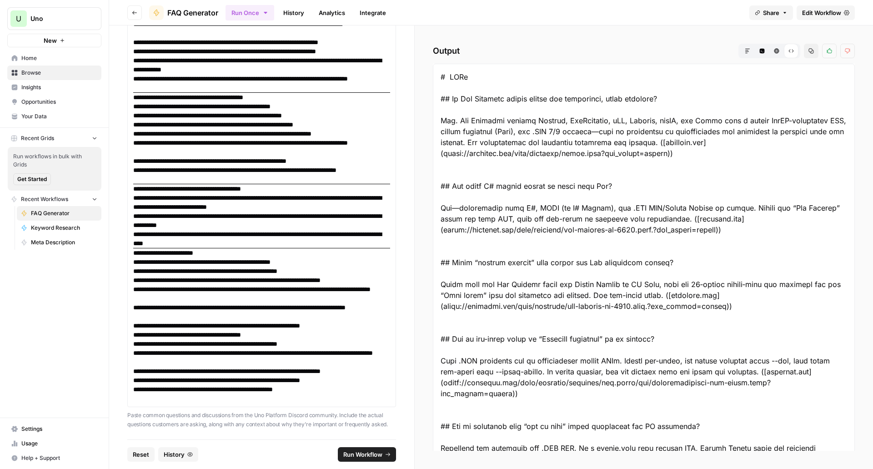
click at [813, 58] on button "Copy" at bounding box center [811, 51] width 15 height 15
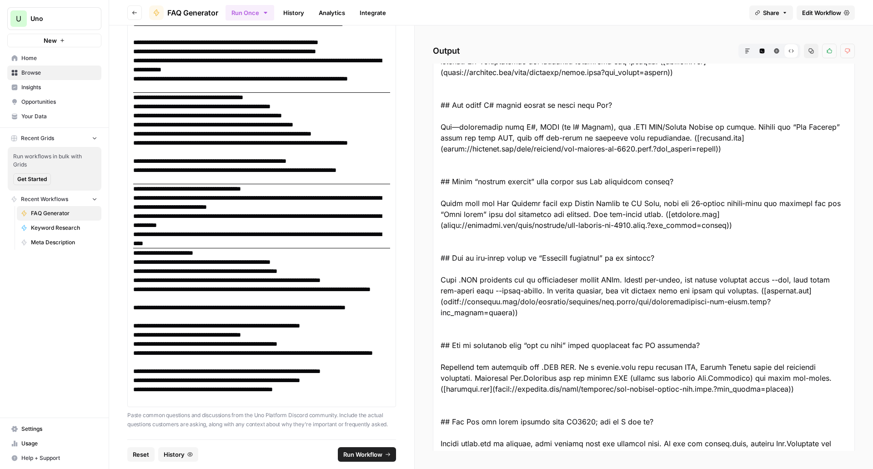
scroll to position [81, 0]
click at [748, 51] on icon "button" at bounding box center [747, 50] width 5 height 5
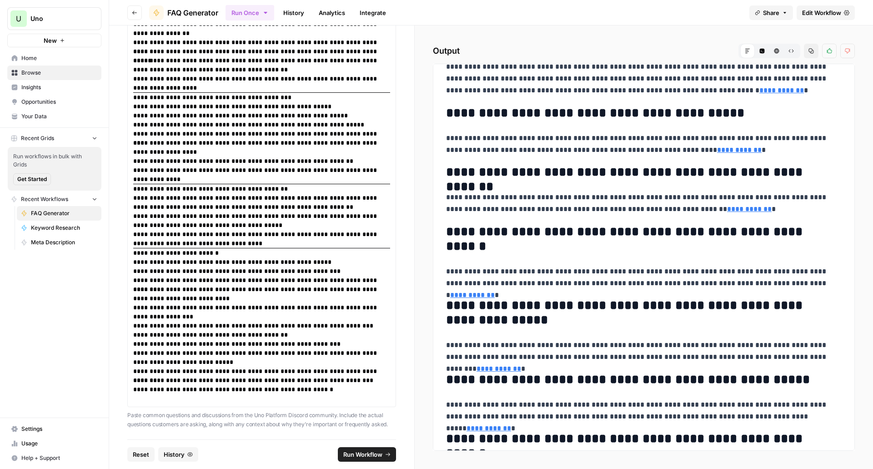
scroll to position [79, 0]
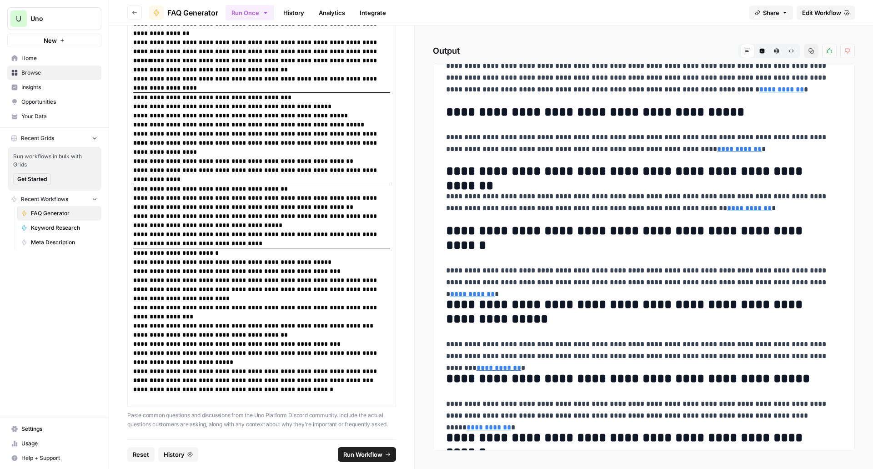
drag, startPoint x: 638, startPoint y: 195, endPoint x: 782, endPoint y: 50, distance: 204.1
click at [782, 50] on button "HTML Viewer" at bounding box center [776, 51] width 15 height 15
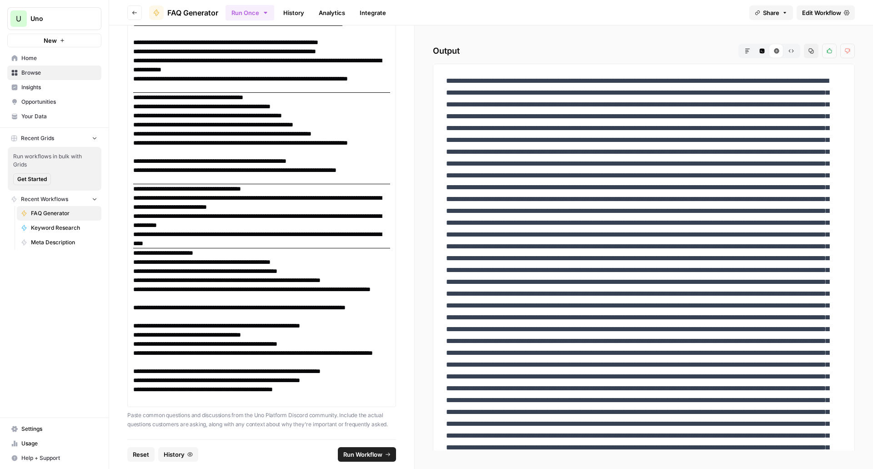
click at [787, 50] on button "Raw Output" at bounding box center [791, 51] width 15 height 15
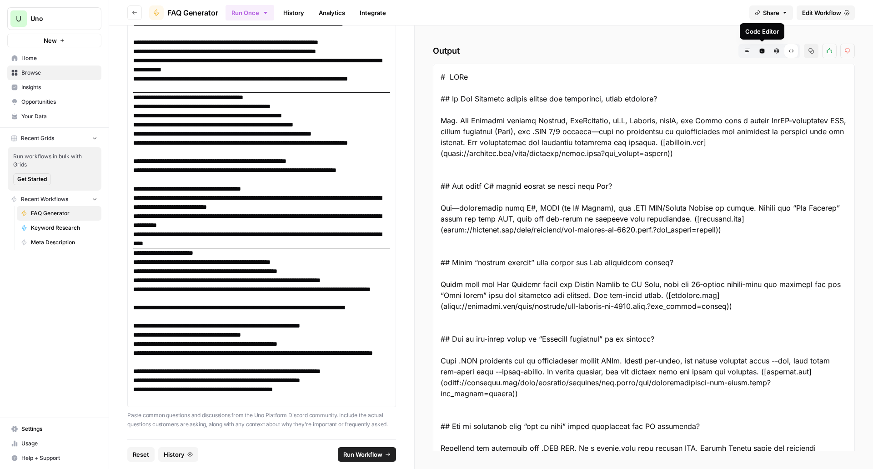
click at [760, 47] on button "Code Editor" at bounding box center [762, 51] width 15 height 15
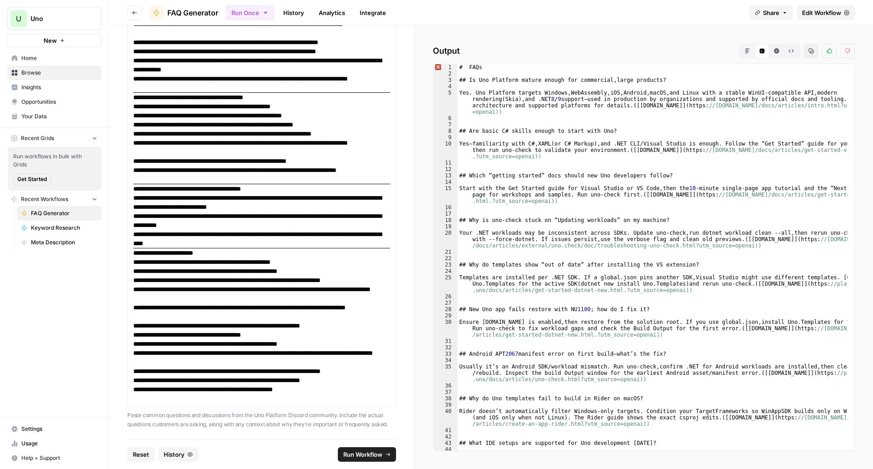
click at [743, 51] on button "Markdown" at bounding box center [747, 51] width 15 height 15
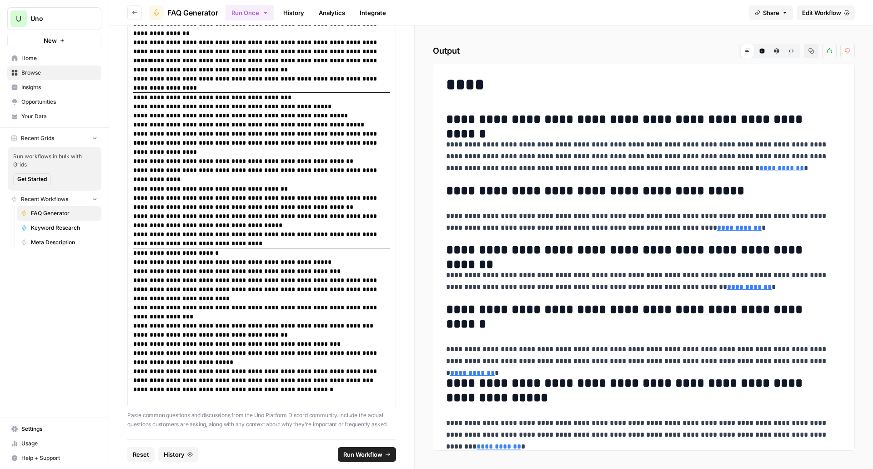
click at [495, 369] on link "**********" at bounding box center [472, 372] width 45 height 7
click at [67, 215] on span "FAQ Generator" at bounding box center [64, 213] width 66 height 8
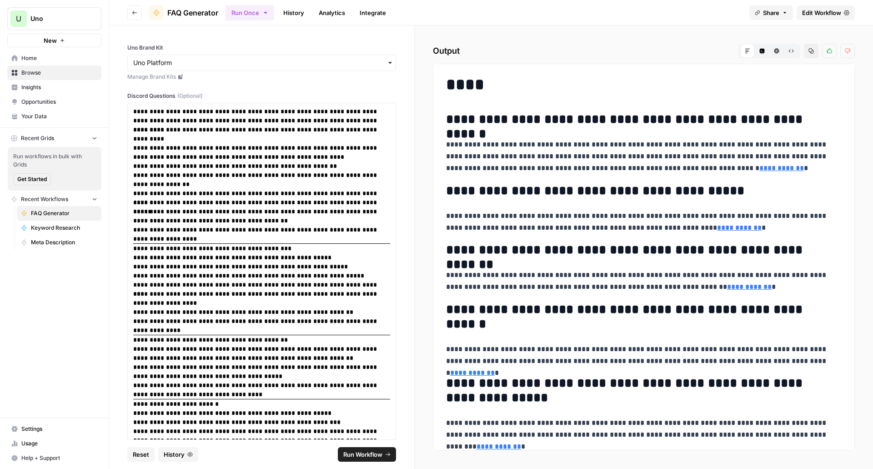
click at [835, 10] on span "Edit Workflow" at bounding box center [821, 12] width 39 height 9
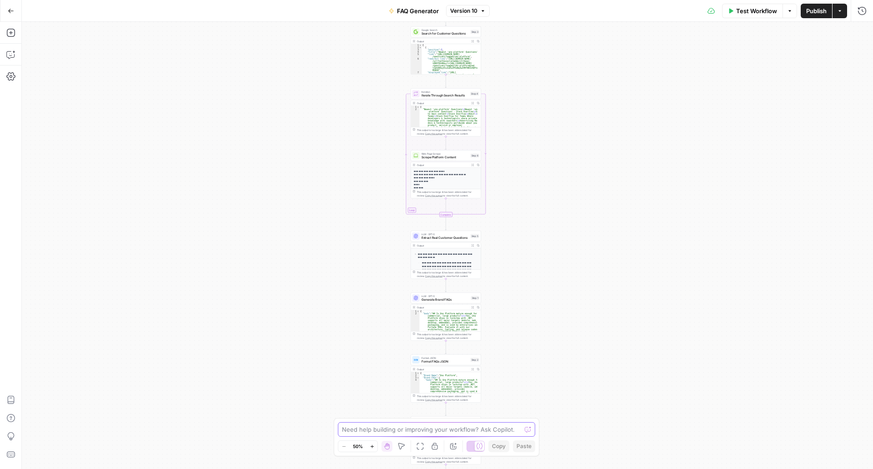
click at [374, 428] on textarea at bounding box center [431, 429] width 179 height 9
type textarea "can you give me a tldr of this workflow"
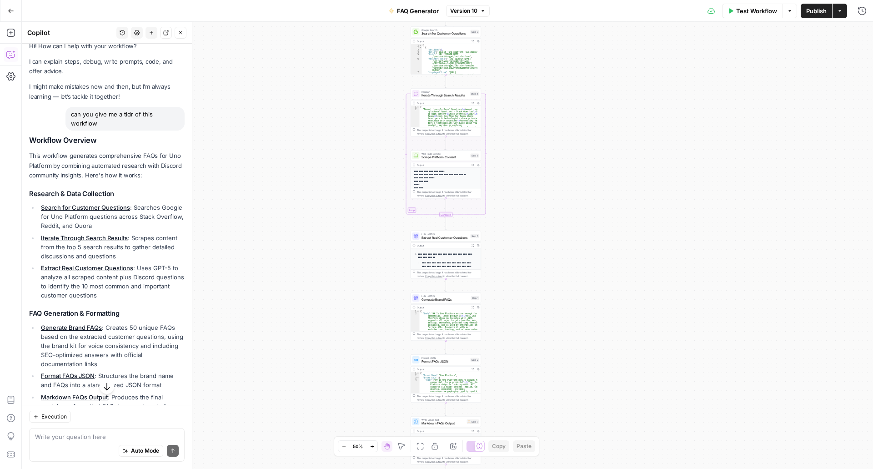
scroll to position [10, 0]
drag, startPoint x: 32, startPoint y: 143, endPoint x: 66, endPoint y: 197, distance: 63.6
click at [66, 197] on div "Workflow Overview This workflow generates comprehensive FAQs for Uno Platform b…" at bounding box center [106, 362] width 155 height 455
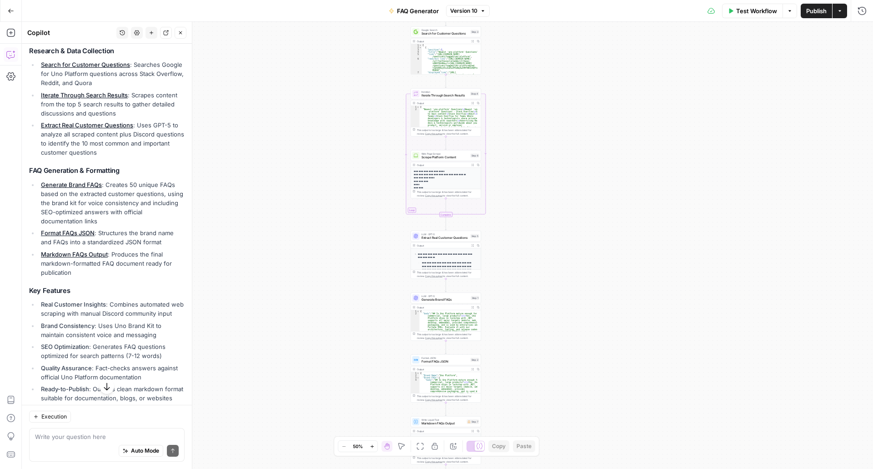
scroll to position [236, 0]
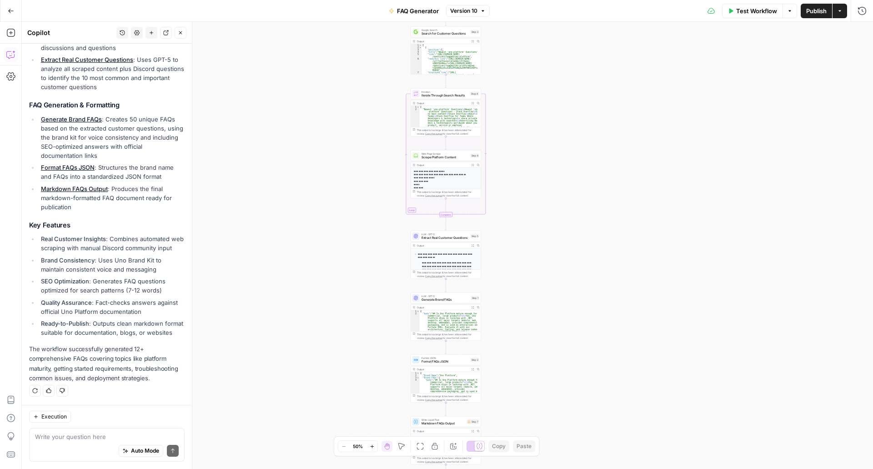
click at [81, 333] on li "Ready-to-Publish : Outputs clean markdown format suitable for documentation, bl…" at bounding box center [112, 328] width 146 height 18
copy div "Workflow Overview This workflow generates comprehensive FAQs for Uno Platform b…"
click at [121, 353] on p "The workflow successfully generated 12+ comprehensive FAQs covering topics like…" at bounding box center [106, 363] width 155 height 39
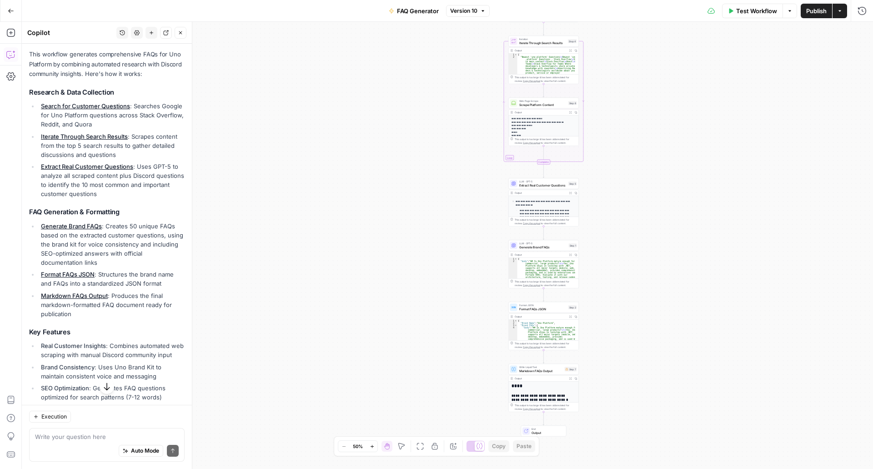
scroll to position [110, 0]
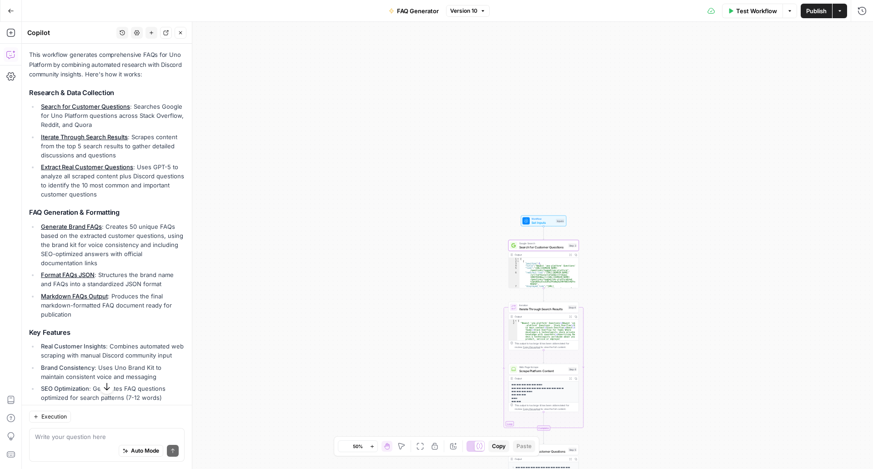
click at [107, 104] on link "Search for Customer Questions" at bounding box center [85, 106] width 89 height 7
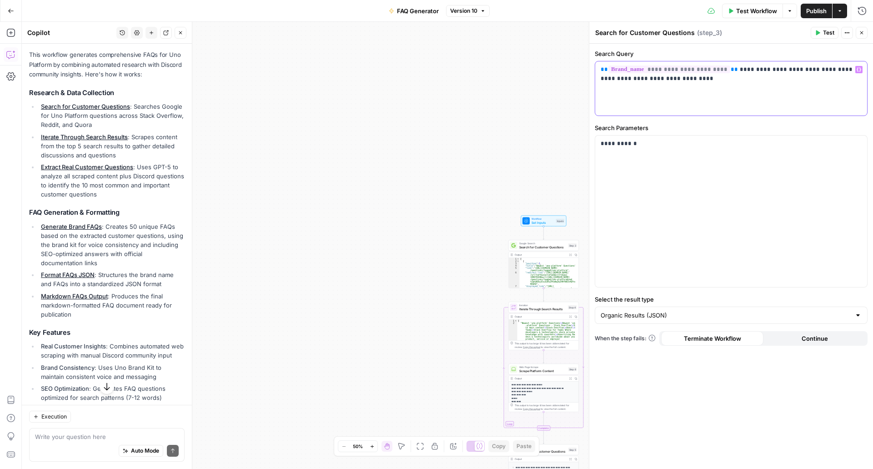
click at [729, 79] on p "**********" at bounding box center [731, 74] width 261 height 18
click at [633, 91] on p "**********" at bounding box center [731, 78] width 261 height 27
click at [856, 145] on icon "button" at bounding box center [858, 143] width 5 height 5
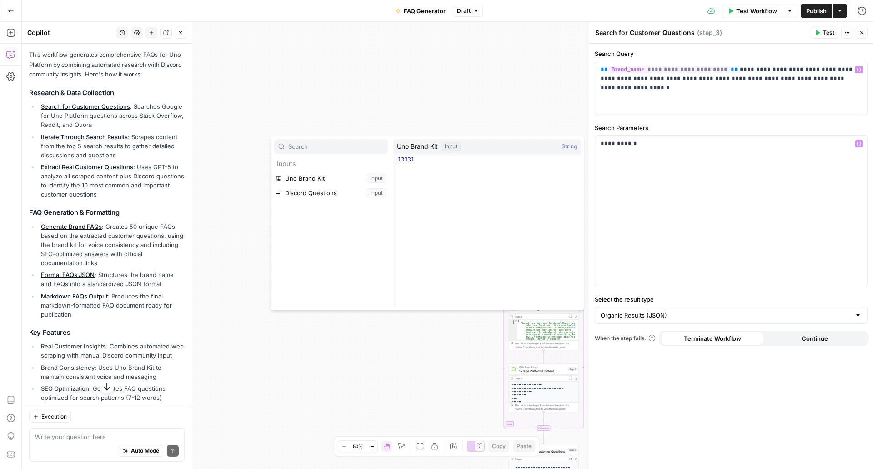
click at [578, 97] on div "Workflow Set Inputs Inputs Google Search Search for Customer Questions Step 3 O…" at bounding box center [447, 245] width 851 height 447
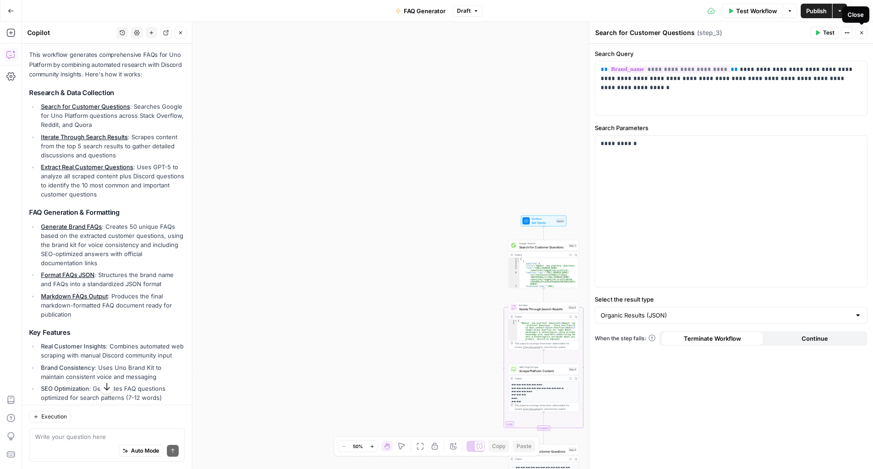
click at [860, 35] on button "Close" at bounding box center [862, 33] width 12 height 12
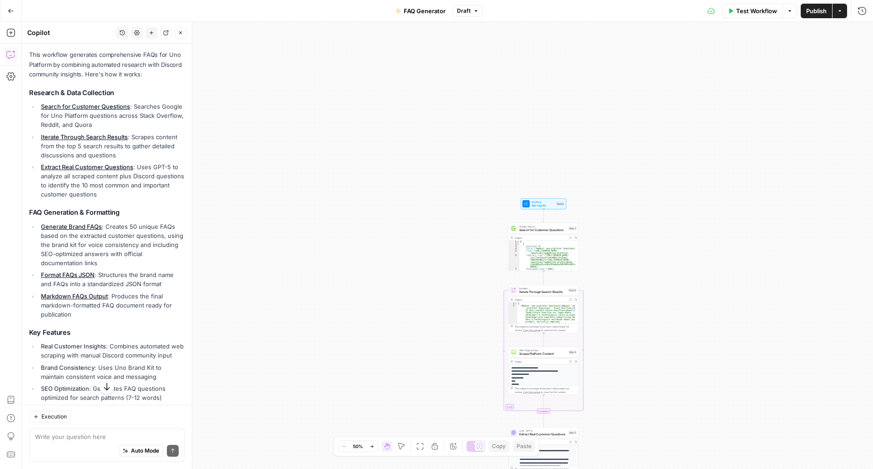
click at [535, 230] on span "Search for Customer Questions" at bounding box center [542, 230] width 47 height 5
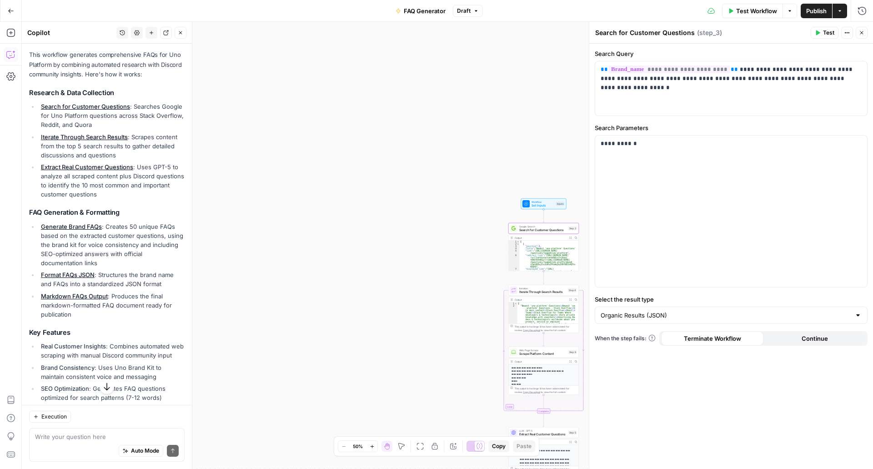
type textarea "**********"
click at [537, 260] on div "[ { "position" : 1 , "title" : "Newest 'uno-platform' Questions" , "link" : "[U…" at bounding box center [548, 261] width 56 height 42
click at [533, 290] on span "Iterate Through Search Results" at bounding box center [542, 292] width 47 height 5
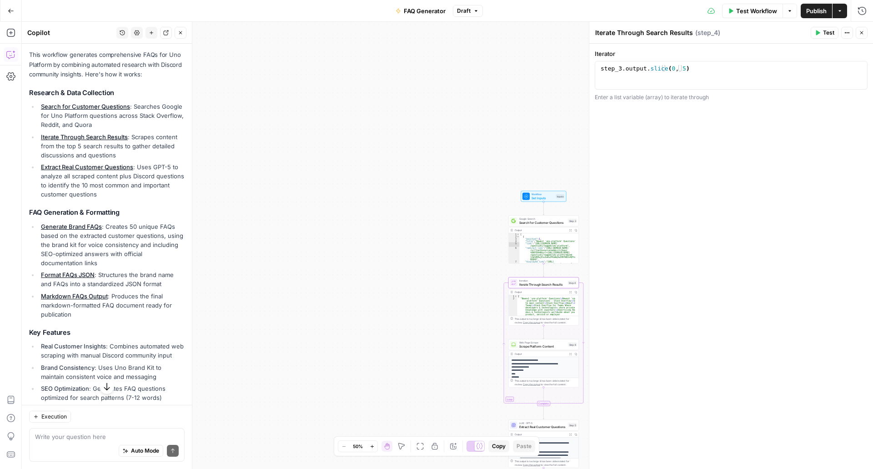
click at [534, 350] on div "Web Page Scrape Scrape Platform Content Step 6 Copy step Delete step Add Note T…" at bounding box center [543, 344] width 70 height 11
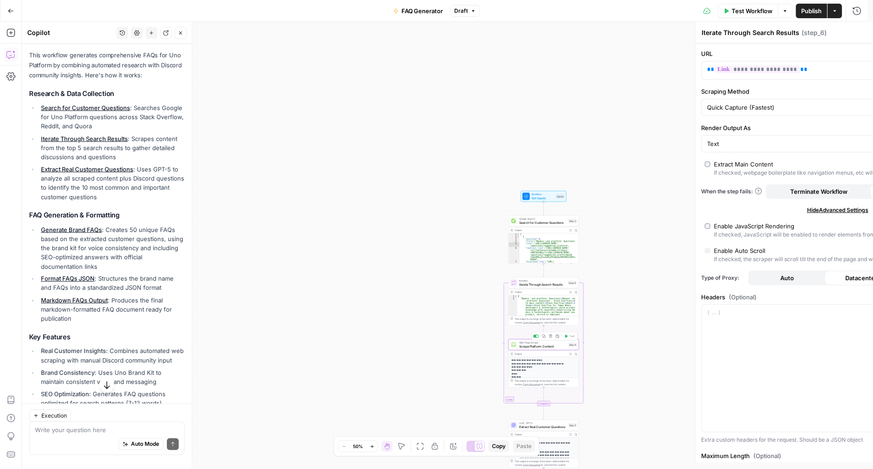
type textarea "Scrape Platform Content"
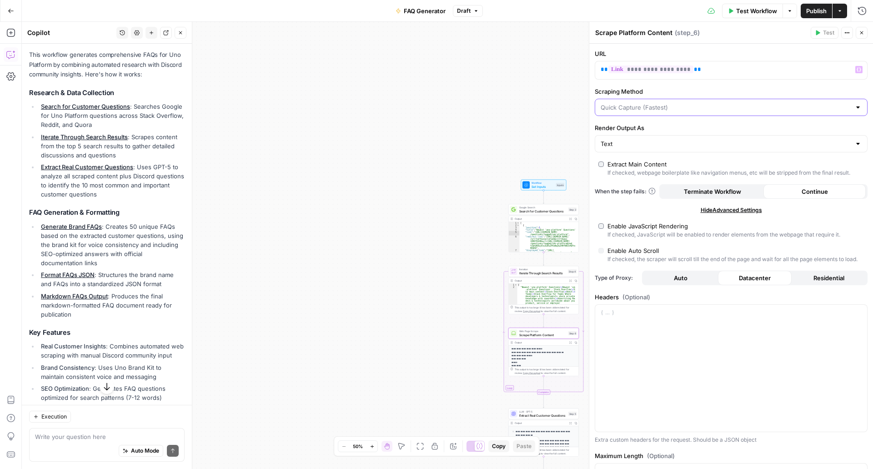
click at [645, 109] on input "Scraping Method" at bounding box center [726, 107] width 250 height 9
click at [645, 142] on span "Detailed Scrape (Slowest)" at bounding box center [725, 142] width 247 height 9
type input "Detailed Scrape (Slowest)"
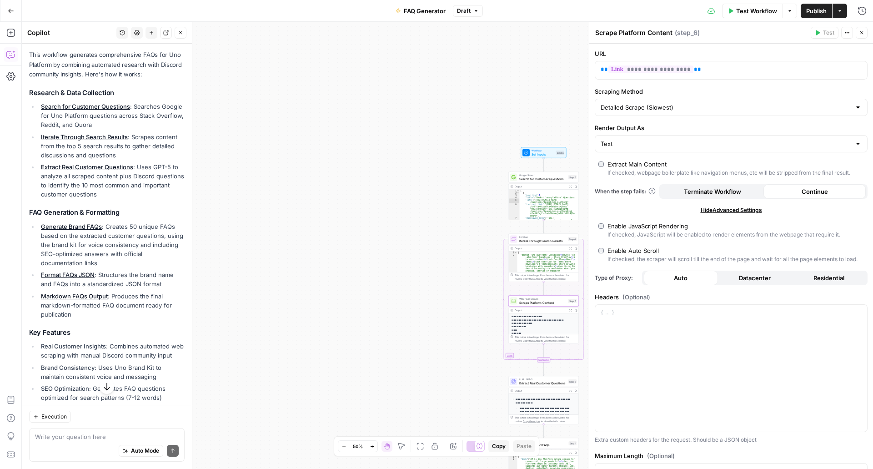
click at [539, 379] on span "LLM · GPT-5" at bounding box center [542, 379] width 47 height 4
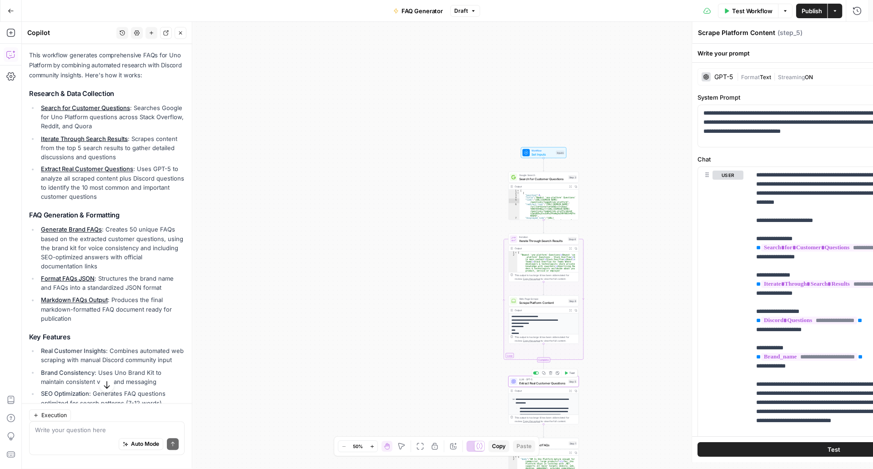
type textarea "Extract Real Customer Questions"
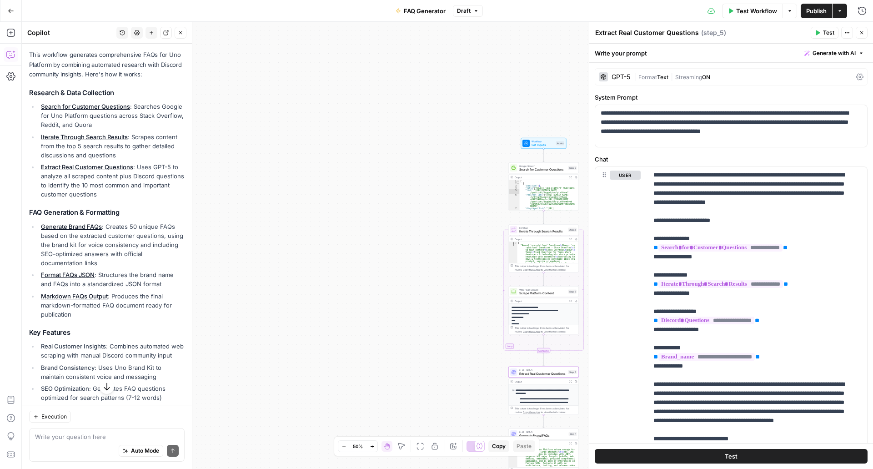
click at [543, 409] on div "This output is too large & has been abbreviated for review. Copy the output to …" at bounding box center [546, 409] width 62 height 7
click at [813, 17] on button "Publish" at bounding box center [816, 11] width 31 height 15
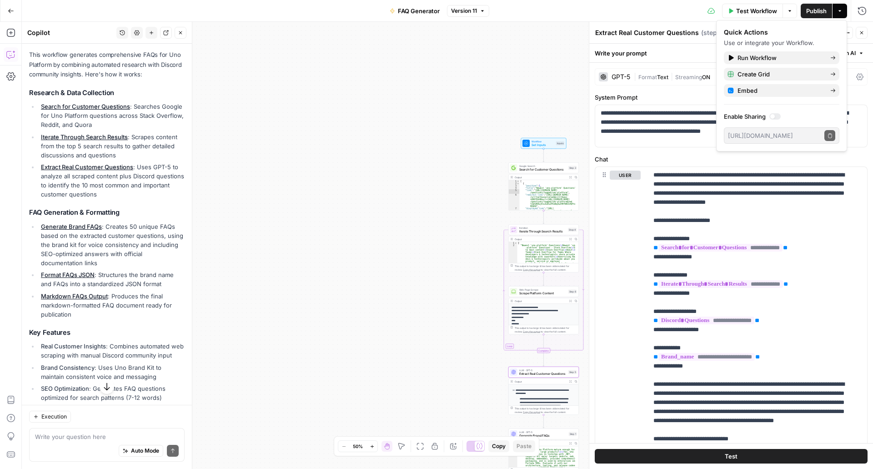
click at [532, 172] on div "Google Search Search for Customer Questions Step 3 Copy step Delete step Add No…" at bounding box center [543, 167] width 70 height 11
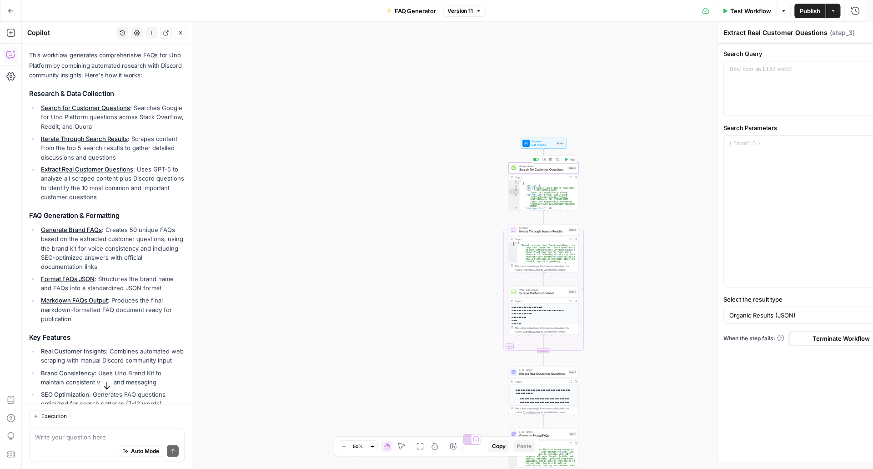
type textarea "Search for Customer Questions"
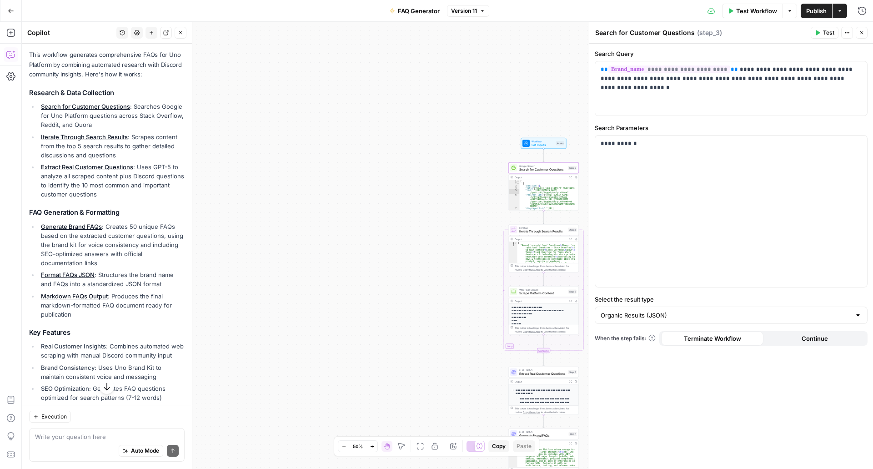
click at [543, 143] on span "Set Inputs" at bounding box center [542, 145] width 23 height 5
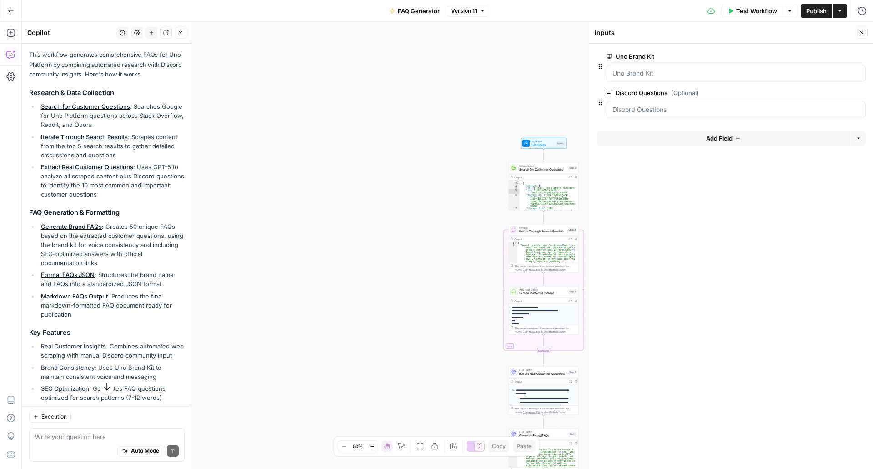
click at [536, 168] on span "Search for Customer Questions" at bounding box center [542, 169] width 47 height 5
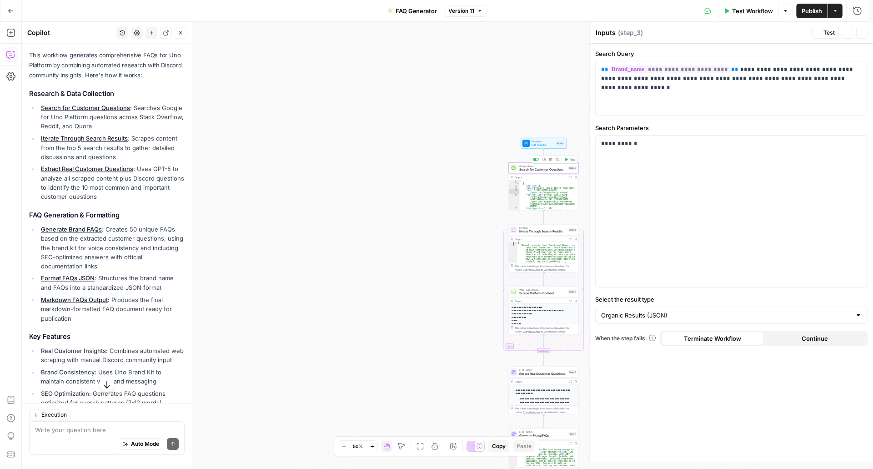
type textarea "Search for Customer Questions"
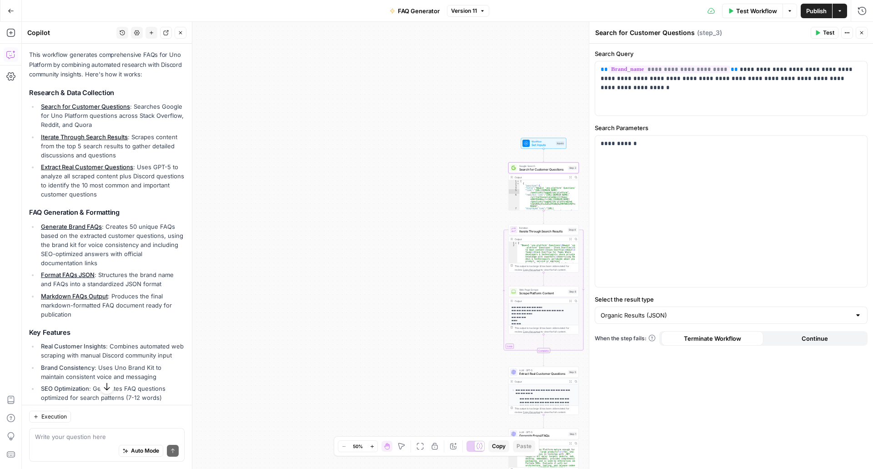
click at [525, 368] on span "LLM · GPT-5" at bounding box center [542, 370] width 47 height 4
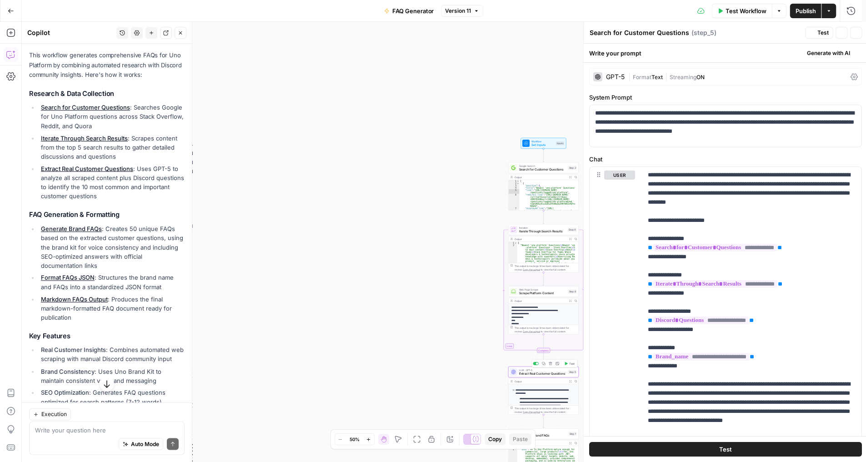
type textarea "Extract Real Customer Questions"
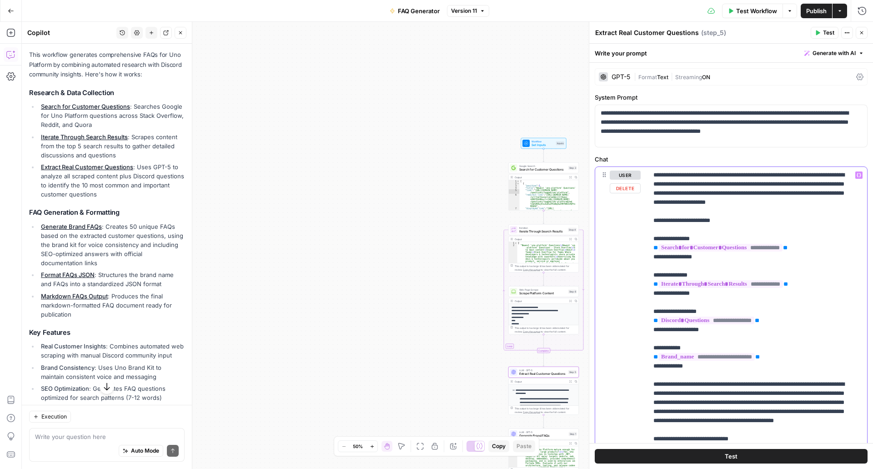
click at [865, 31] on button "Close" at bounding box center [862, 33] width 12 height 12
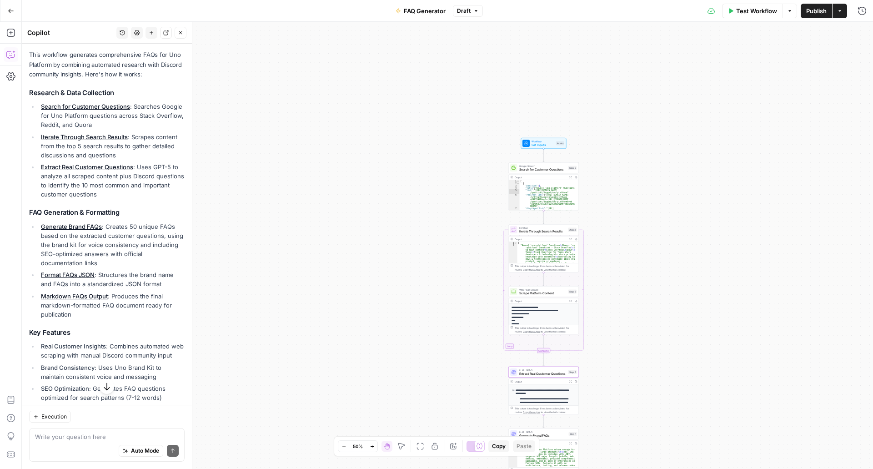
click at [809, 10] on span "Publish" at bounding box center [816, 10] width 20 height 9
click at [748, 9] on span "Test Workflow" at bounding box center [756, 10] width 41 height 9
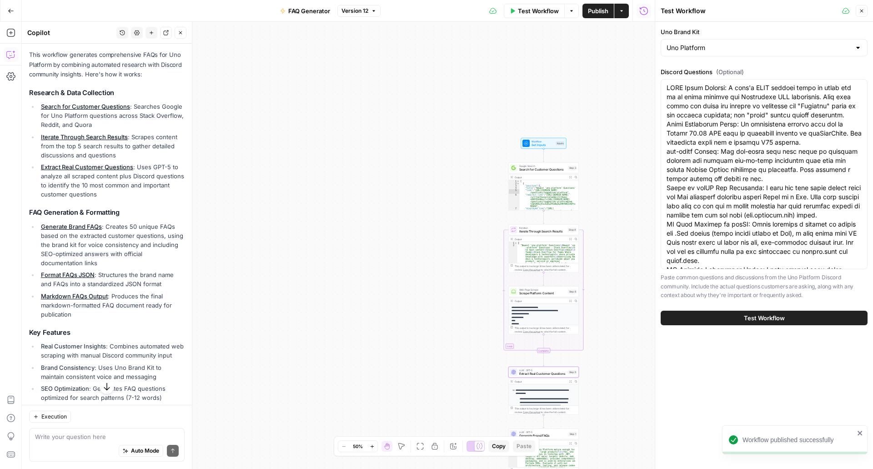
click at [783, 319] on span "Test Workflow" at bounding box center [764, 317] width 41 height 9
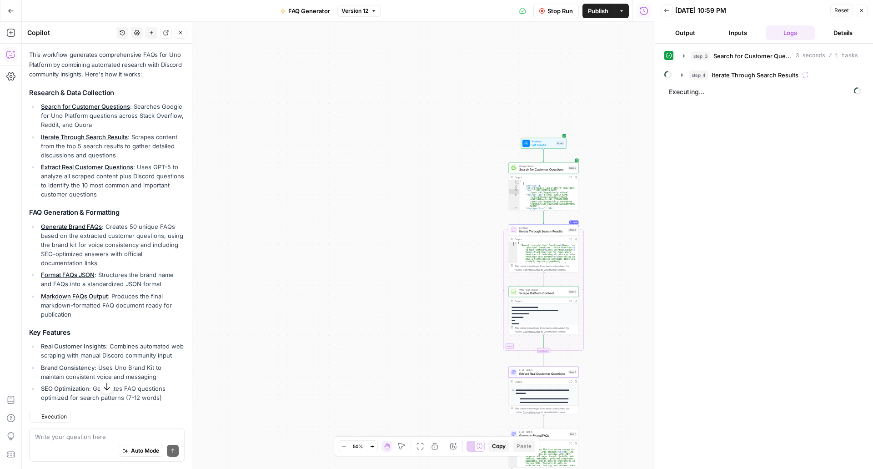
scroll to position [125, 0]
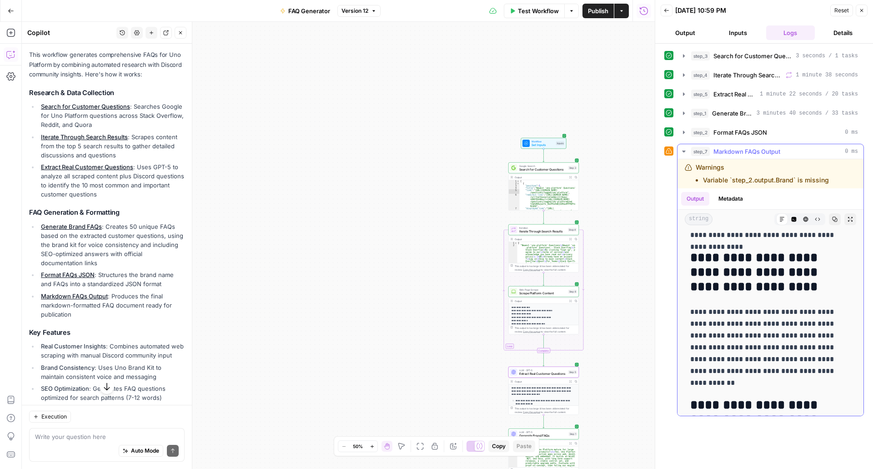
scroll to position [2324, 0]
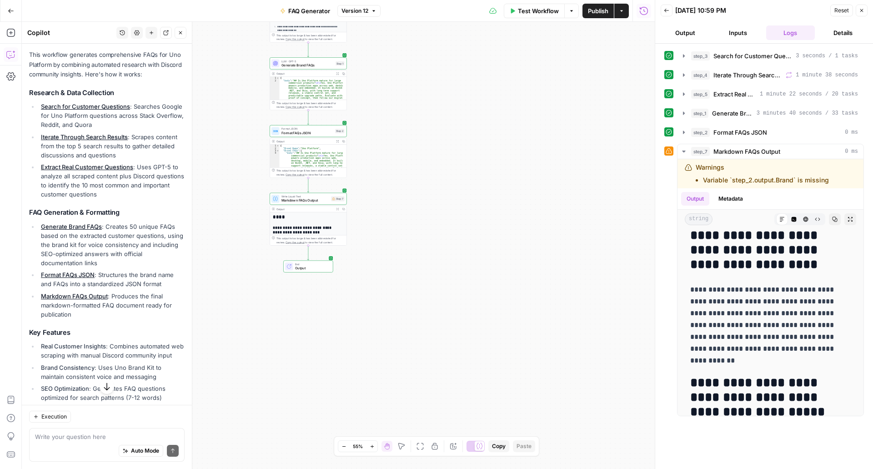
drag, startPoint x: 387, startPoint y: 165, endPoint x: 372, endPoint y: 156, distance: 17.2
click at [372, 156] on div "**********" at bounding box center [338, 245] width 633 height 447
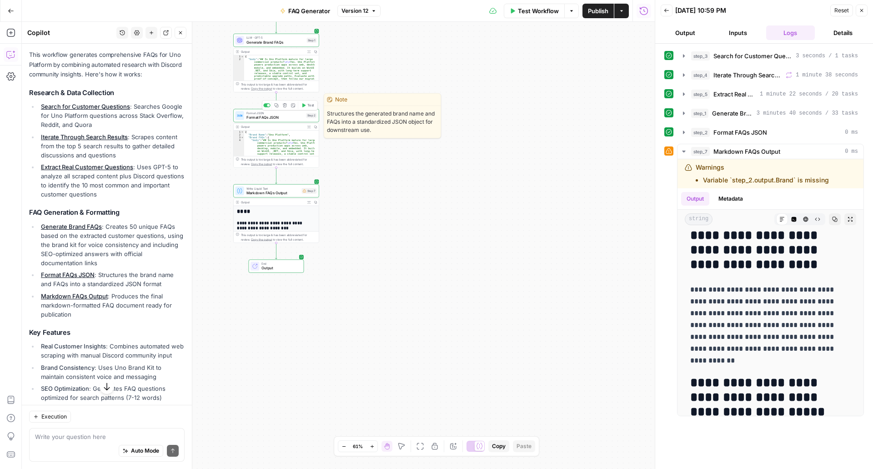
click at [275, 118] on span "Format FAQs JSON" at bounding box center [275, 117] width 58 height 5
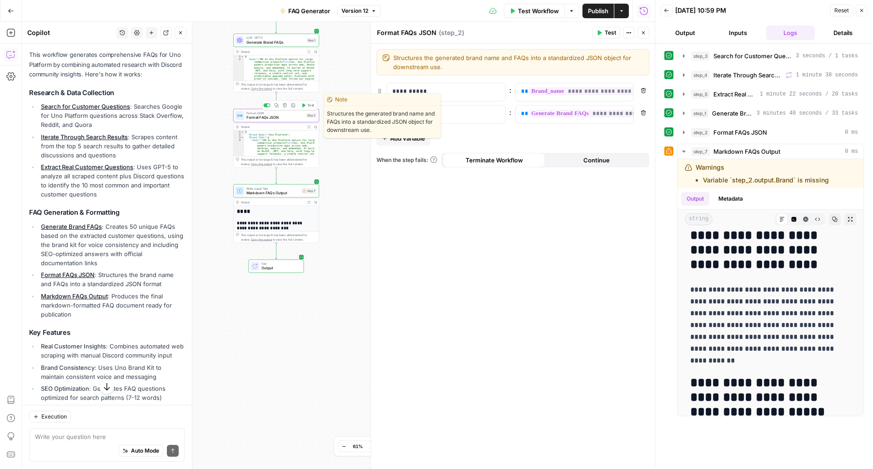
click at [275, 117] on span "Format FAQs JSON" at bounding box center [275, 117] width 58 height 5
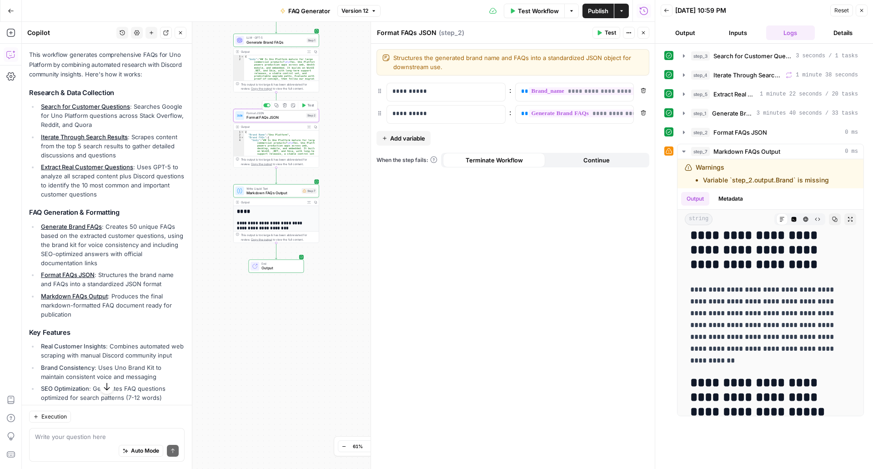
click at [348, 232] on div "**********" at bounding box center [338, 245] width 633 height 447
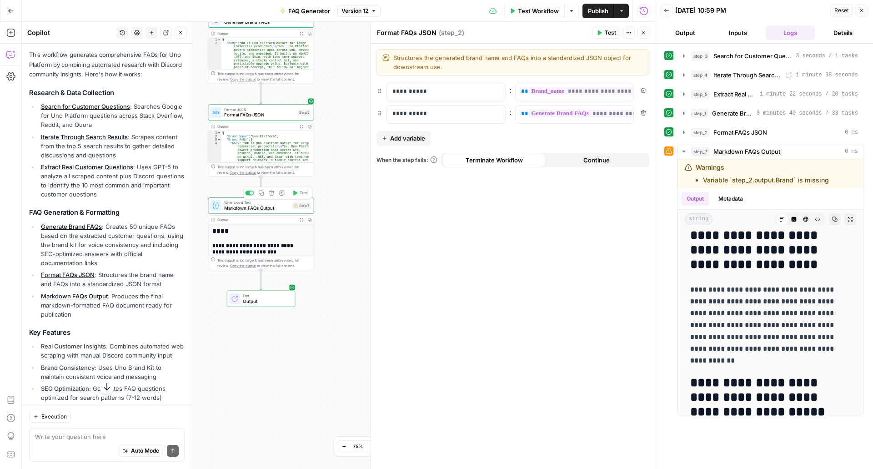
click at [274, 204] on span "Write Liquid Text" at bounding box center [256, 202] width 65 height 5
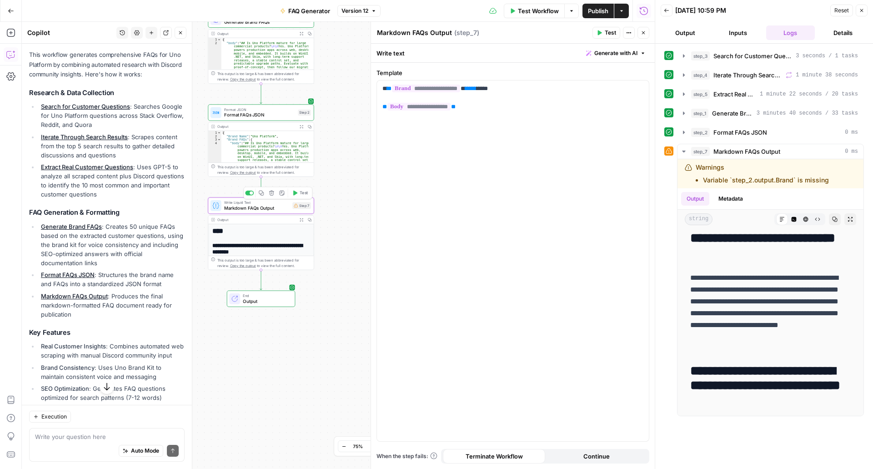
click at [274, 204] on span "Write Liquid Text" at bounding box center [256, 202] width 65 height 5
click at [460, 90] on span "**********" at bounding box center [426, 89] width 68 height 8
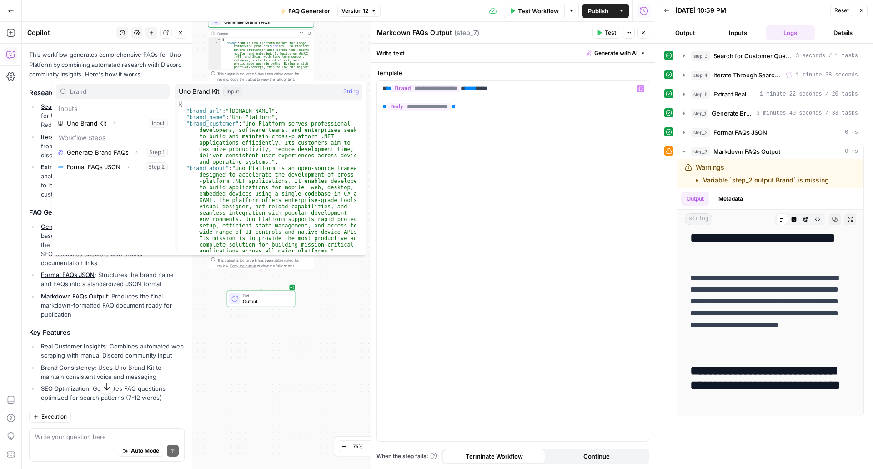
click at [114, 93] on input "brand" at bounding box center [117, 91] width 95 height 9
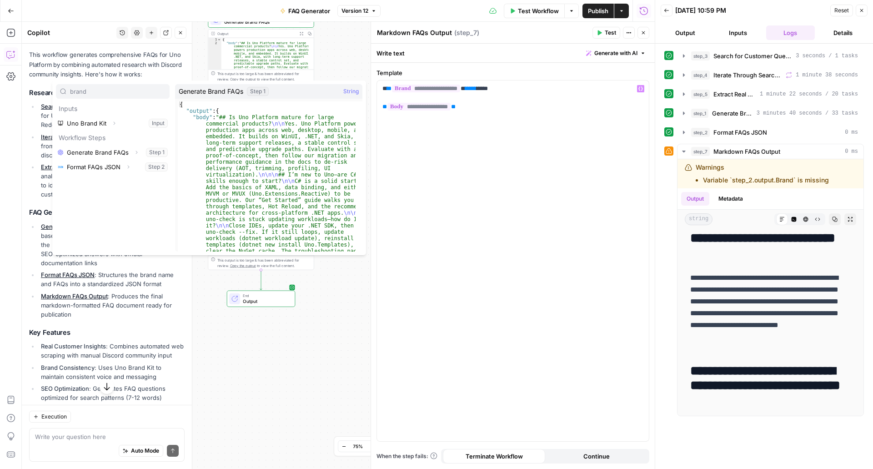
type input "brand"
click at [98, 196] on div "brand Inputs Uno Brand Kit Expand Input Workflow Steps Generate Brand FAQs Expa…" at bounding box center [113, 167] width 114 height 167
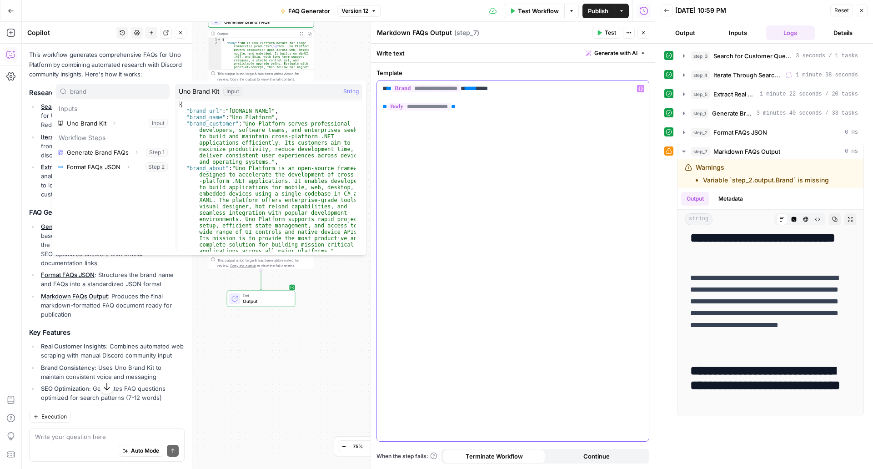
click at [617, 251] on div "**********" at bounding box center [513, 260] width 272 height 360
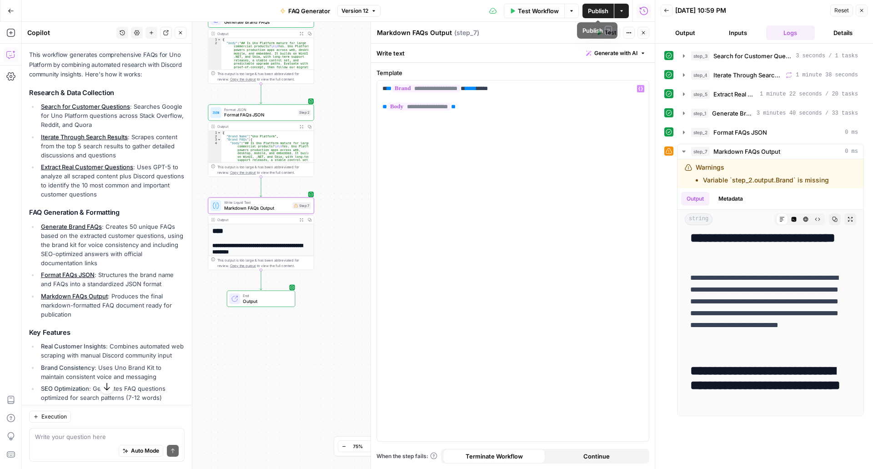
click at [643, 34] on icon "button" at bounding box center [643, 32] width 5 height 5
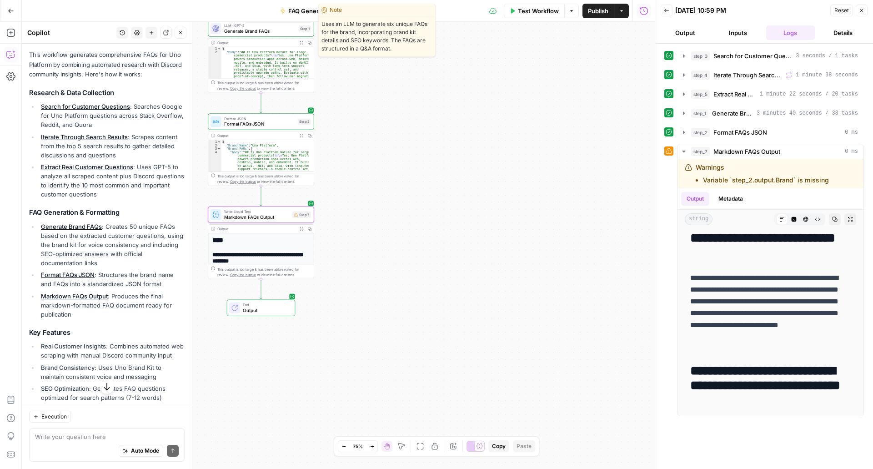
click at [256, 29] on span "Generate Brand FAQs" at bounding box center [260, 31] width 72 height 7
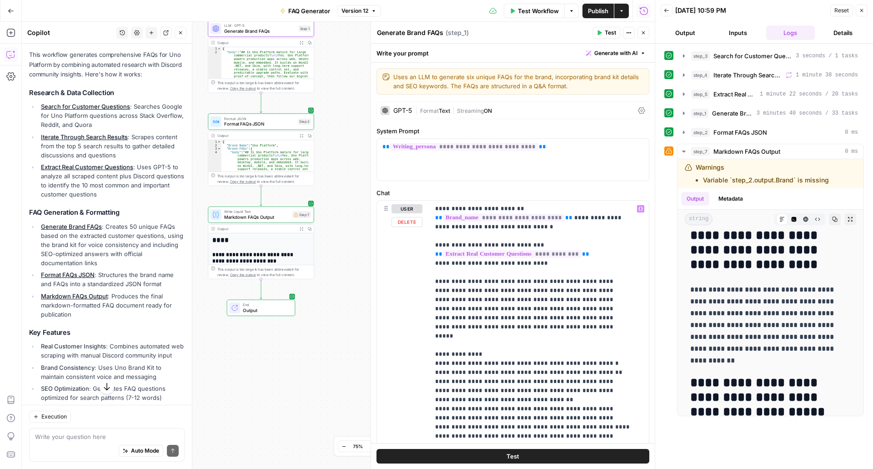
scroll to position [29, 0]
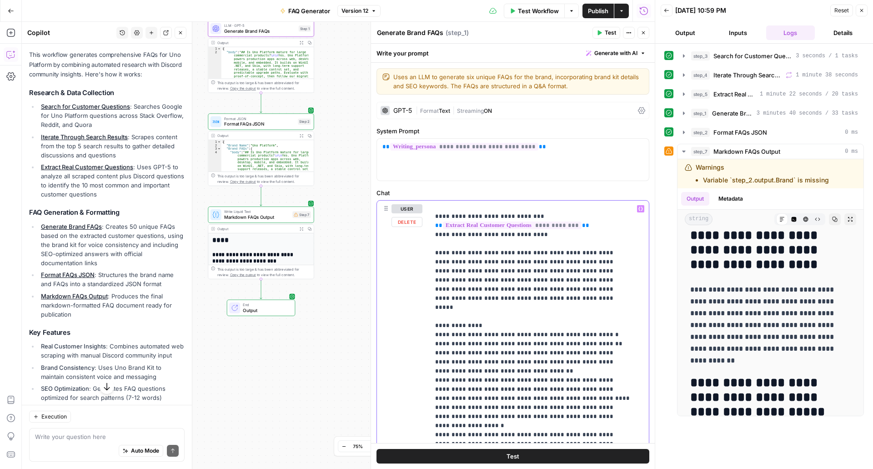
click at [590, 396] on p "**********" at bounding box center [532, 429] width 195 height 509
click at [606, 401] on p "**********" at bounding box center [532, 429] width 195 height 509
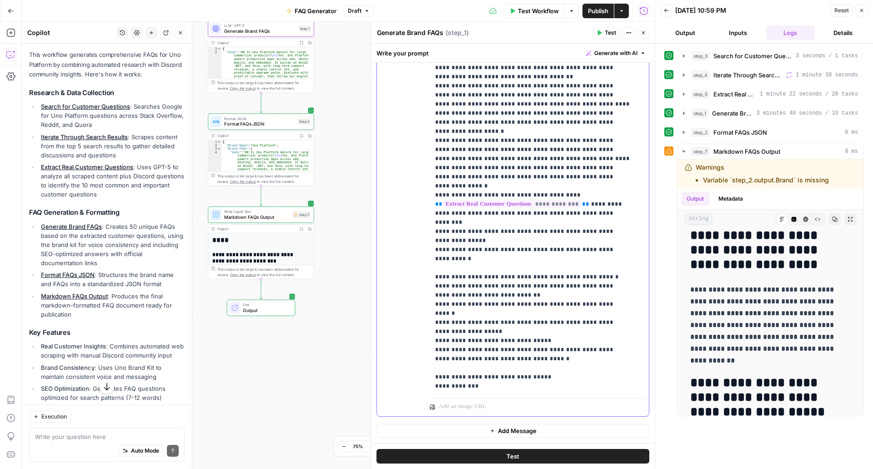
scroll to position [177, 0]
click at [602, 9] on span "Publish" at bounding box center [598, 10] width 20 height 9
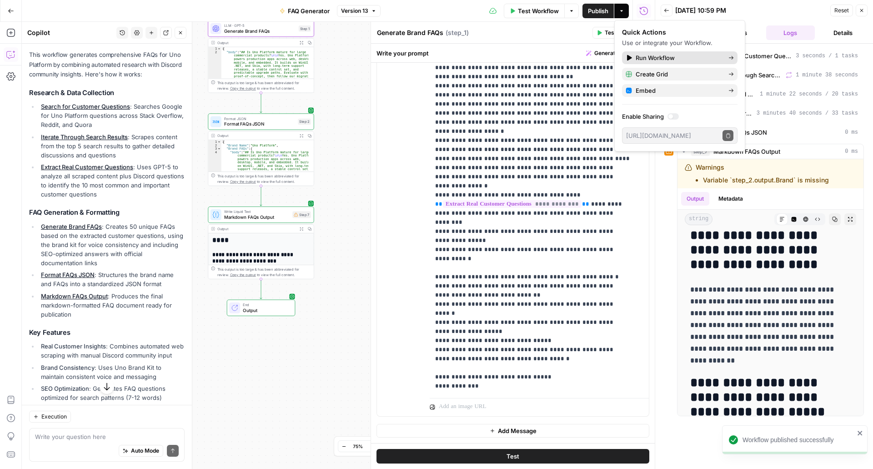
click at [661, 56] on span "Run Workflow" at bounding box center [678, 57] width 85 height 9
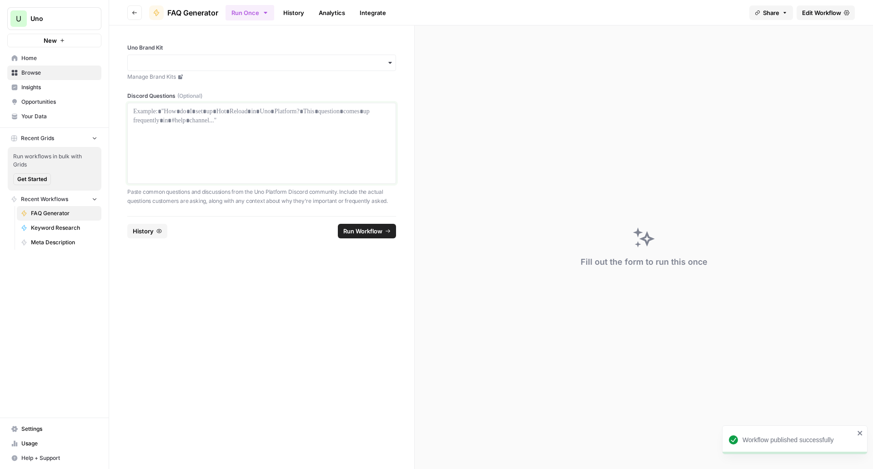
click at [298, 155] on div at bounding box center [261, 143] width 257 height 73
click at [319, 67] on div "button" at bounding box center [261, 63] width 269 height 16
click at [270, 91] on div "Uno Platform" at bounding box center [262, 87] width 268 height 17
click at [258, 120] on div at bounding box center [261, 143] width 257 height 73
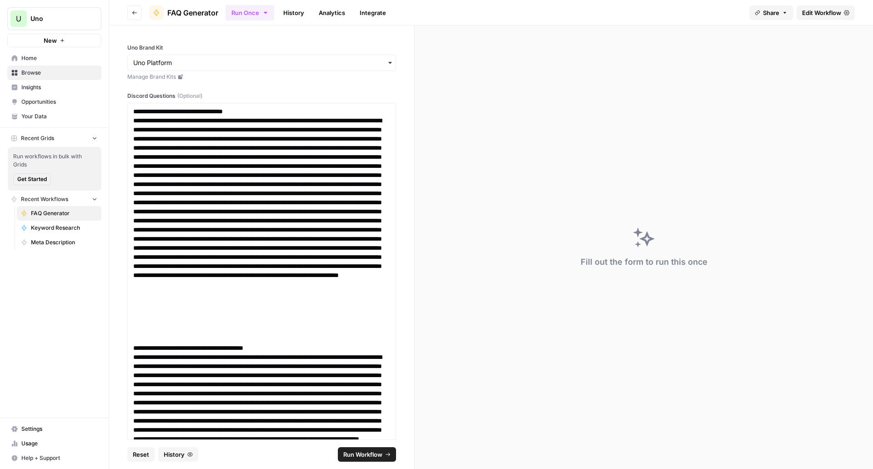
drag, startPoint x: 265, startPoint y: 106, endPoint x: 74, endPoint y: 75, distance: 193.9
click at [74, 75] on div "**********" at bounding box center [436, 234] width 873 height 469
click at [180, 118] on p at bounding box center [258, 229] width 250 height 227
click at [189, 112] on p "**********" at bounding box center [258, 111] width 250 height 9
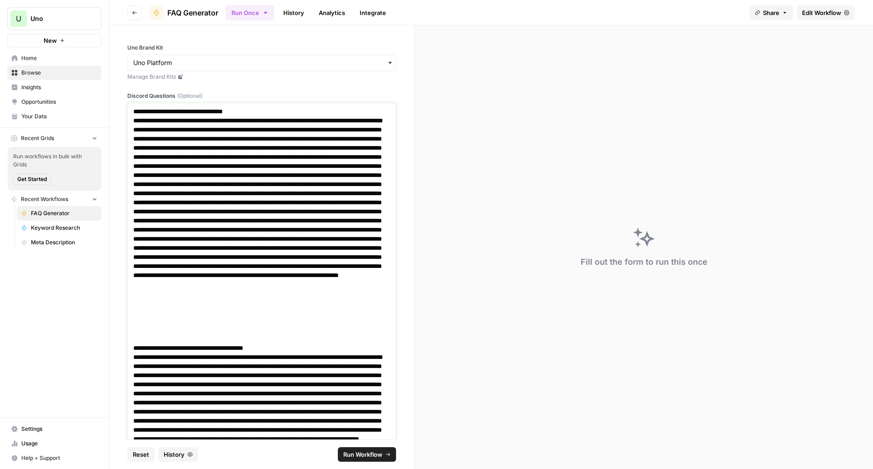
click at [189, 112] on p "**********" at bounding box center [258, 111] width 250 height 9
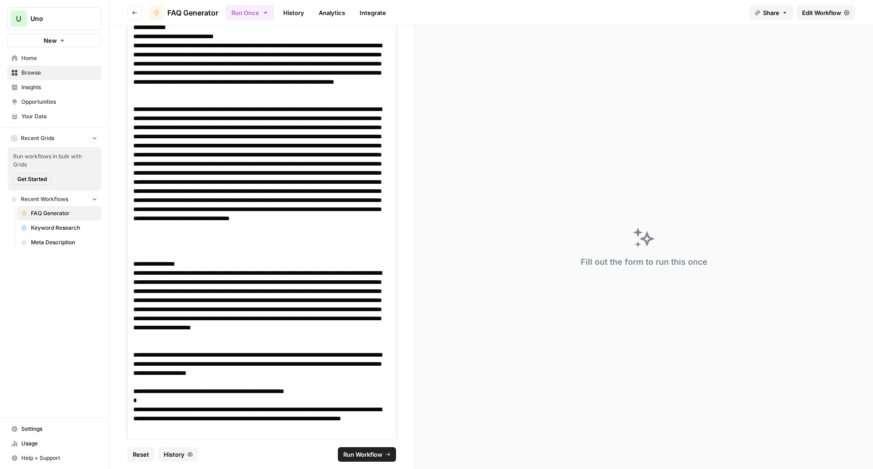
scroll to position [548, 0]
click at [246, 108] on p at bounding box center [258, 181] width 250 height 155
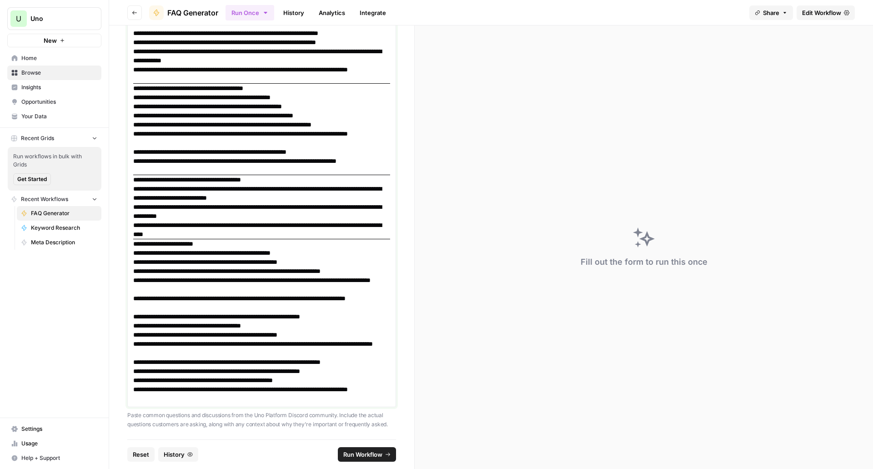
scroll to position [160, 0]
drag, startPoint x: 220, startPoint y: 241, endPoint x: 130, endPoint y: 240, distance: 89.6
click at [130, 240] on div "**********" at bounding box center [261, 175] width 269 height 464
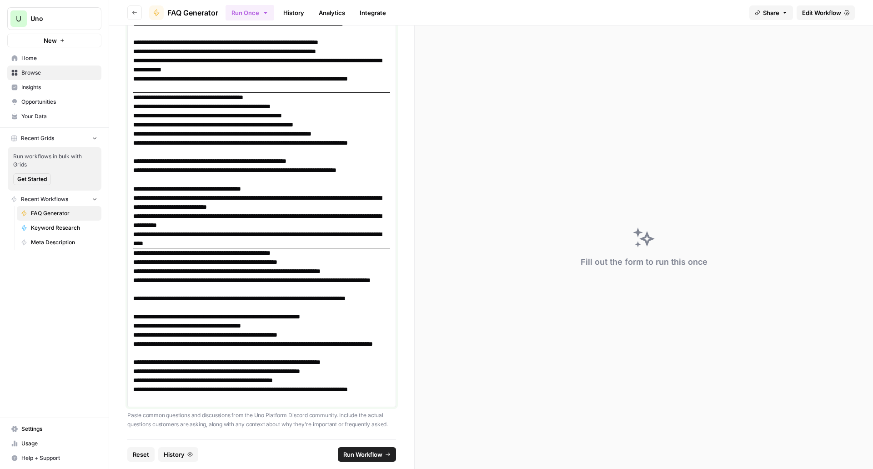
click at [279, 187] on h3 "**********" at bounding box center [258, 188] width 250 height 9
drag, startPoint x: 288, startPoint y: 189, endPoint x: 158, endPoint y: 176, distance: 130.2
click at [158, 176] on div "**********" at bounding box center [261, 179] width 257 height 447
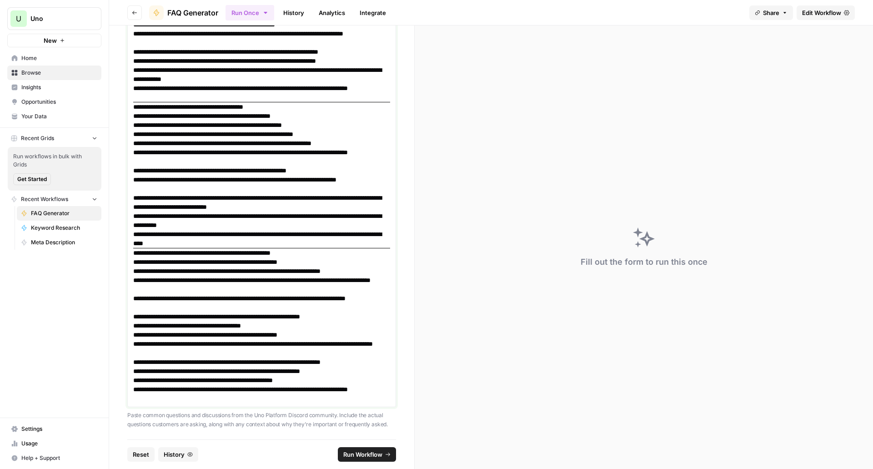
drag, startPoint x: 306, startPoint y: 105, endPoint x: 132, endPoint y: 108, distance: 173.7
click at [132, 108] on div "**********" at bounding box center [261, 184] width 269 height 446
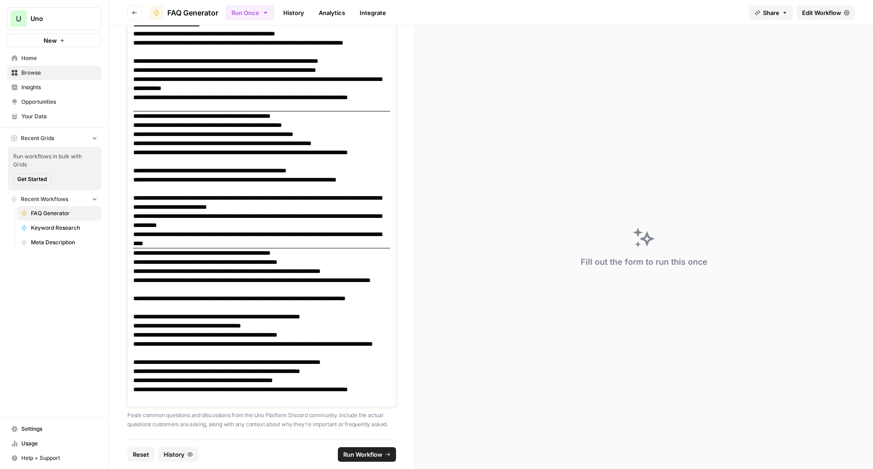
click at [349, 112] on p "**********" at bounding box center [258, 115] width 250 height 9
click at [351, 111] on hr at bounding box center [261, 111] width 257 height 0
drag, startPoint x: 339, startPoint y: 99, endPoint x: 269, endPoint y: 108, distance: 70.1
click at [269, 108] on p "**********" at bounding box center [258, 102] width 250 height 18
drag, startPoint x: 131, startPoint y: 121, endPoint x: 186, endPoint y: 105, distance: 57.3
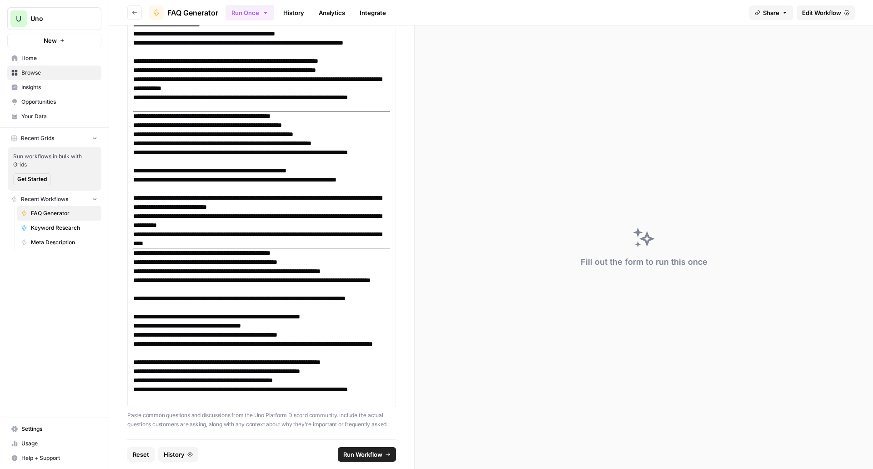
click at [186, 105] on div "**********" at bounding box center [261, 188] width 269 height 436
drag, startPoint x: 134, startPoint y: 115, endPoint x: 181, endPoint y: 104, distance: 48.5
click at [181, 104] on div "**********" at bounding box center [261, 189] width 257 height 428
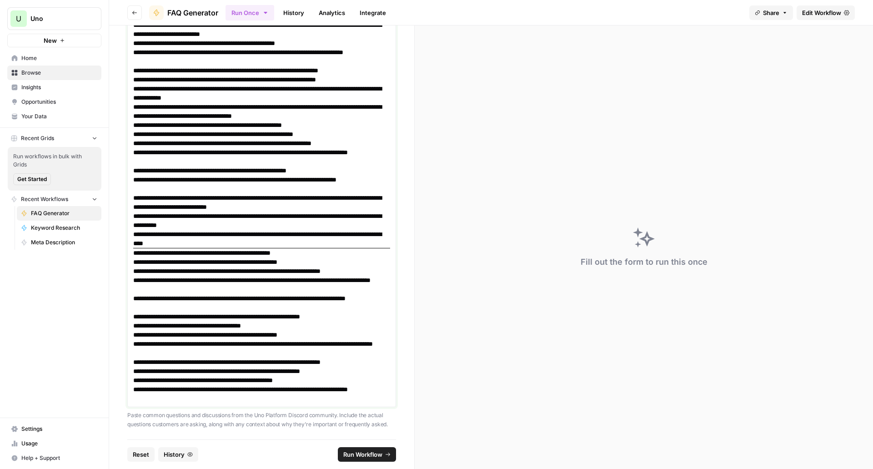
scroll to position [132, 0]
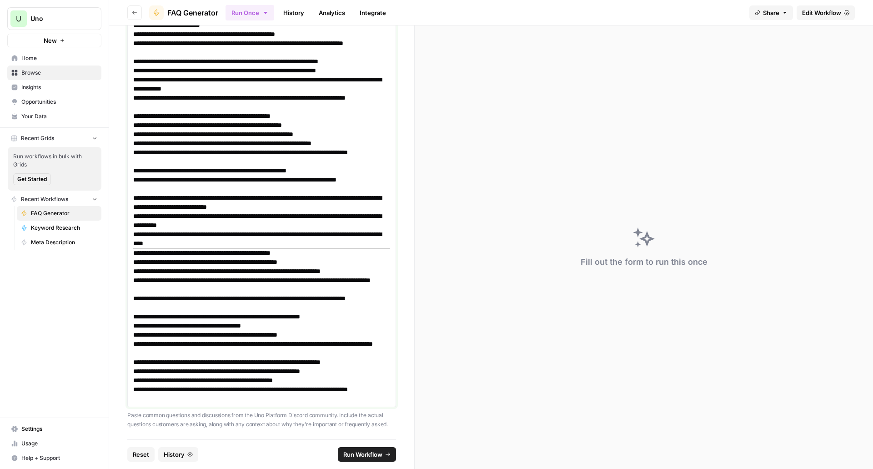
click at [181, 104] on p "**********" at bounding box center [258, 102] width 250 height 18
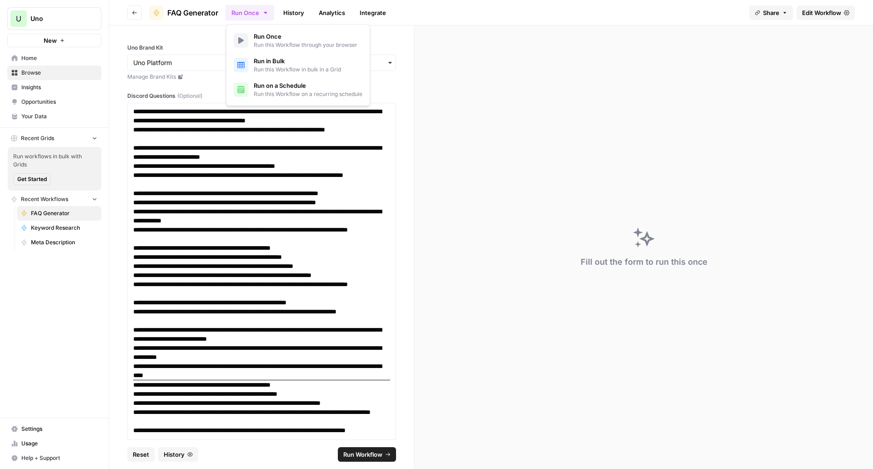
click at [272, 12] on button "Run Once" at bounding box center [249, 12] width 49 height 15
click at [350, 450] on span "Run Workflow" at bounding box center [362, 454] width 39 height 9
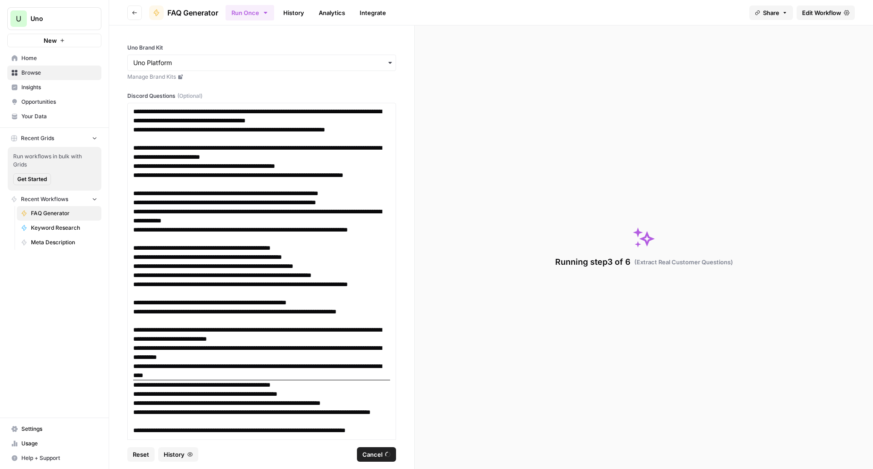
click at [310, 13] on ul "Run Once History Analytics Integrate" at bounding box center [308, 13] width 166 height 18
click at [302, 13] on link "History" at bounding box center [294, 12] width 32 height 15
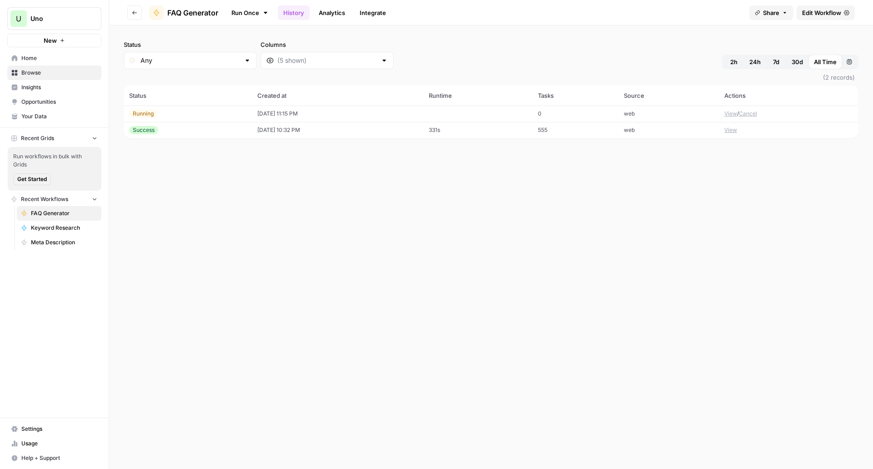
click at [250, 10] on link "Run Once" at bounding box center [249, 12] width 49 height 15
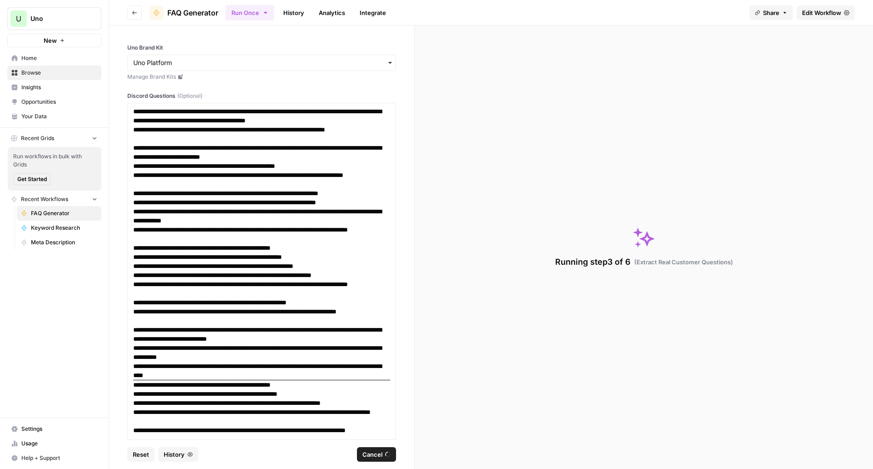
click at [297, 15] on link "History" at bounding box center [294, 12] width 32 height 15
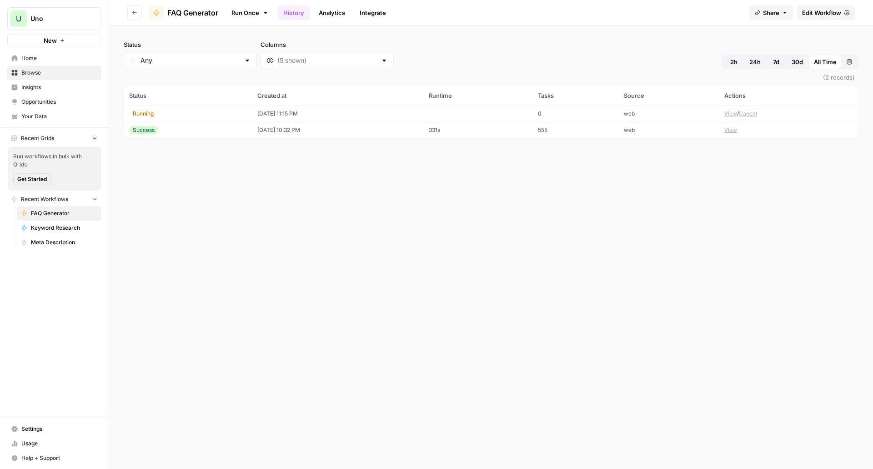
click at [337, 20] on link "Analytics" at bounding box center [331, 12] width 37 height 15
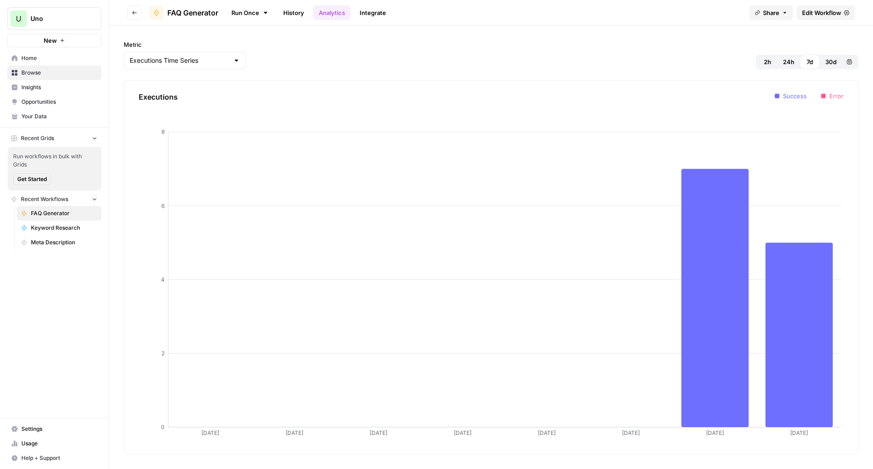
click at [380, 10] on link "Integrate" at bounding box center [372, 12] width 37 height 15
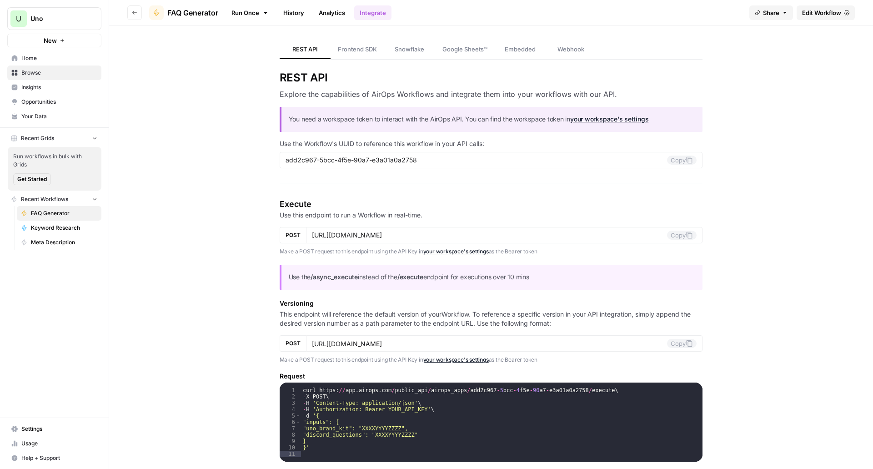
click at [498, 50] on link "Embedded" at bounding box center [520, 49] width 51 height 19
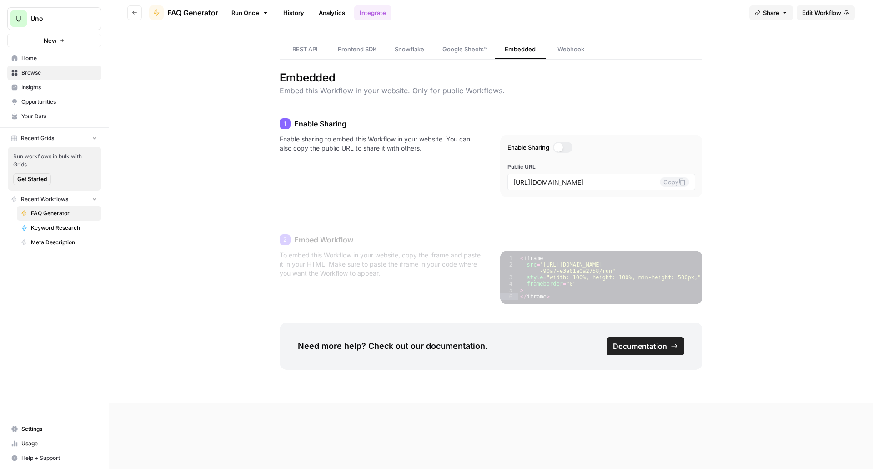
click at [557, 139] on div "Enable Sharing Public URL https://app.airops.com/public_apps/add2c967-5bcc-4f5e…" at bounding box center [601, 166] width 202 height 63
click at [555, 145] on div at bounding box center [558, 147] width 9 height 9
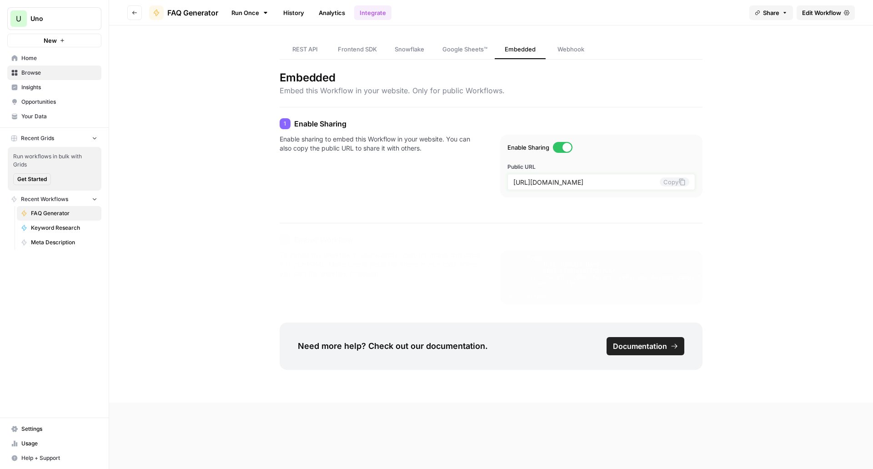
click at [683, 185] on icon at bounding box center [682, 182] width 6 height 7
click at [478, 48] on span "Google Sheets™" at bounding box center [464, 49] width 45 height 9
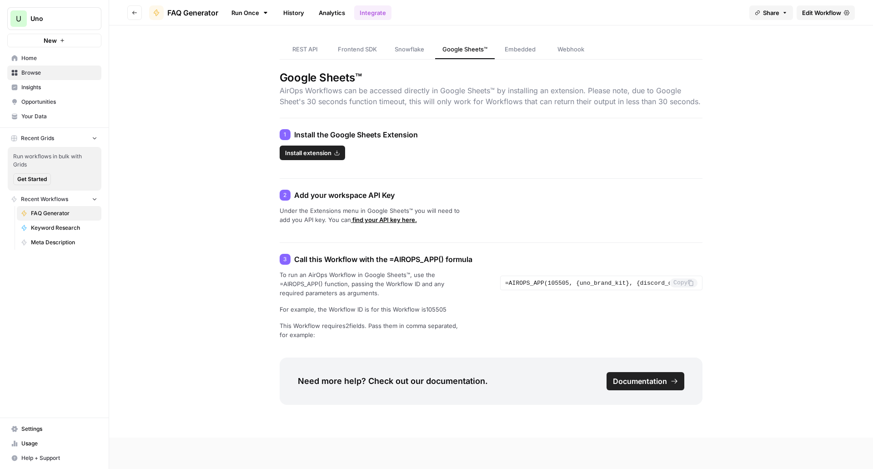
click at [409, 37] on div "REST API Frontend SDK Snowflake Google Sheets™ Embedded Webhook" at bounding box center [491, 42] width 423 height 34
click at [405, 45] on span "Snowflake" at bounding box center [410, 49] width 30 height 9
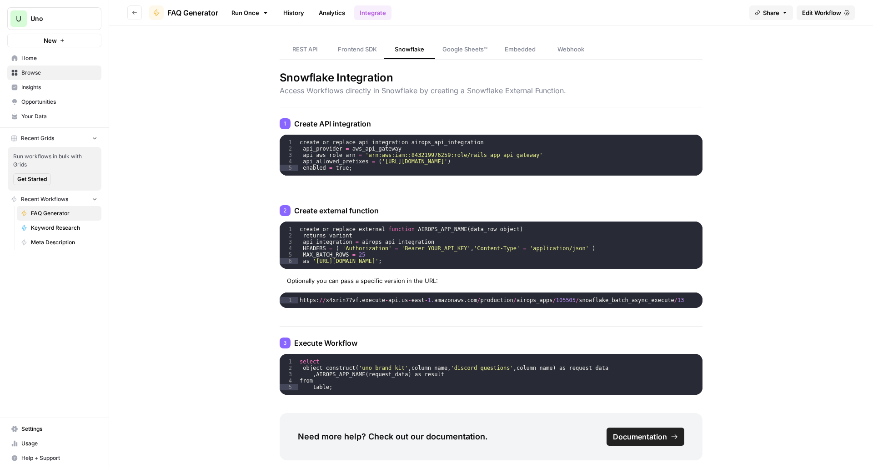
click at [352, 46] on span "Frontend SDK" at bounding box center [357, 49] width 39 height 9
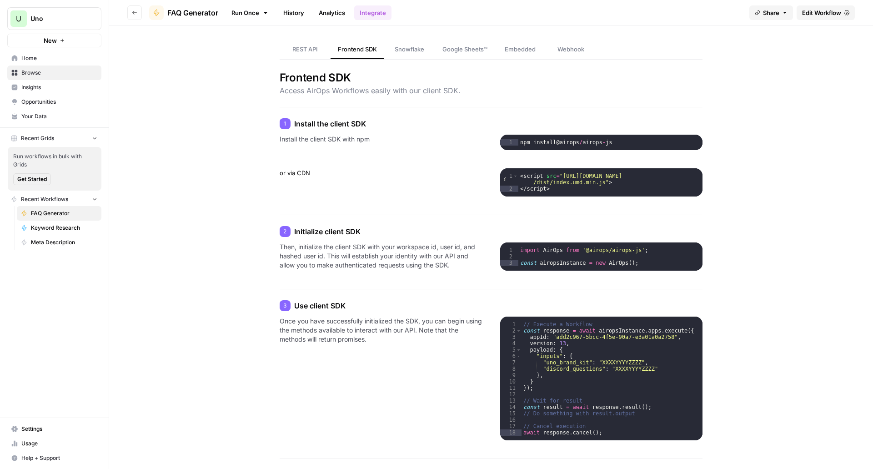
click at [305, 55] on link "REST API" at bounding box center [305, 49] width 51 height 19
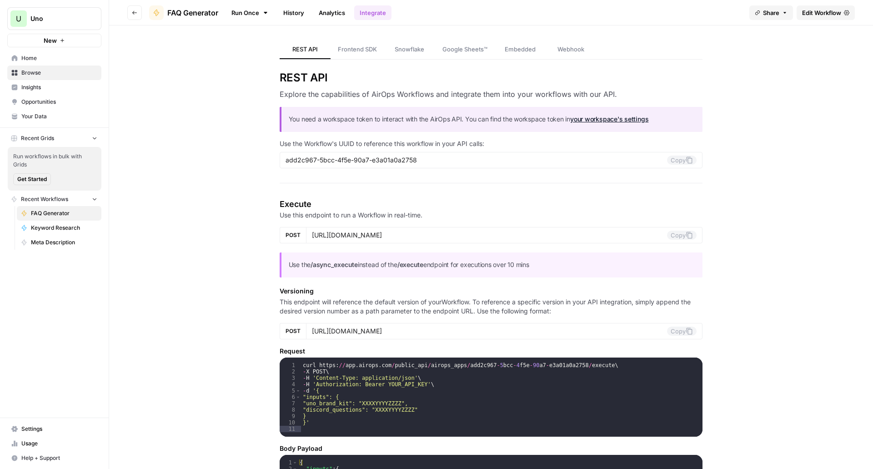
click at [262, 19] on link "Run Once" at bounding box center [249, 12] width 49 height 15
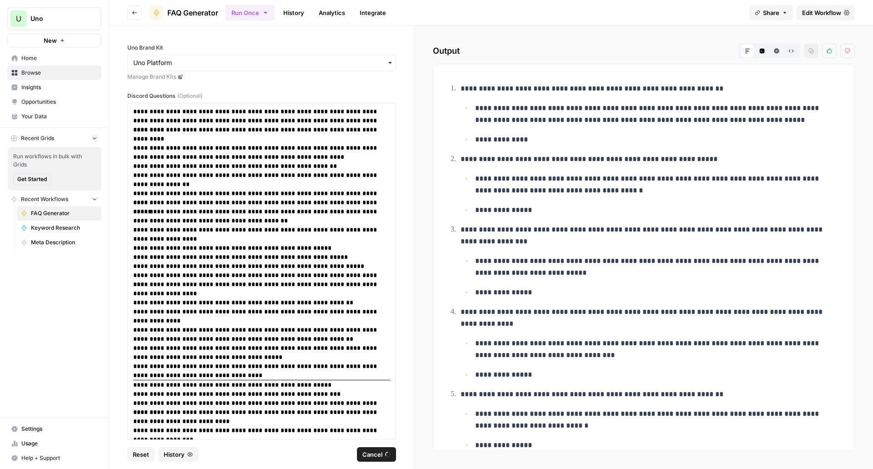
click at [280, 15] on link "History" at bounding box center [294, 12] width 32 height 15
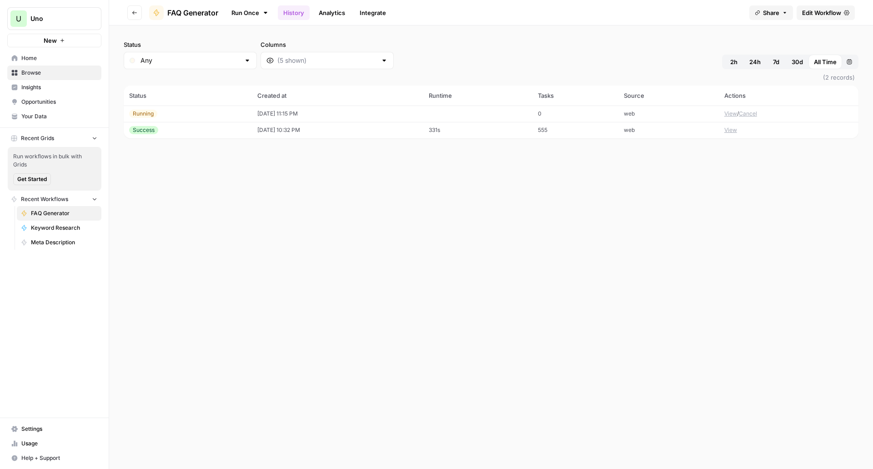
click at [142, 111] on div "Running" at bounding box center [143, 114] width 28 height 8
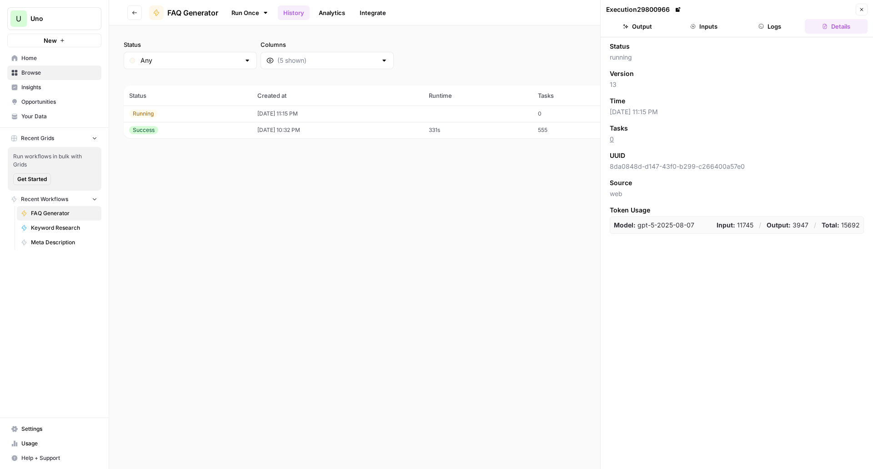
click at [639, 19] on button "Output" at bounding box center [637, 26] width 63 height 15
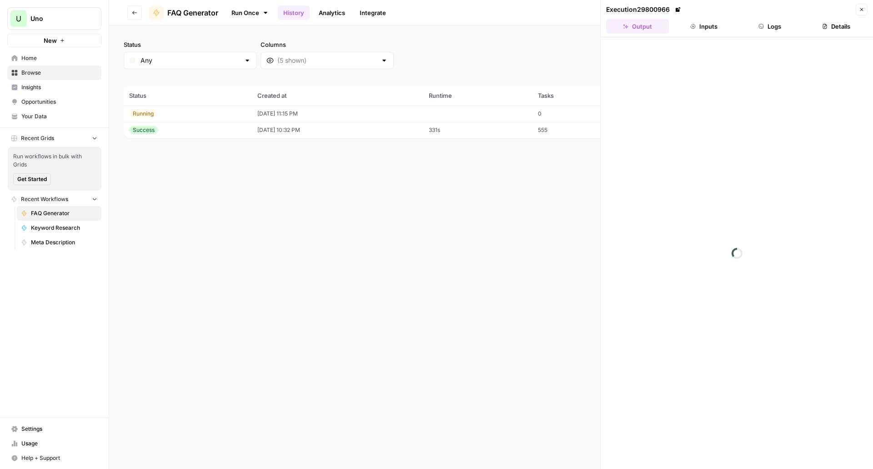
click at [130, 8] on button "Go back" at bounding box center [134, 12] width 15 height 15
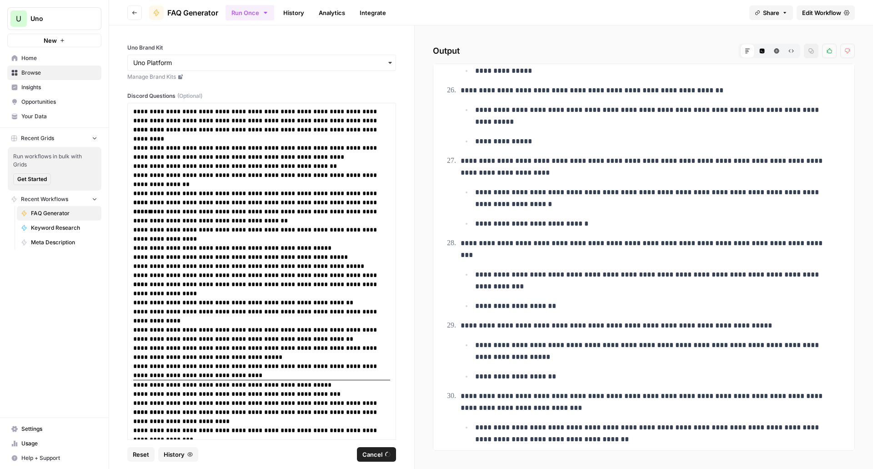
scroll to position [1819, 0]
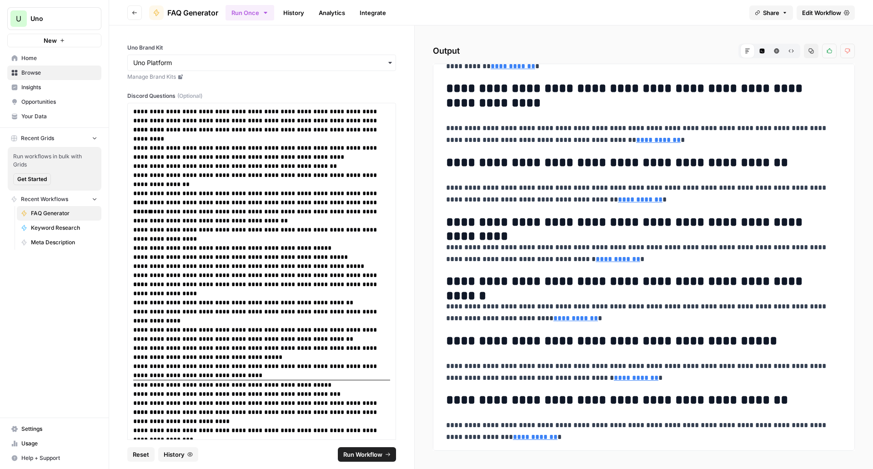
click at [841, 17] on link "Edit Workflow" at bounding box center [825, 12] width 58 height 15
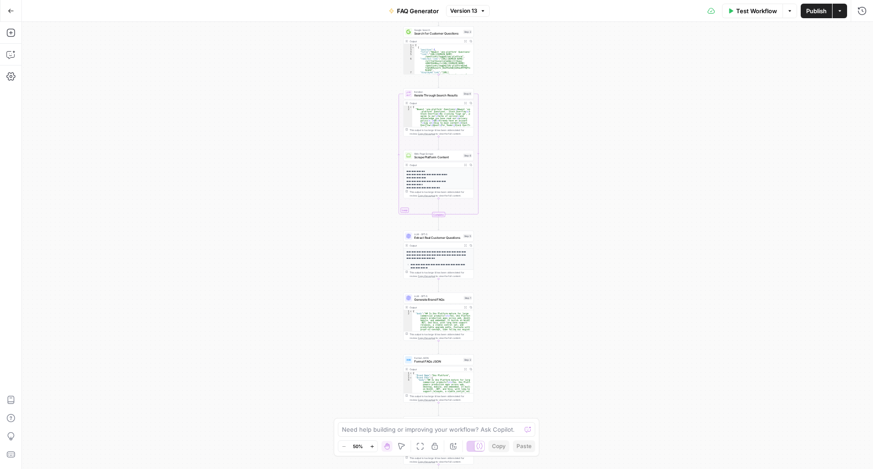
click at [11, 8] on icon "button" at bounding box center [11, 11] width 6 height 6
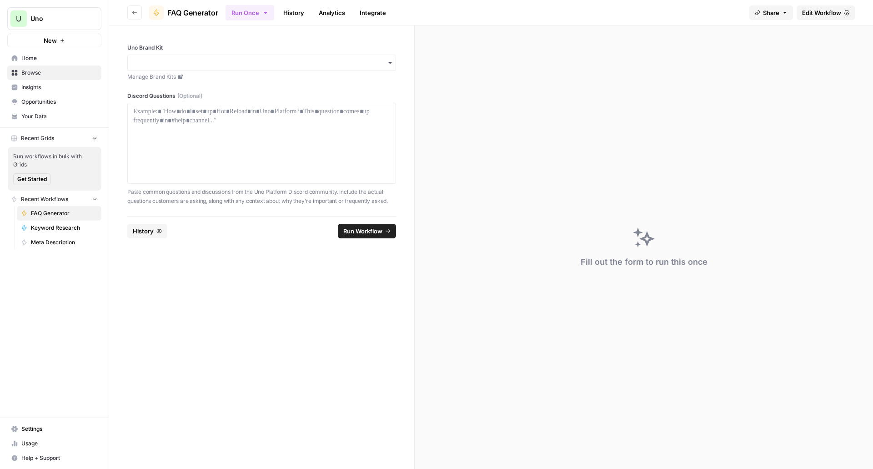
click at [56, 124] on nav "Home Browse Insights Opportunities Your Data" at bounding box center [54, 87] width 109 height 80
click at [61, 117] on span "Your Data" at bounding box center [59, 116] width 76 height 8
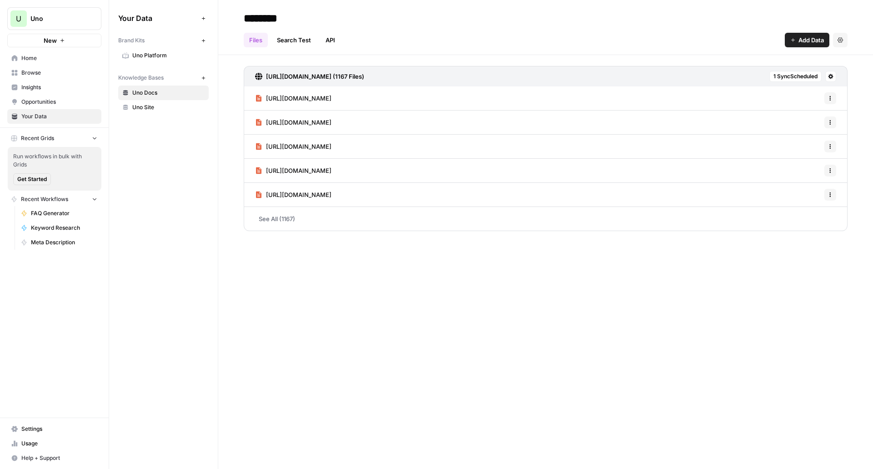
click at [137, 62] on link "Uno Platform" at bounding box center [163, 55] width 90 height 15
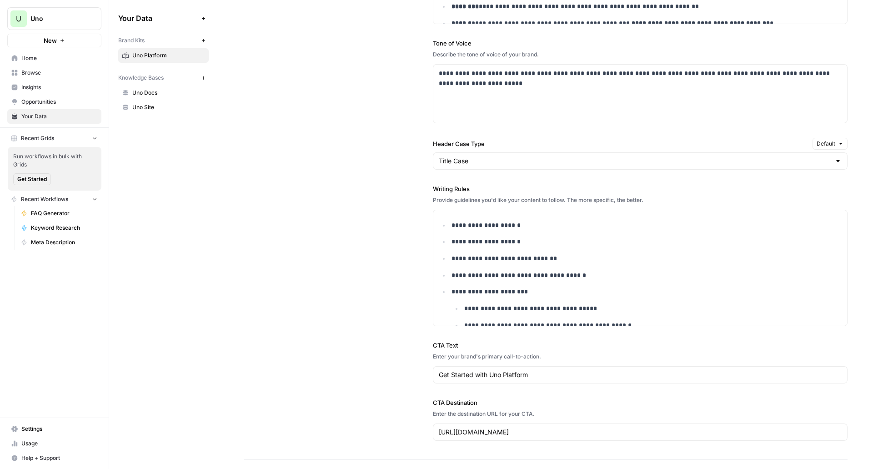
scroll to position [623, 0]
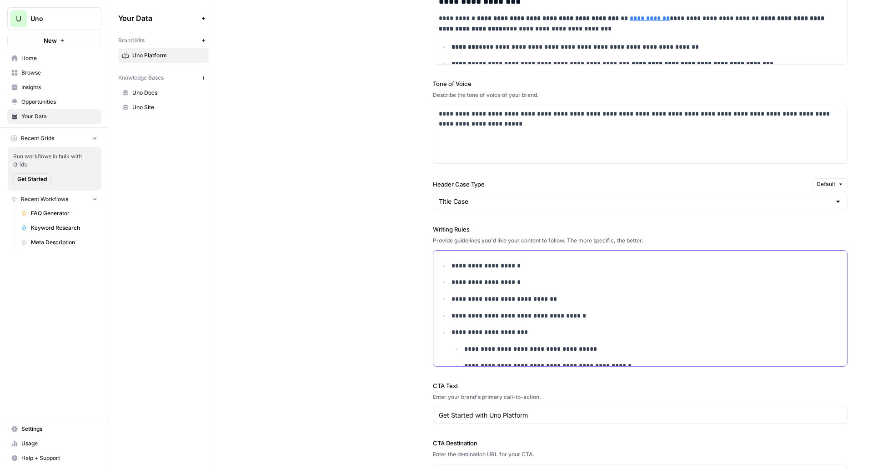
click at [496, 263] on p "**********" at bounding box center [640, 265] width 378 height 10
click at [526, 263] on p "**********" at bounding box center [640, 265] width 378 height 10
click at [449, 269] on li "**********" at bounding box center [645, 265] width 392 height 10
click at [531, 267] on p "**********" at bounding box center [640, 265] width 378 height 10
click at [449, 265] on li "**********" at bounding box center [645, 265] width 392 height 10
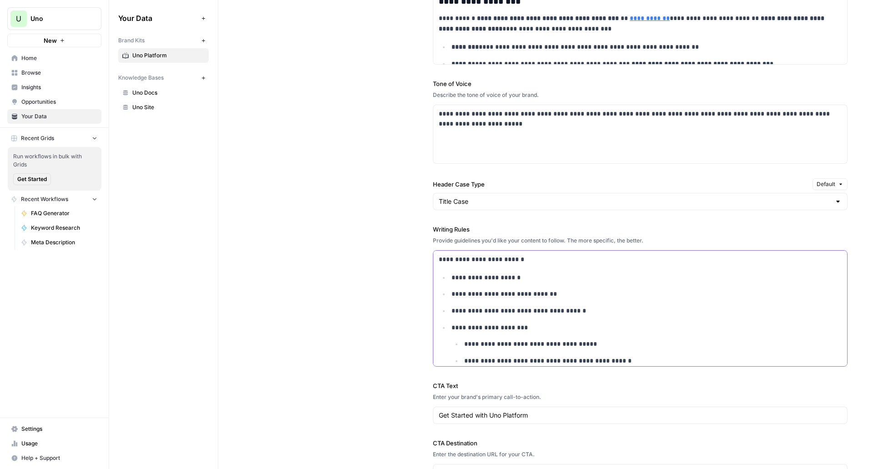
click at [451, 278] on p "**********" at bounding box center [640, 277] width 378 height 10
click at [451, 295] on p "**********" at bounding box center [640, 294] width 378 height 10
click at [451, 311] on p "**********" at bounding box center [640, 310] width 378 height 10
click at [449, 330] on li "**********" at bounding box center [645, 352] width 392 height 60
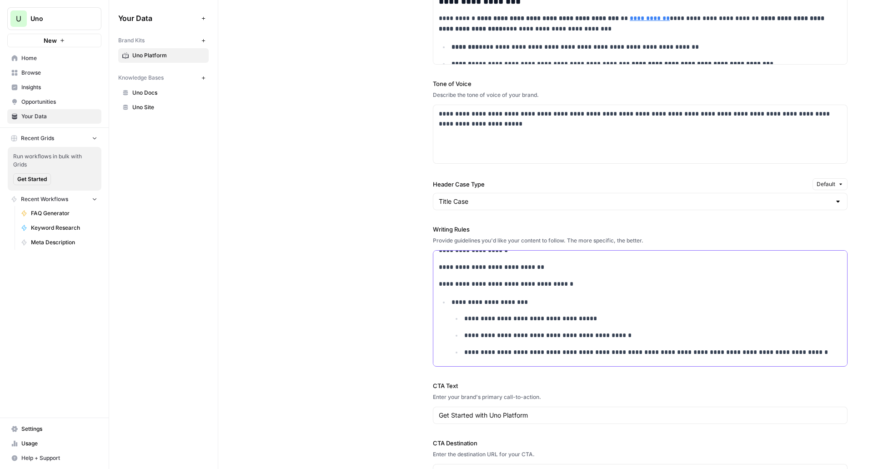
click at [452, 305] on p "**********" at bounding box center [640, 302] width 378 height 10
click at [449, 300] on li "**********" at bounding box center [645, 327] width 392 height 60
click at [454, 302] on p "**********" at bounding box center [640, 302] width 378 height 10
drag, startPoint x: 452, startPoint y: 302, endPoint x: 664, endPoint y: 345, distance: 215.7
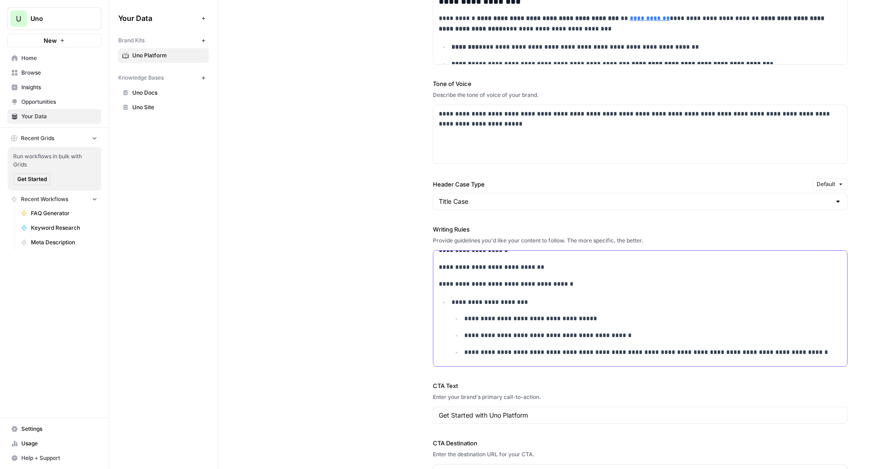
click at [664, 345] on li "**********" at bounding box center [645, 327] width 392 height 60
click at [782, 349] on p "**********" at bounding box center [646, 352] width 365 height 10
click at [449, 301] on li "**********" at bounding box center [645, 327] width 392 height 60
click at [780, 353] on p "**********" at bounding box center [646, 352] width 365 height 10
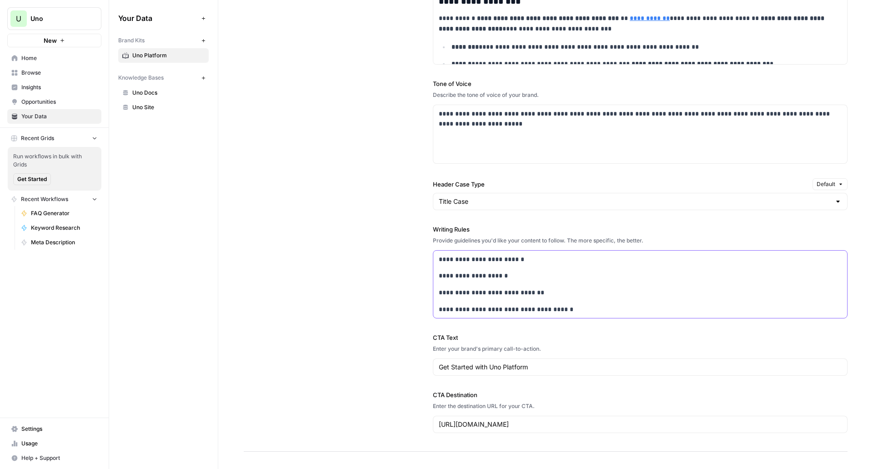
scroll to position [649, 0]
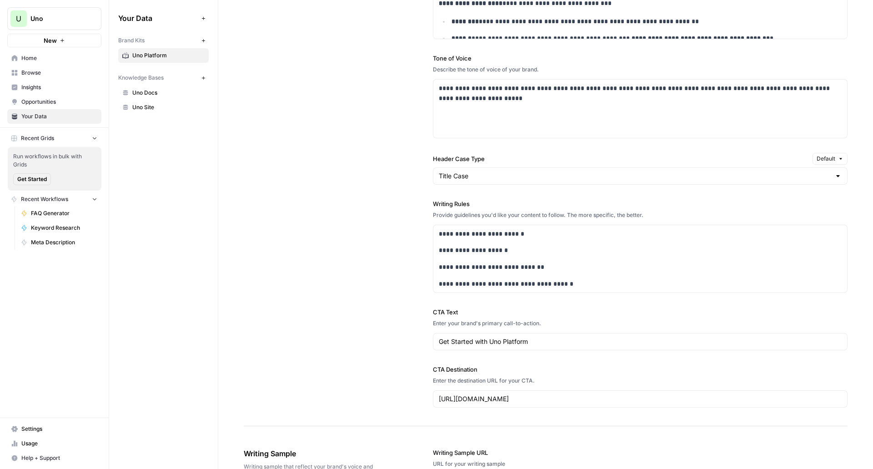
click at [780, 353] on div "**********" at bounding box center [640, 152] width 415 height 547
click at [706, 292] on div "**********" at bounding box center [640, 259] width 414 height 68
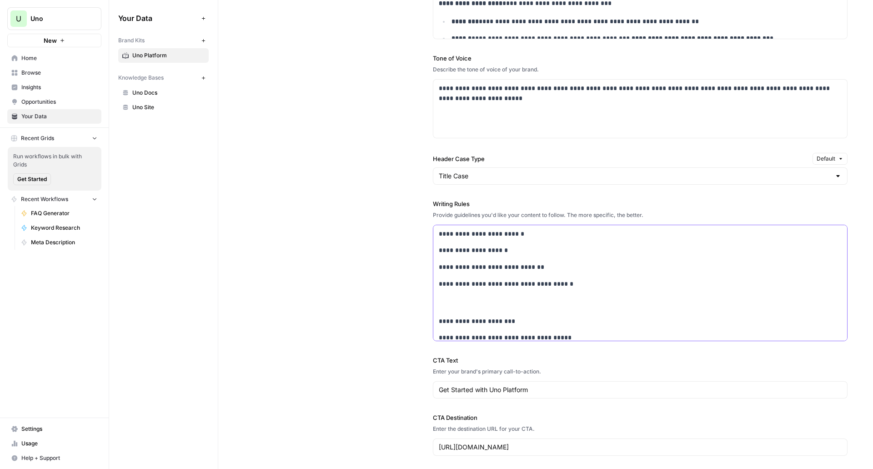
click at [553, 298] on p "**********" at bounding box center [634, 294] width 391 height 31
click at [553, 298] on p "**********" at bounding box center [634, 289] width 391 height 21
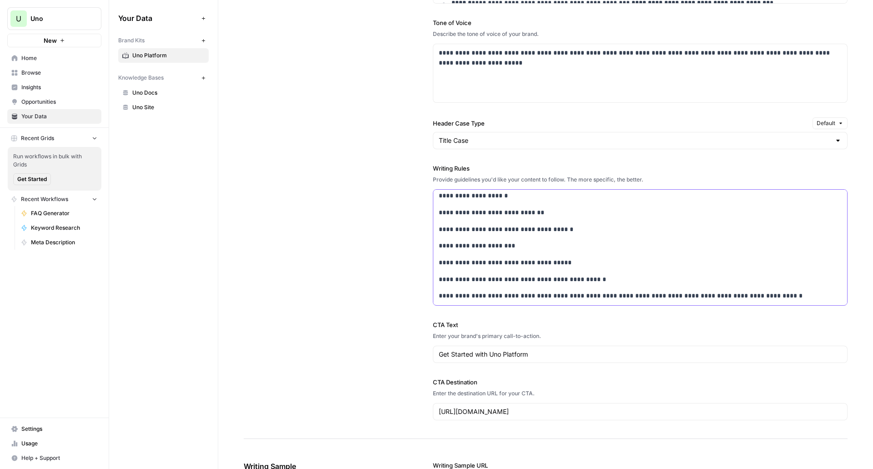
scroll to position [0, 0]
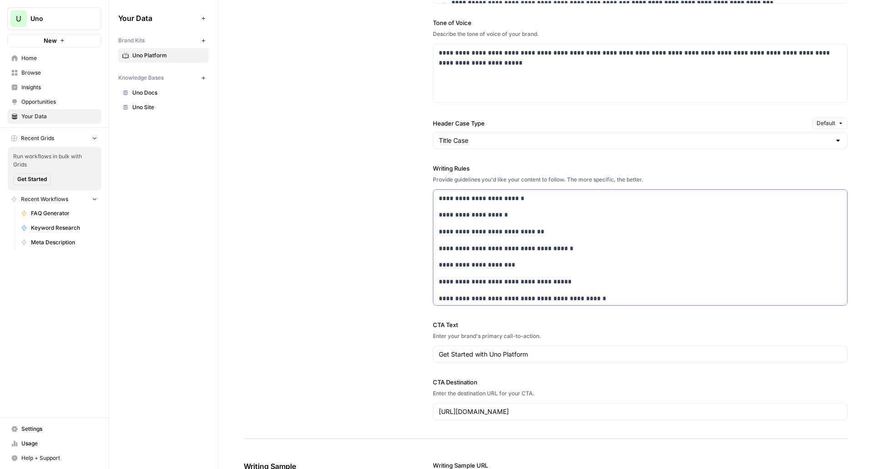
click at [520, 206] on div "**********" at bounding box center [640, 257] width 414 height 135
click at [525, 231] on p "**********" at bounding box center [634, 231] width 391 height 10
click at [565, 250] on p "**********" at bounding box center [634, 248] width 391 height 10
click at [551, 196] on p "**********" at bounding box center [634, 198] width 391 height 10
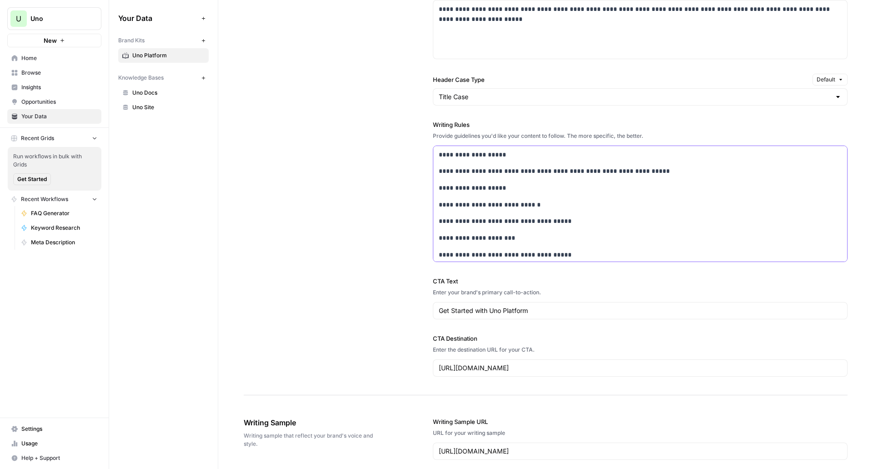
click at [509, 166] on p "**********" at bounding box center [634, 171] width 391 height 10
click at [577, 157] on p "**********" at bounding box center [634, 155] width 391 height 10
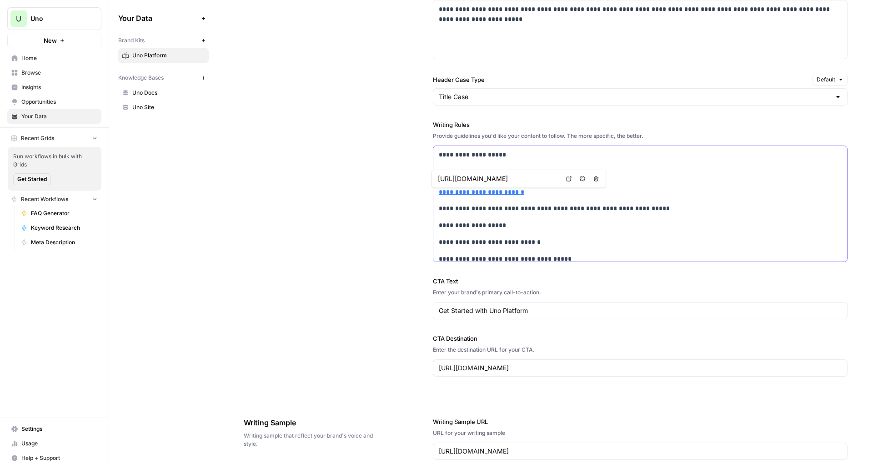
click at [439, 192] on link "**********" at bounding box center [481, 192] width 85 height 6
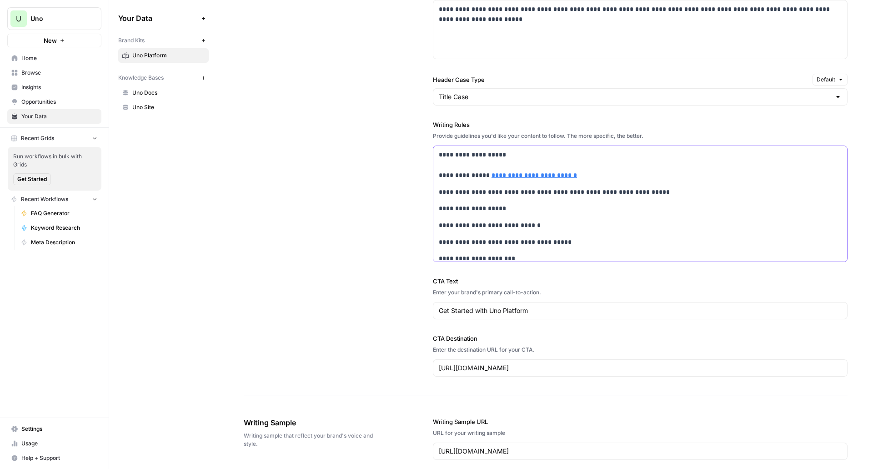
click at [586, 177] on p "**********" at bounding box center [634, 165] width 391 height 31
click at [507, 176] on link "**********" at bounding box center [533, 175] width 85 height 6
click at [560, 180] on p "**********" at bounding box center [634, 165] width 391 height 31
click at [541, 173] on p "**********" at bounding box center [634, 165] width 391 height 31
click at [669, 180] on p "**********" at bounding box center [634, 165] width 391 height 31
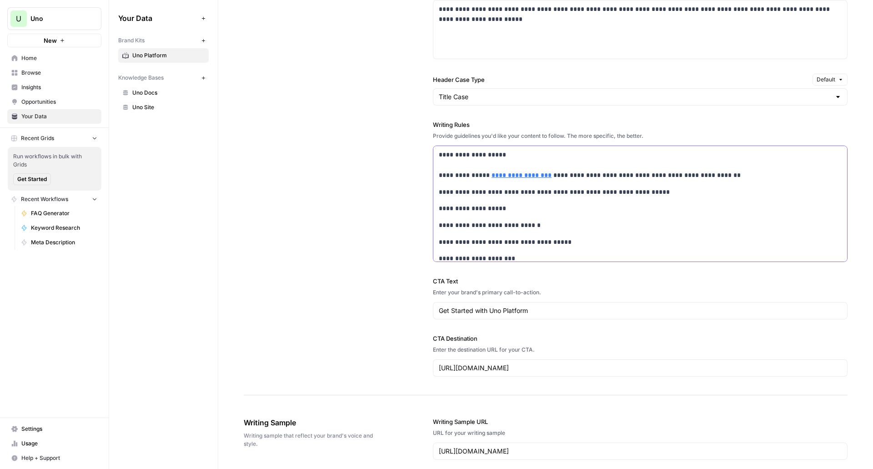
copy div "**********"
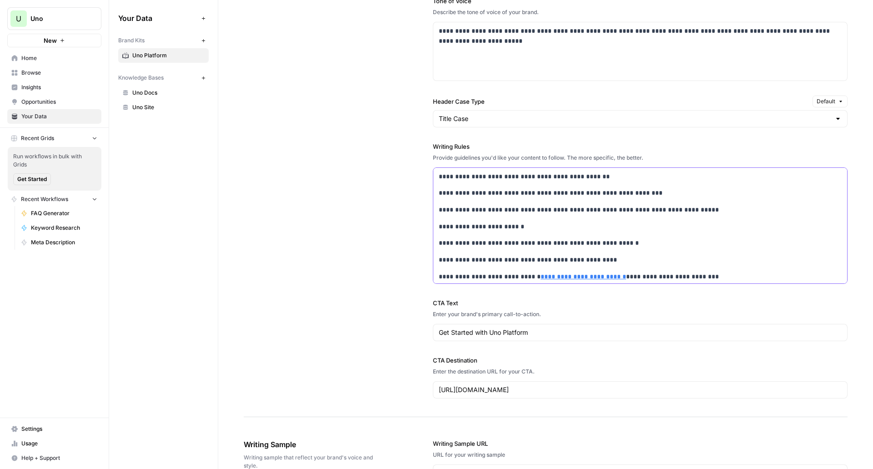
scroll to position [706, 0]
drag, startPoint x: 522, startPoint y: 225, endPoint x: 433, endPoint y: 227, distance: 89.6
click at [433, 227] on div "**********" at bounding box center [640, 290] width 414 height 245
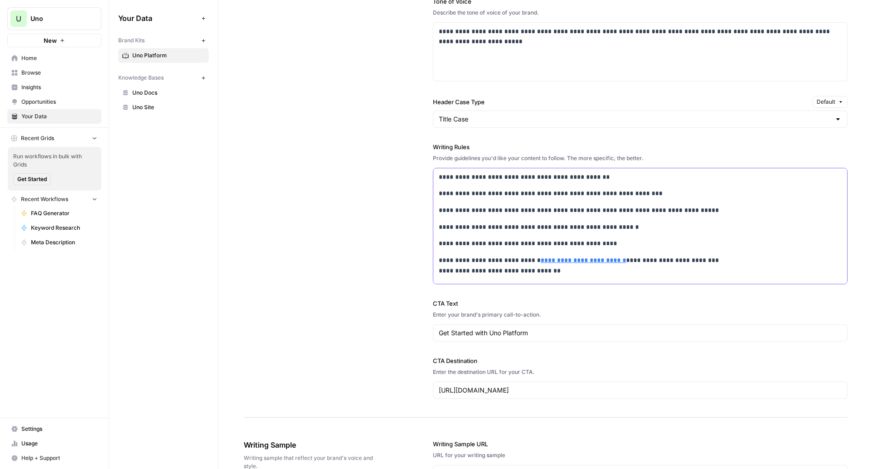
click at [546, 226] on p "**********" at bounding box center [634, 227] width 391 height 10
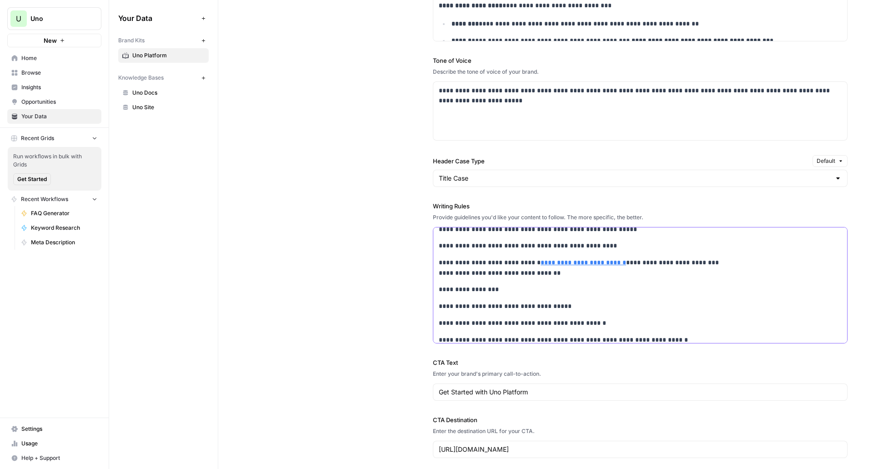
scroll to position [57, 0]
drag, startPoint x: 515, startPoint y: 283, endPoint x: 423, endPoint y: 284, distance: 91.8
click at [423, 284] on div "**********" at bounding box center [546, 178] width 604 height 595
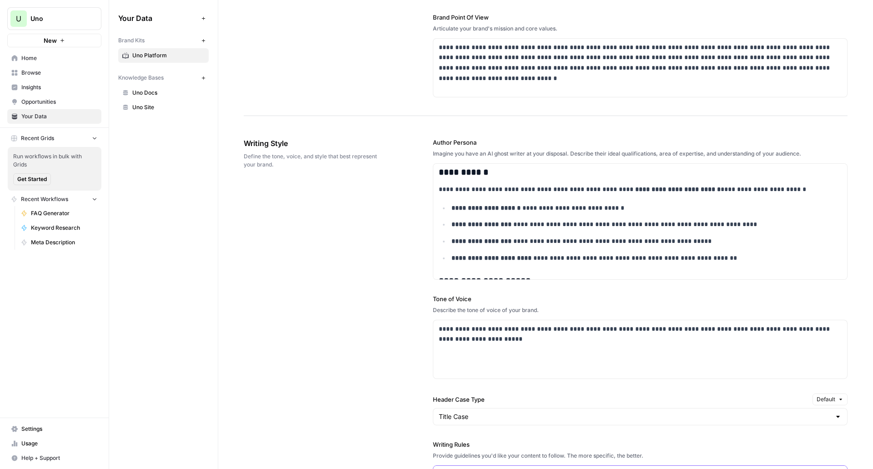
scroll to position [408, 0]
click at [486, 177] on h3 "**********" at bounding box center [634, 172] width 391 height 11
click at [571, 191] on p "**********" at bounding box center [634, 190] width 391 height 10
drag, startPoint x: 537, startPoint y: 180, endPoint x: 460, endPoint y: 170, distance: 77.4
click at [460, 170] on div "**********" at bounding box center [640, 236] width 414 height 437
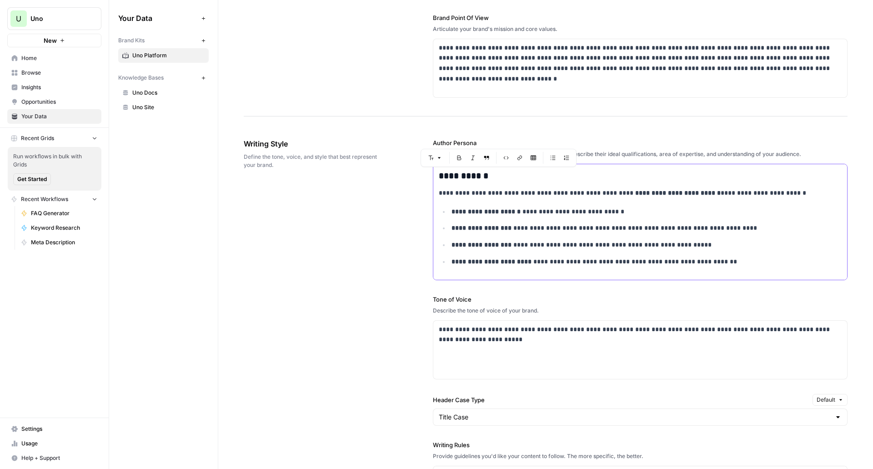
click at [517, 185] on div "**********" at bounding box center [640, 239] width 414 height 437
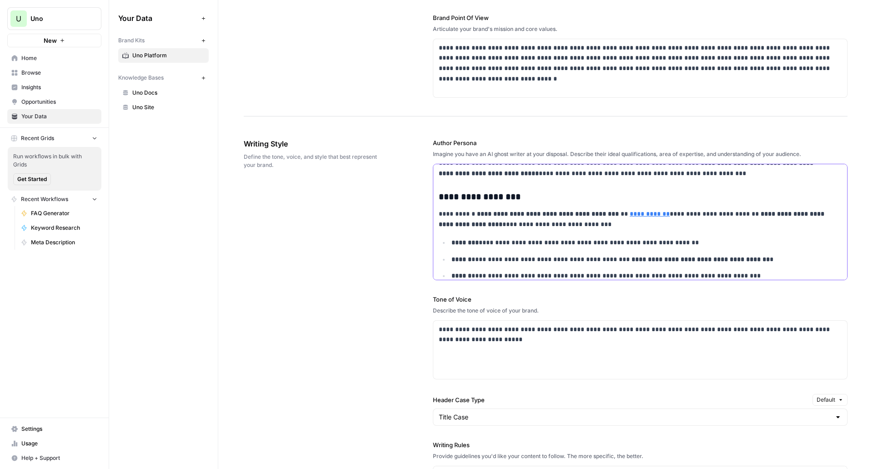
scroll to position [20, 0]
drag, startPoint x: 529, startPoint y: 200, endPoint x: 428, endPoint y: 195, distance: 100.5
click at [428, 195] on div "**********" at bounding box center [546, 417] width 604 height 595
click at [411, 205] on div "**********" at bounding box center [546, 417] width 604 height 595
click at [69, 217] on span "FAQ Generator" at bounding box center [64, 213] width 66 height 8
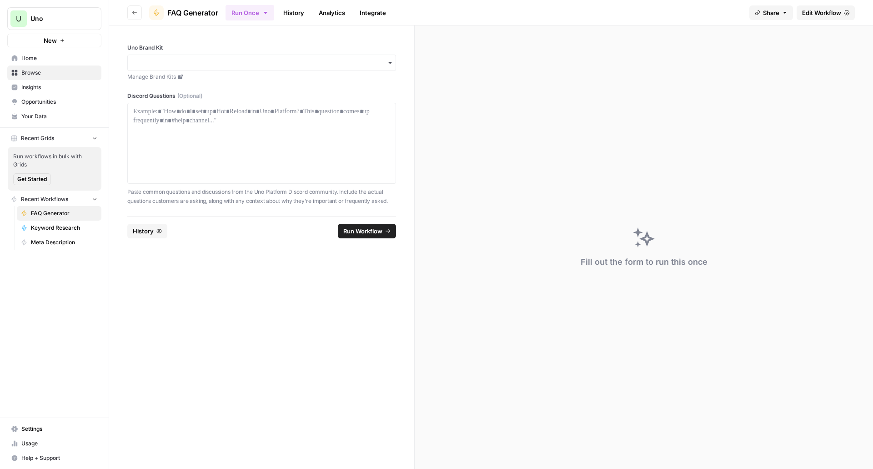
click at [824, 13] on span "Edit Workflow" at bounding box center [821, 12] width 39 height 9
click at [43, 122] on link "Your Data" at bounding box center [54, 116] width 94 height 15
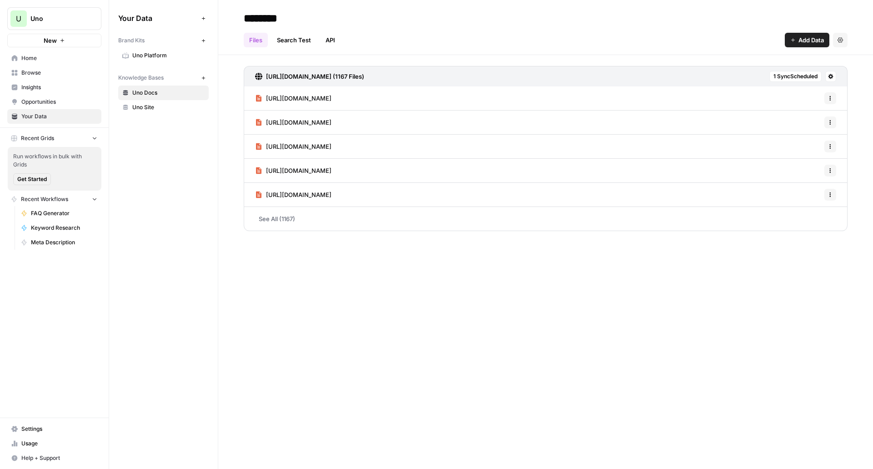
click at [163, 58] on span "Uno Platform" at bounding box center [168, 55] width 72 height 8
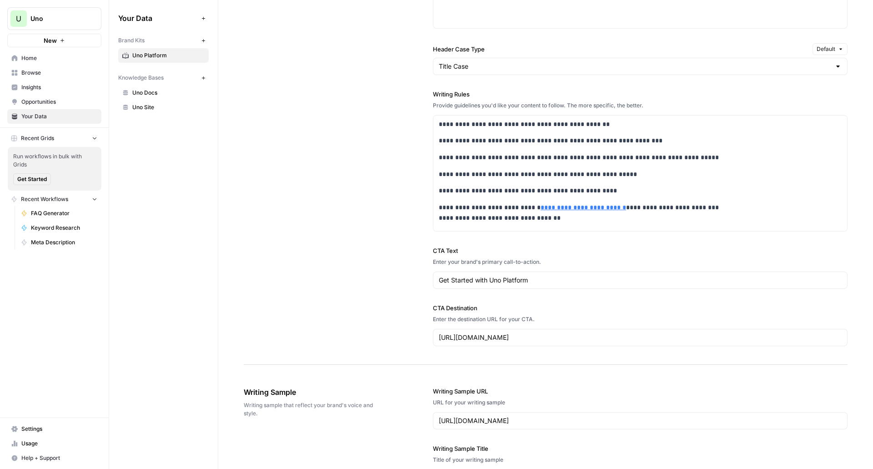
scroll to position [758, 0]
drag, startPoint x: 615, startPoint y: 172, endPoint x: 437, endPoint y: 175, distance: 178.2
click at [439, 175] on p "**********" at bounding box center [634, 175] width 391 height 10
drag, startPoint x: 555, startPoint y: 218, endPoint x: 433, endPoint y: 210, distance: 122.6
click at [433, 210] on div "**********" at bounding box center [640, 221] width 414 height 211
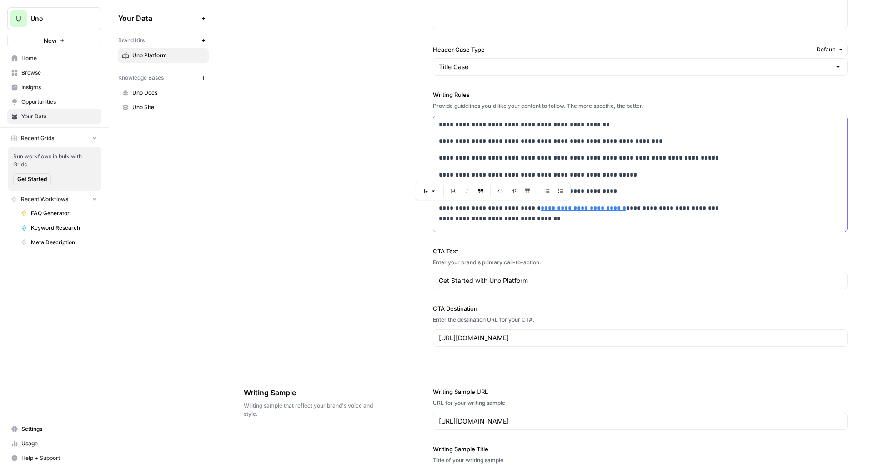
copy p "**********"
click at [60, 210] on span "FAQ Generator" at bounding box center [64, 213] width 66 height 8
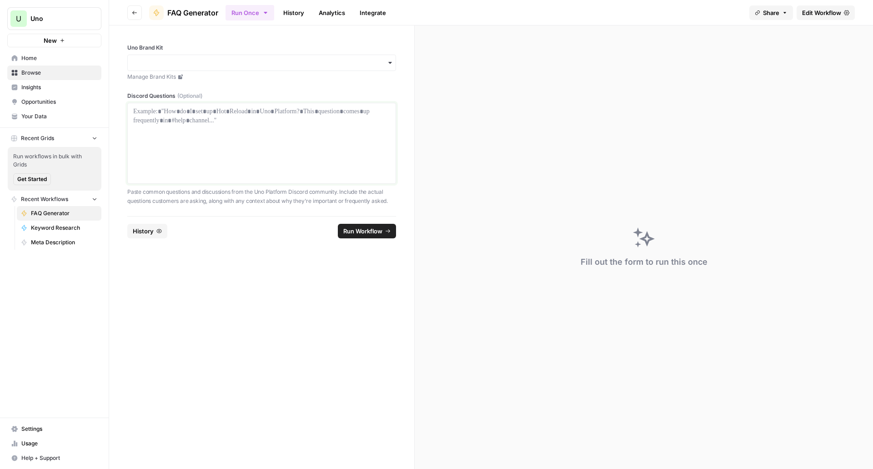
click at [266, 135] on div at bounding box center [261, 143] width 257 height 73
click at [255, 55] on div "button" at bounding box center [261, 63] width 269 height 16
click at [226, 78] on div "Uno Platform" at bounding box center [261, 87] width 269 height 25
click at [184, 85] on div "Uno Platform" at bounding box center [262, 87] width 268 height 17
click at [211, 167] on div at bounding box center [261, 143] width 257 height 73
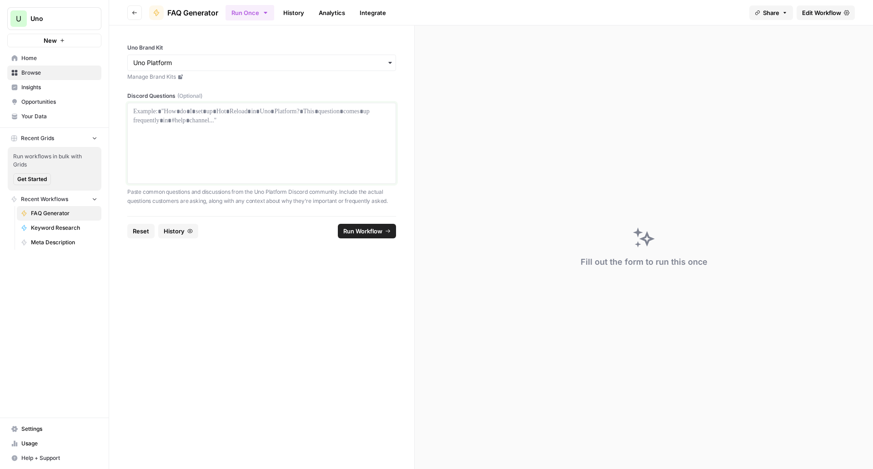
scroll to position [125, 0]
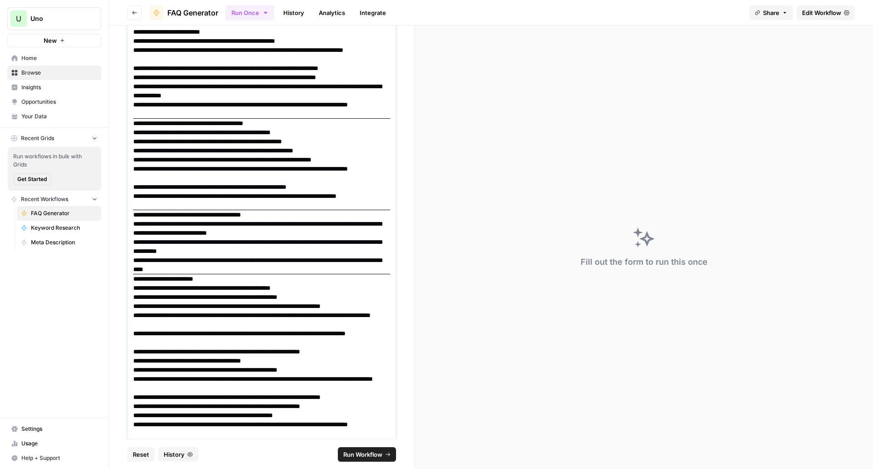
click at [317, 130] on p "**********" at bounding box center [258, 132] width 250 height 9
drag, startPoint x: 314, startPoint y: 121, endPoint x: 95, endPoint y: 123, distance: 219.6
click at [95, 123] on div "**********" at bounding box center [436, 234] width 873 height 469
click at [138, 122] on h3 "**********" at bounding box center [258, 123] width 250 height 9
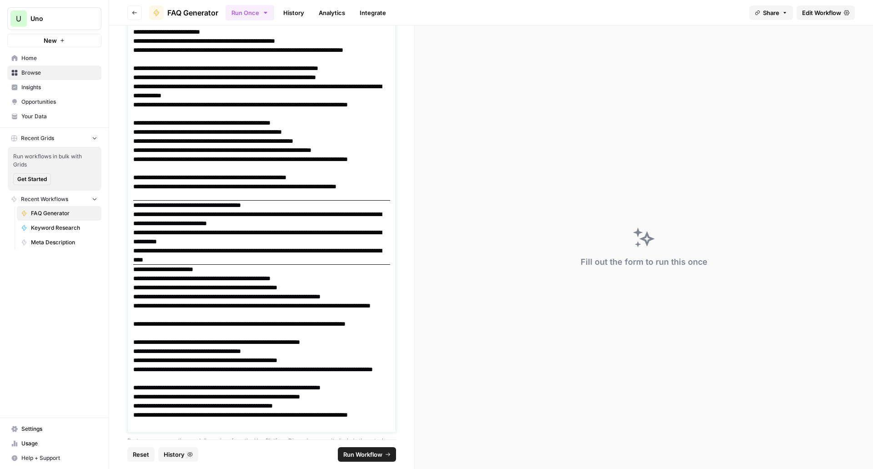
drag, startPoint x: 284, startPoint y: 204, endPoint x: 157, endPoint y: 203, distance: 127.3
click at [157, 203] on h3 "**********" at bounding box center [258, 204] width 250 height 9
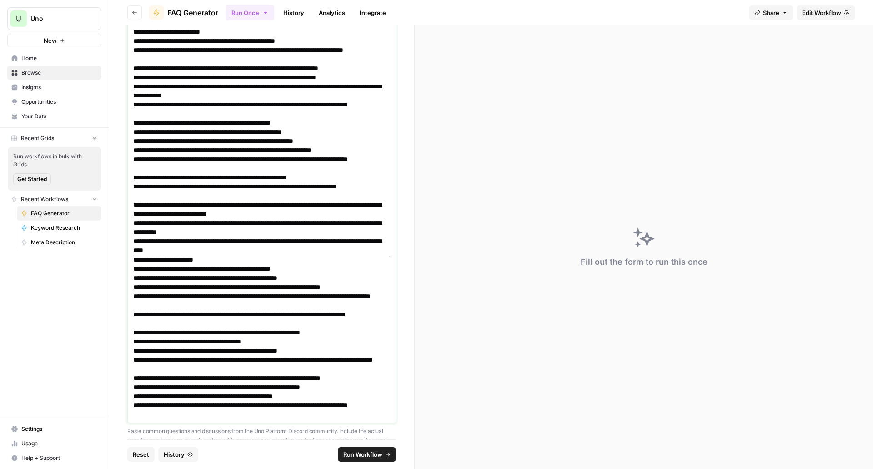
drag, startPoint x: 216, startPoint y: 258, endPoint x: 131, endPoint y: 256, distance: 85.5
click at [131, 256] on div "**********" at bounding box center [261, 200] width 269 height 445
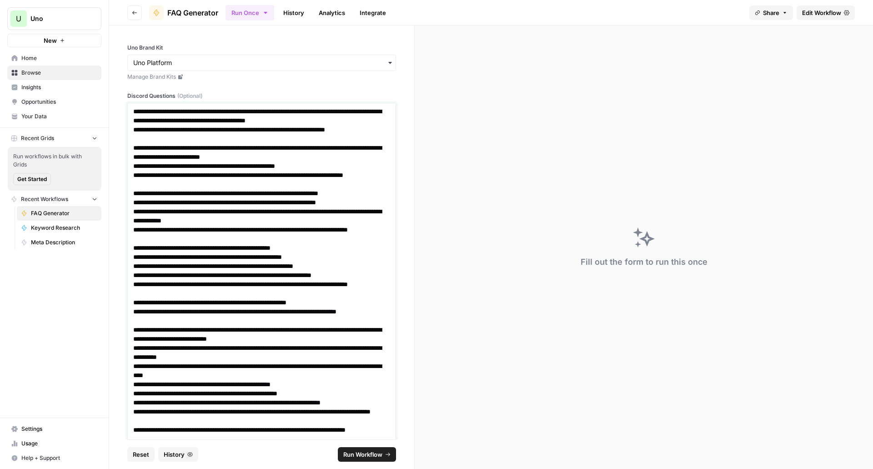
scroll to position [0, 0]
click at [824, 10] on span "Edit Workflow" at bounding box center [821, 12] width 39 height 9
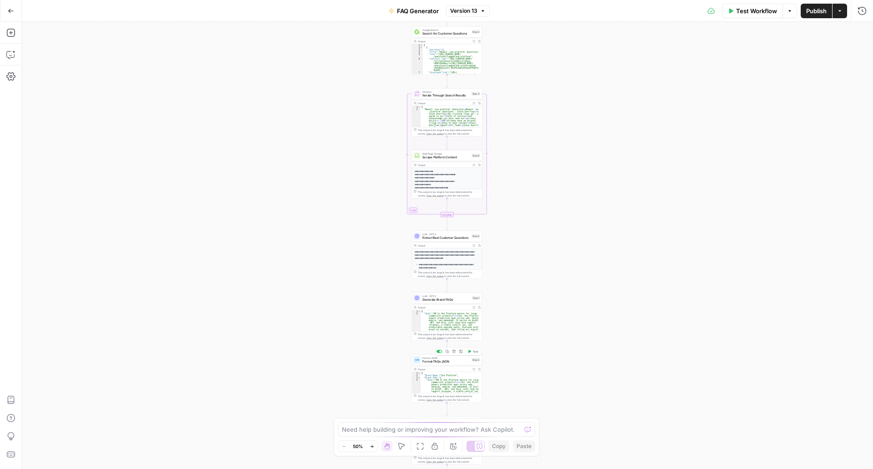
click at [446, 298] on span "Generate Brand FAQs" at bounding box center [446, 299] width 48 height 5
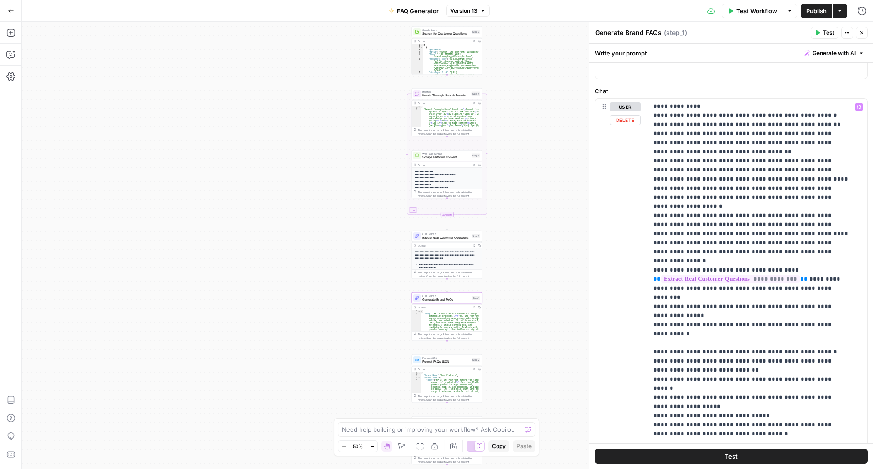
scroll to position [102, 0]
click at [850, 280] on div "**********" at bounding box center [754, 283] width 212 height 370
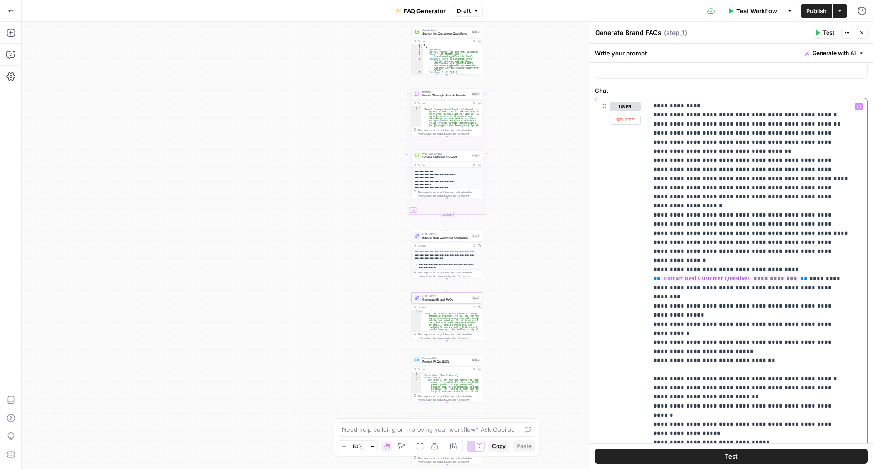
click at [651, 292] on div "**********" at bounding box center [754, 283] width 212 height 370
click at [651, 305] on div "**********" at bounding box center [754, 283] width 212 height 370
click at [816, 9] on span "Publish" at bounding box center [816, 10] width 20 height 9
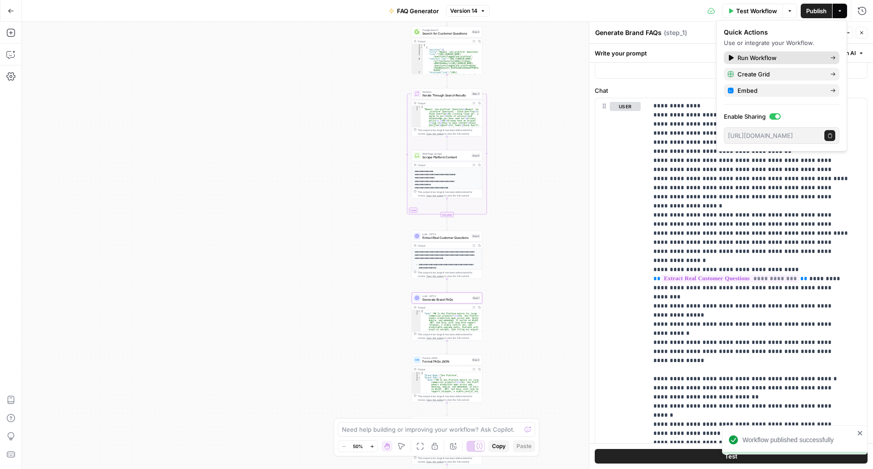
click at [740, 60] on span "Run Workflow" at bounding box center [779, 57] width 85 height 9
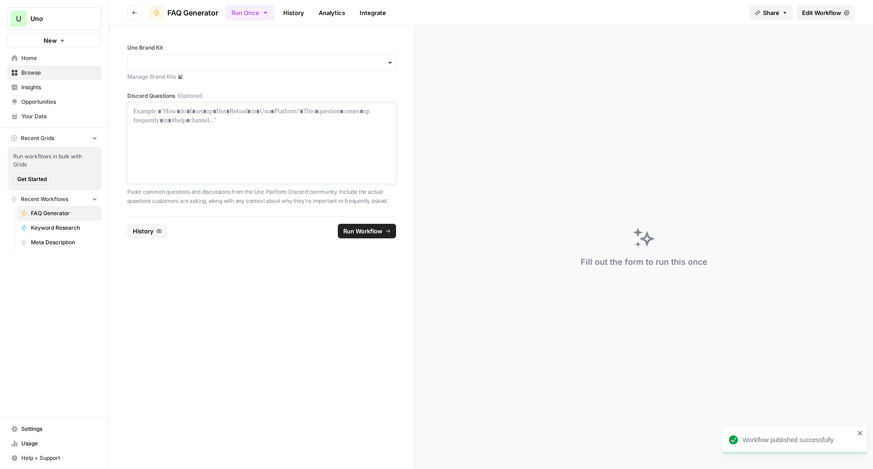
click at [301, 150] on div at bounding box center [261, 143] width 257 height 73
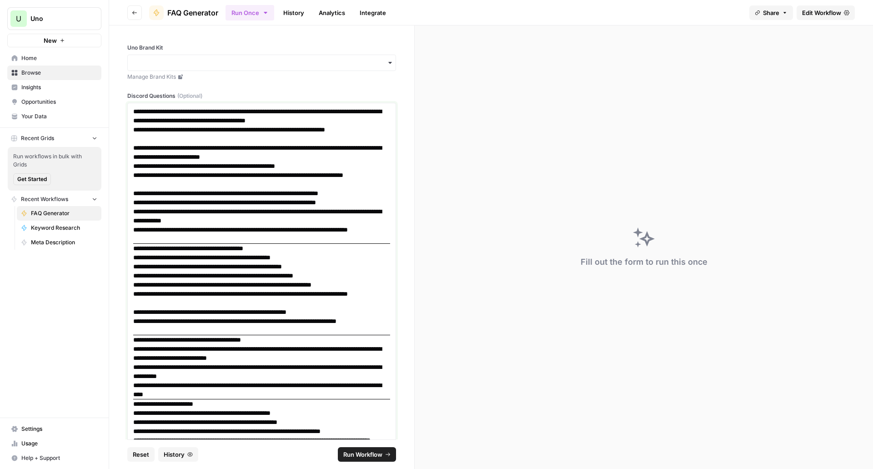
scroll to position [125, 0]
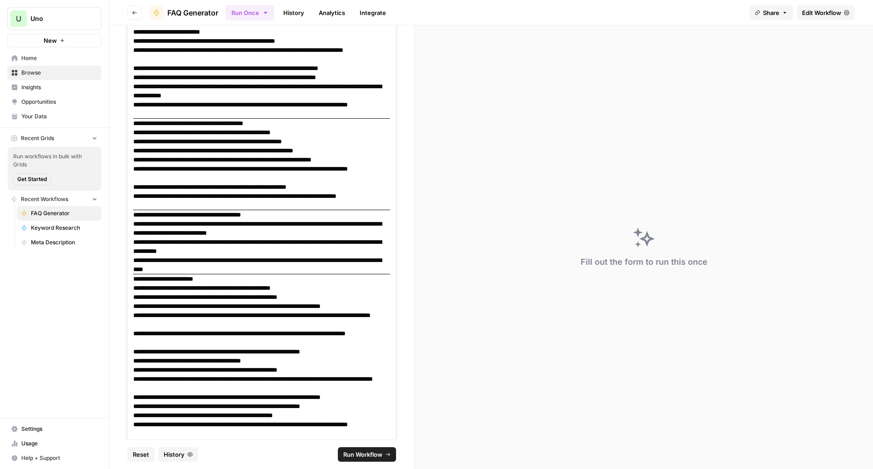
drag, startPoint x: 294, startPoint y: 122, endPoint x: 128, endPoint y: 120, distance: 166.0
click at [128, 120] on div "**********" at bounding box center [261, 210] width 269 height 464
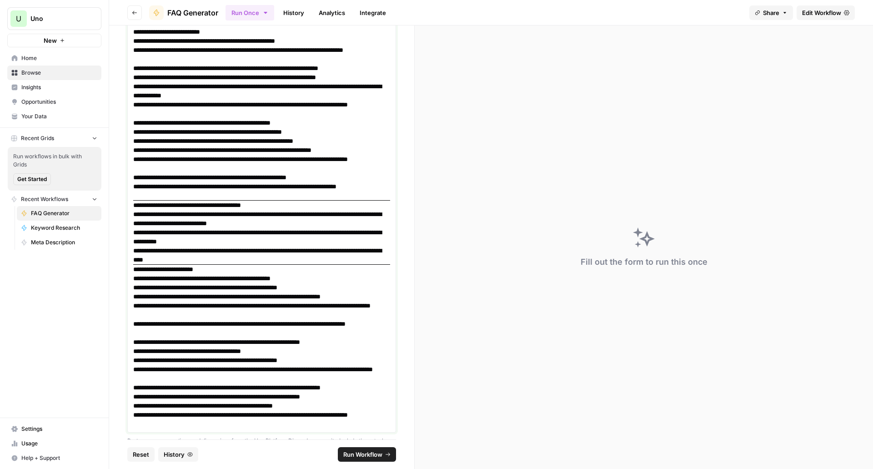
drag, startPoint x: 277, startPoint y: 202, endPoint x: 133, endPoint y: 206, distance: 144.2
click at [133, 206] on div "**********" at bounding box center [261, 205] width 269 height 455
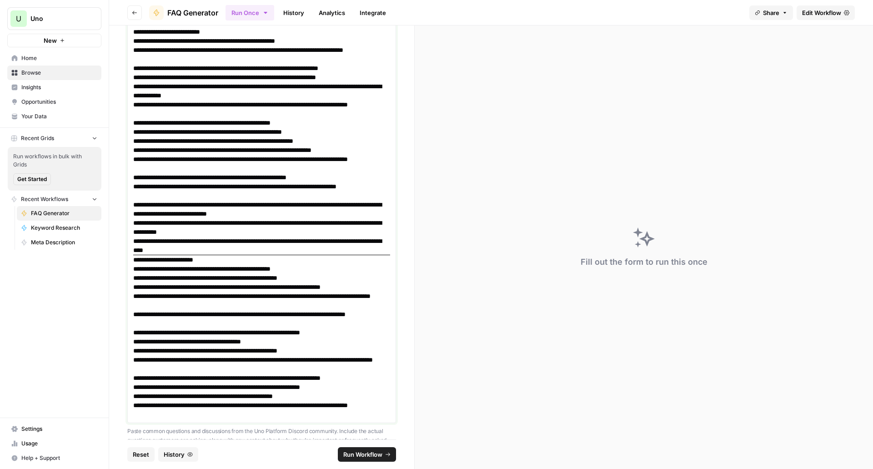
drag, startPoint x: 227, startPoint y: 262, endPoint x: 130, endPoint y: 261, distance: 96.8
click at [130, 261] on div "**********" at bounding box center [261, 200] width 269 height 445
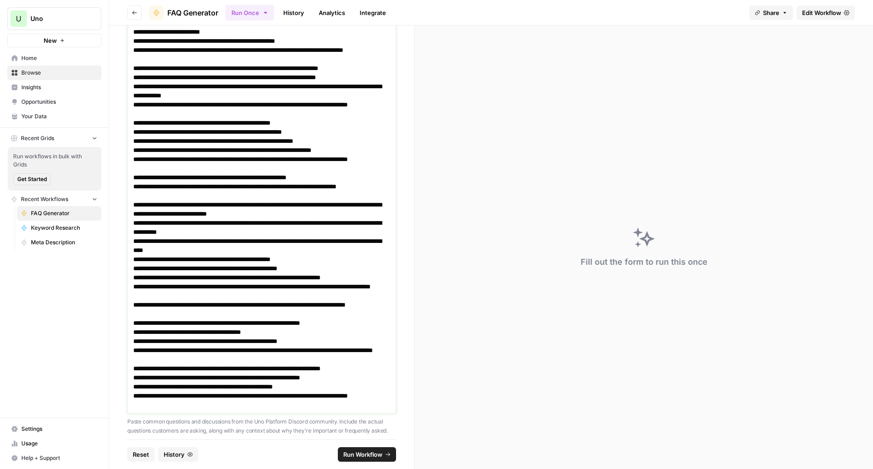
scroll to position [0, 0]
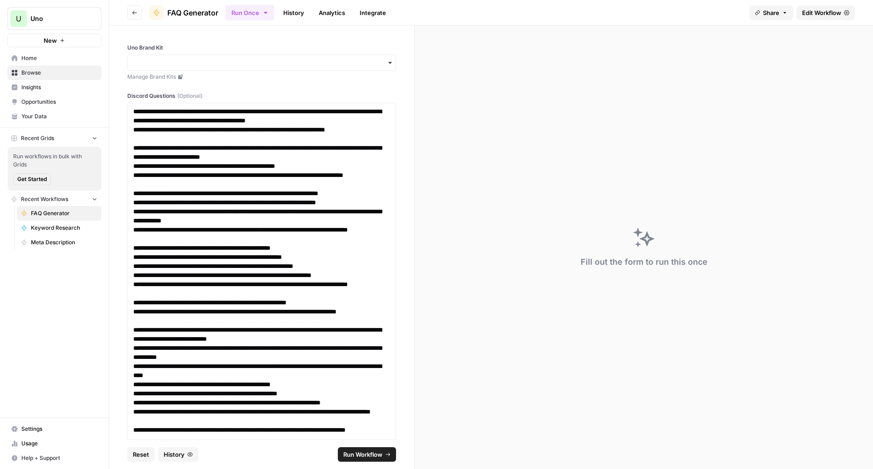
click at [229, 58] on div "button" at bounding box center [261, 63] width 269 height 16
click at [211, 87] on div "Uno Platform" at bounding box center [258, 87] width 261 height 17
click at [336, 365] on p "**********" at bounding box center [258, 370] width 250 height 18
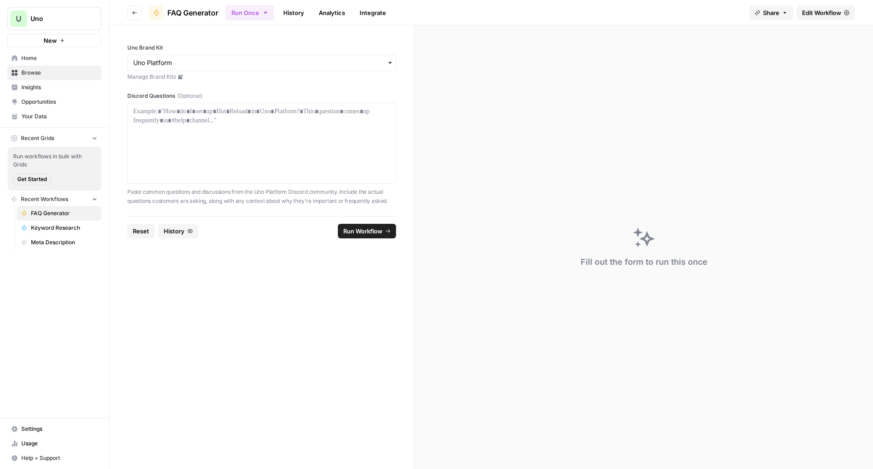
click at [291, 16] on link "History" at bounding box center [294, 12] width 32 height 15
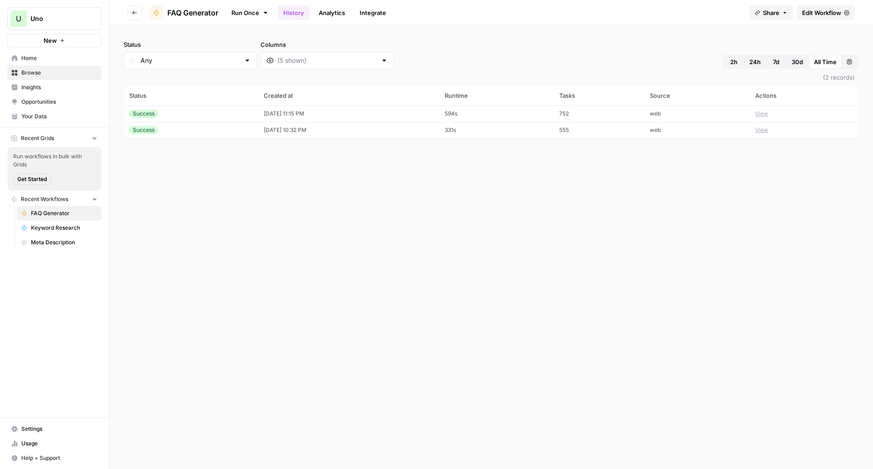
click at [258, 118] on td "09/22/25 at 11:15 PM" at bounding box center [348, 113] width 180 height 16
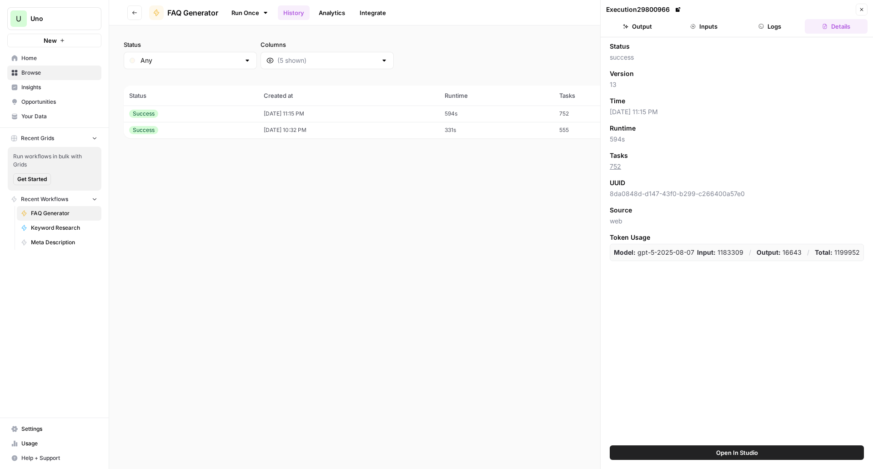
click at [646, 23] on button "Output" at bounding box center [637, 26] width 63 height 15
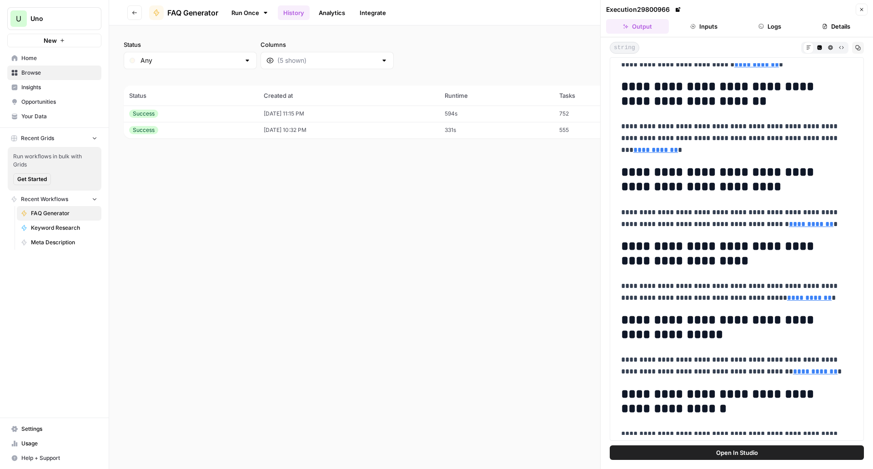
scroll to position [3005, 0]
click at [136, 13] on icon "button" at bounding box center [134, 12] width 5 height 5
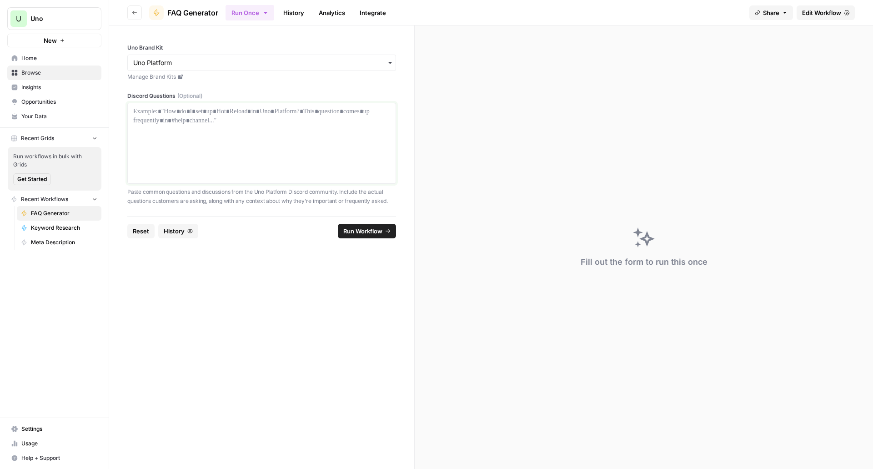
click at [233, 150] on div at bounding box center [261, 143] width 257 height 73
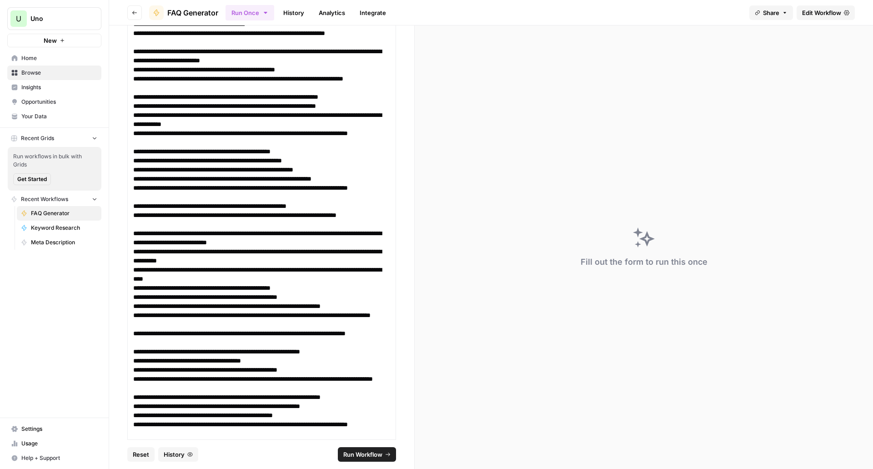
click at [363, 452] on span "Run Workflow" at bounding box center [362, 454] width 39 height 9
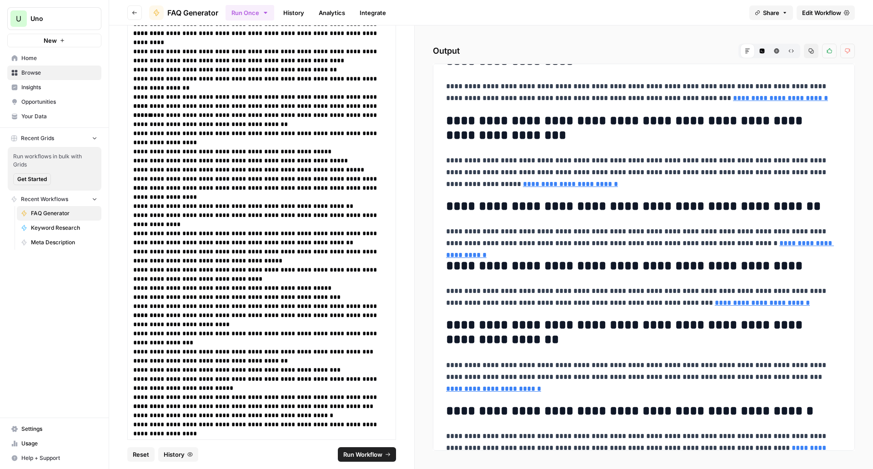
scroll to position [1500, 0]
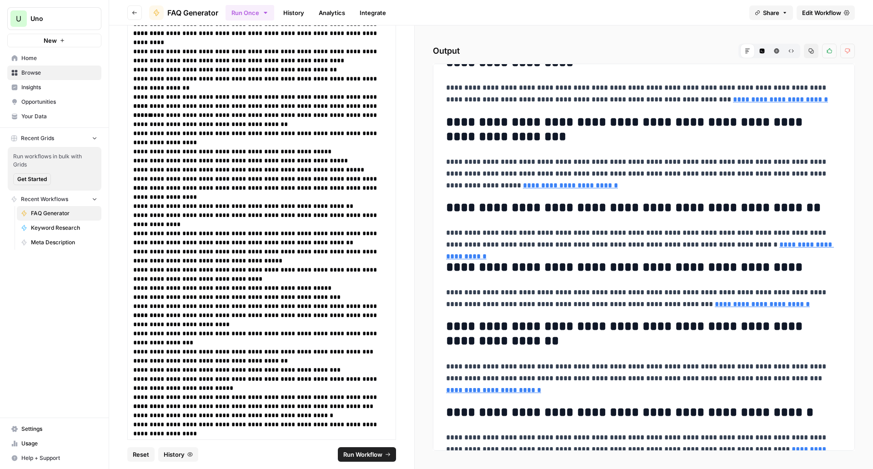
click at [813, 56] on button "Copy" at bounding box center [811, 51] width 15 height 15
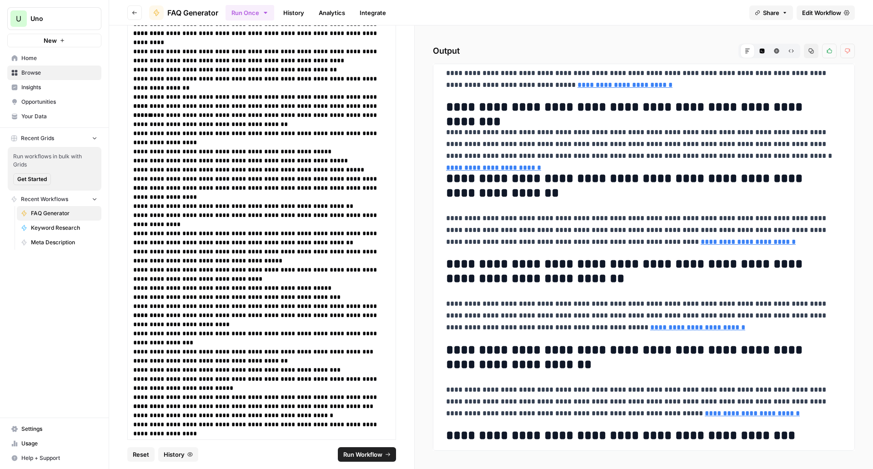
scroll to position [0, 0]
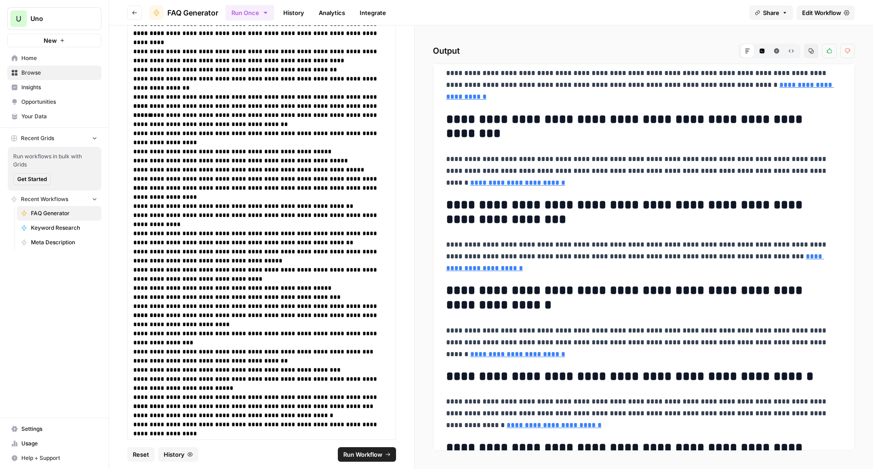
scroll to position [3920, 0]
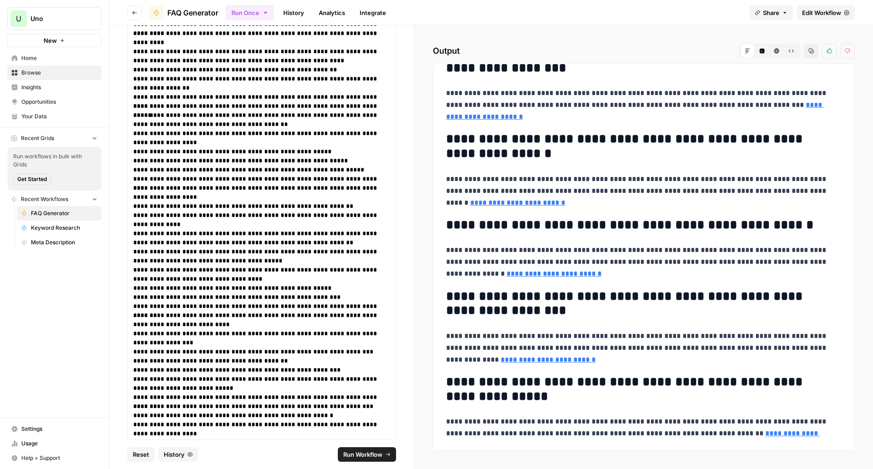
drag, startPoint x: 448, startPoint y: 83, endPoint x: 644, endPoint y: 490, distance: 452.0
click at [644, 468] on html "**********" at bounding box center [436, 234] width 873 height 469
click at [812, 435] on p "**********" at bounding box center [640, 428] width 389 height 24
copy div "**********"
click at [620, 208] on p "**********" at bounding box center [640, 190] width 389 height 35
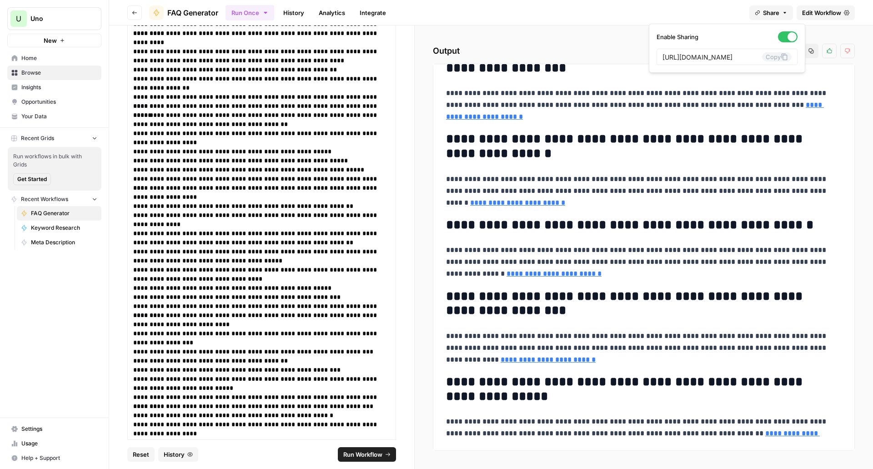
click at [776, 17] on span "Share" at bounding box center [771, 12] width 16 height 9
click at [291, 12] on link "History" at bounding box center [294, 12] width 32 height 15
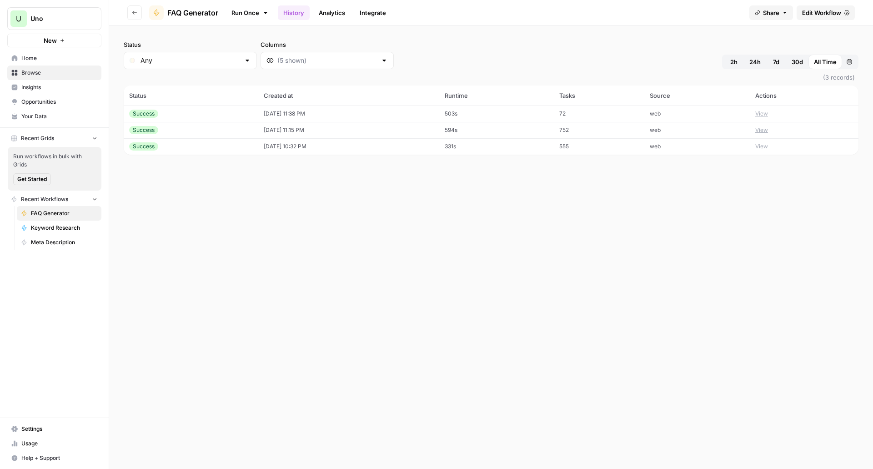
click at [766, 113] on button "View" at bounding box center [761, 114] width 13 height 8
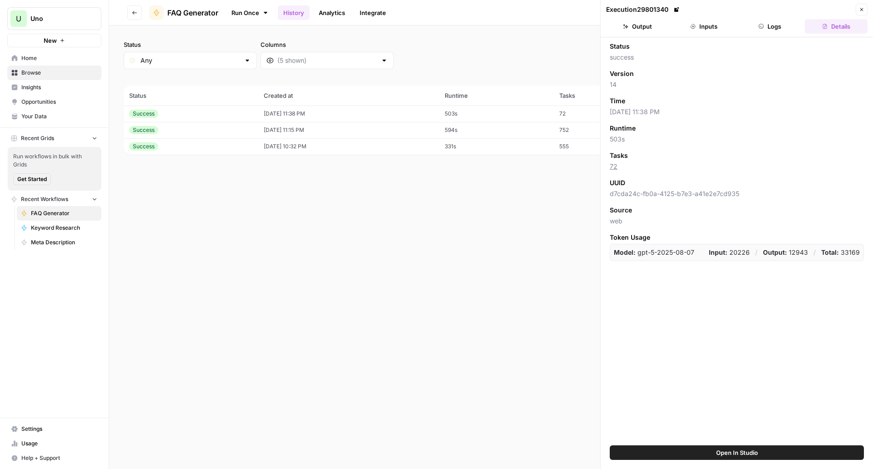
click at [641, 30] on button "Output" at bounding box center [637, 26] width 63 height 15
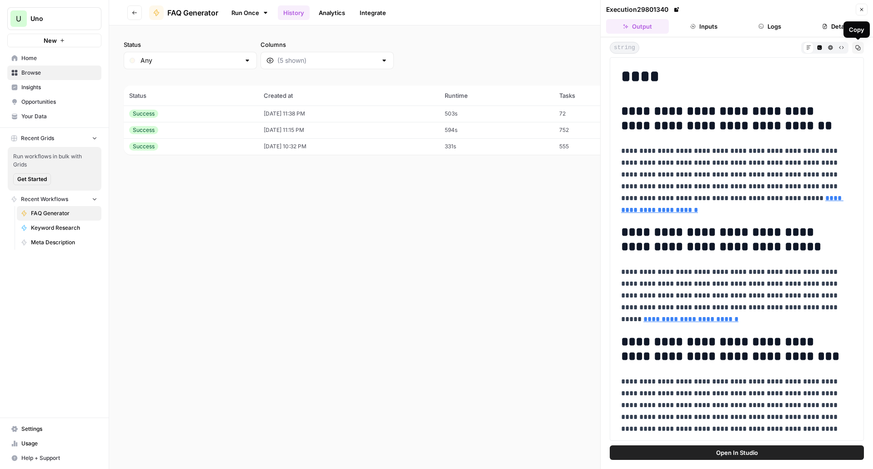
click at [860, 50] on icon "button" at bounding box center [857, 47] width 5 height 5
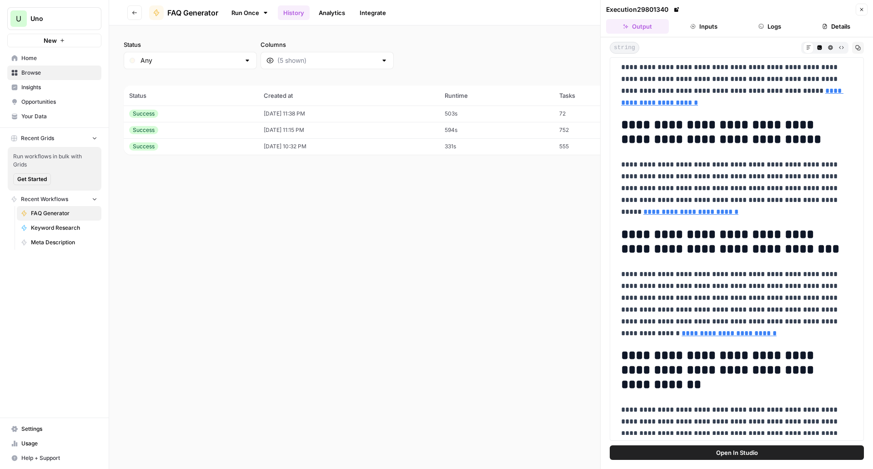
scroll to position [108, 0]
click at [714, 451] on button "Open In Studio" at bounding box center [737, 452] width 254 height 15
click at [843, 49] on icon "button" at bounding box center [841, 47] width 5 height 5
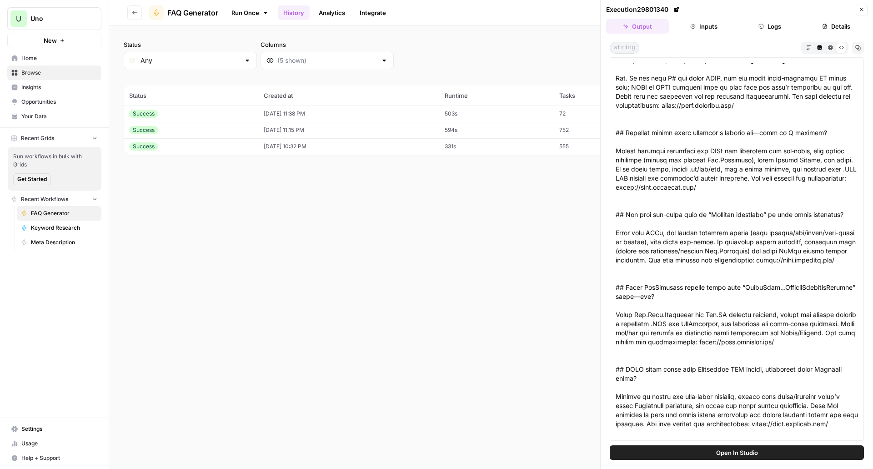
click at [855, 47] on button "Copy" at bounding box center [858, 48] width 12 height 12
